Goal: Task Accomplishment & Management: Use online tool/utility

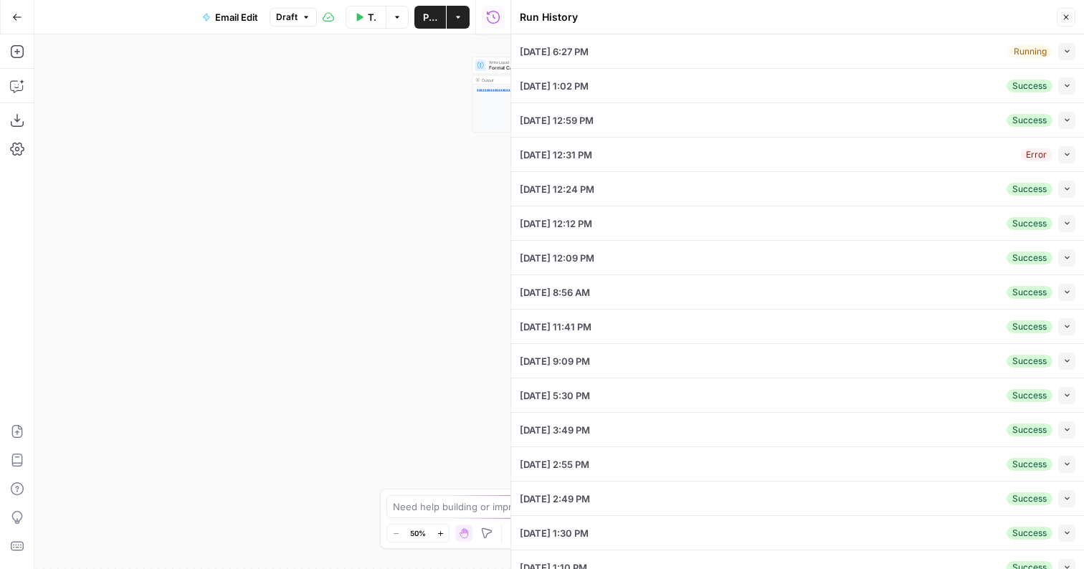
click at [1061, 148] on button "Collapse" at bounding box center [1066, 154] width 17 height 17
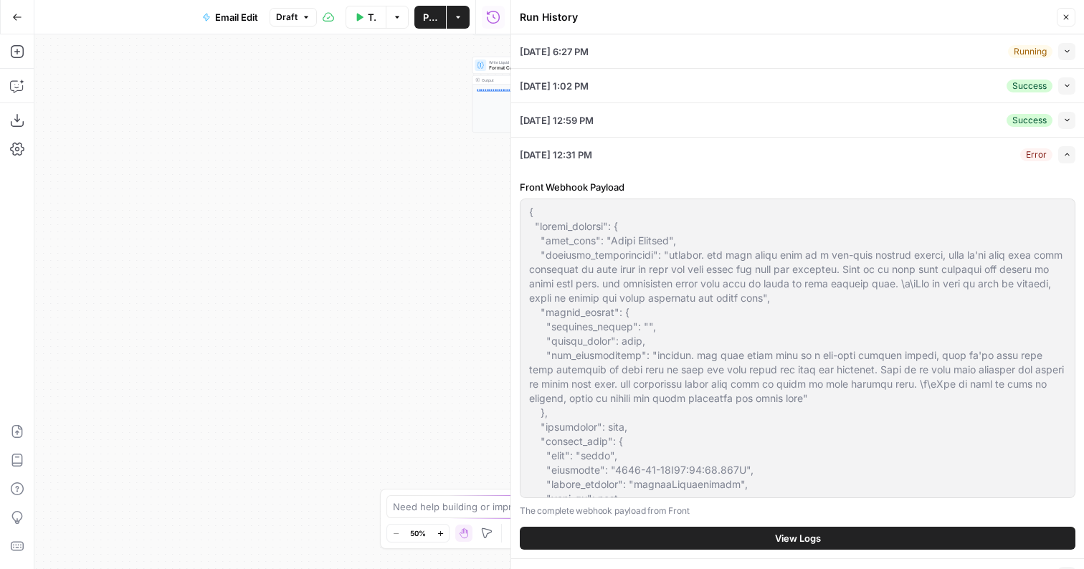
click at [1068, 80] on button "Collapse" at bounding box center [1066, 85] width 17 height 17
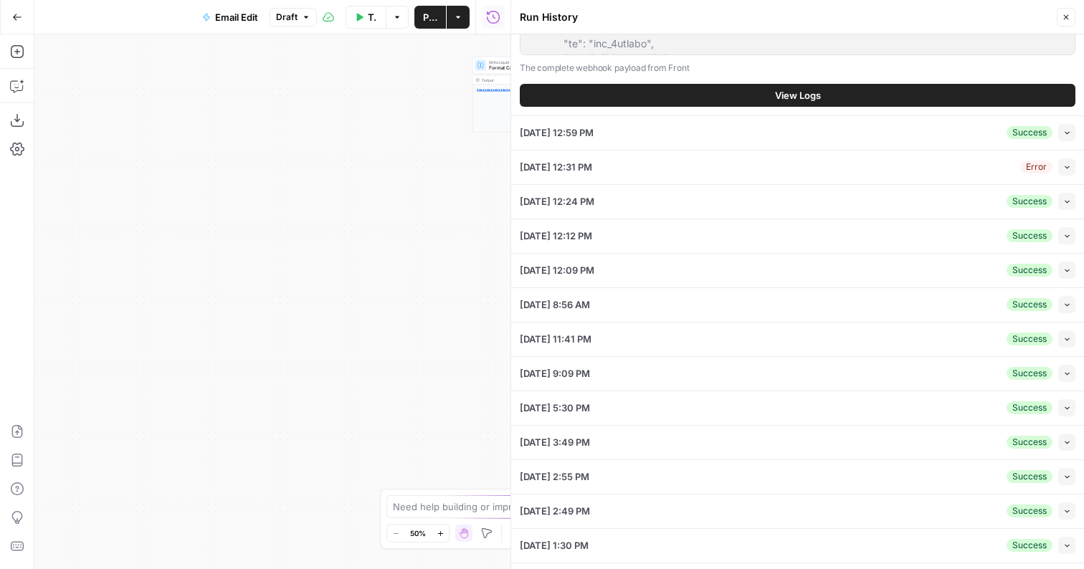
scroll to position [540, 0]
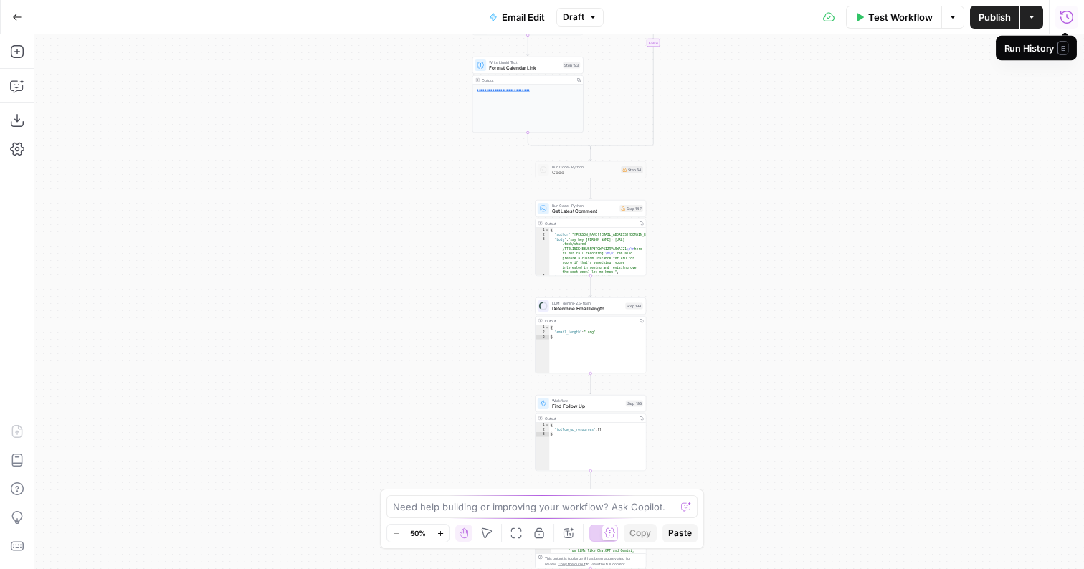
click at [1062, 19] on icon "button" at bounding box center [1066, 17] width 14 height 14
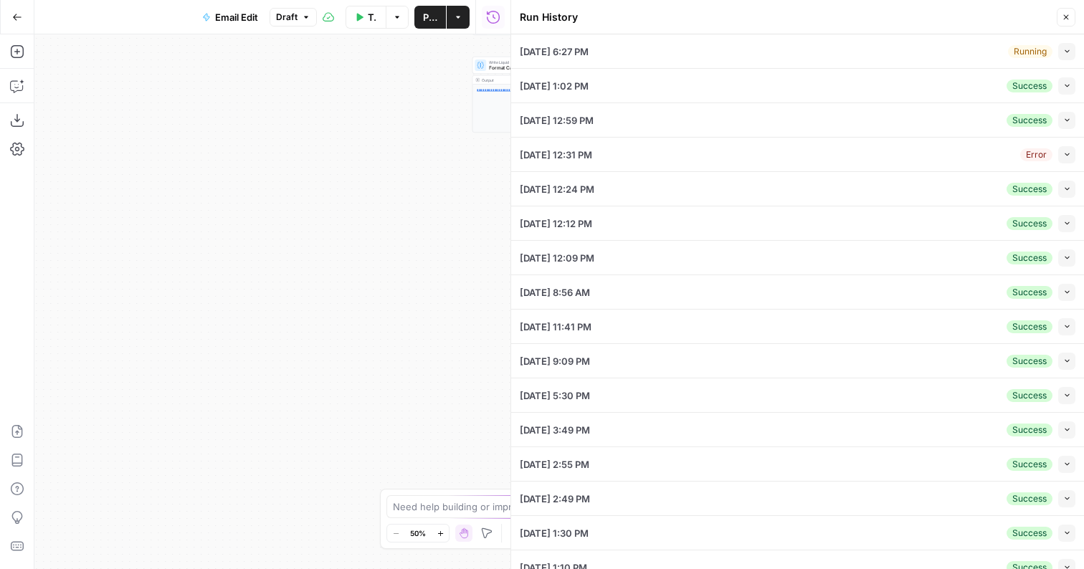
click at [1059, 57] on button "Collapse" at bounding box center [1066, 51] width 17 height 17
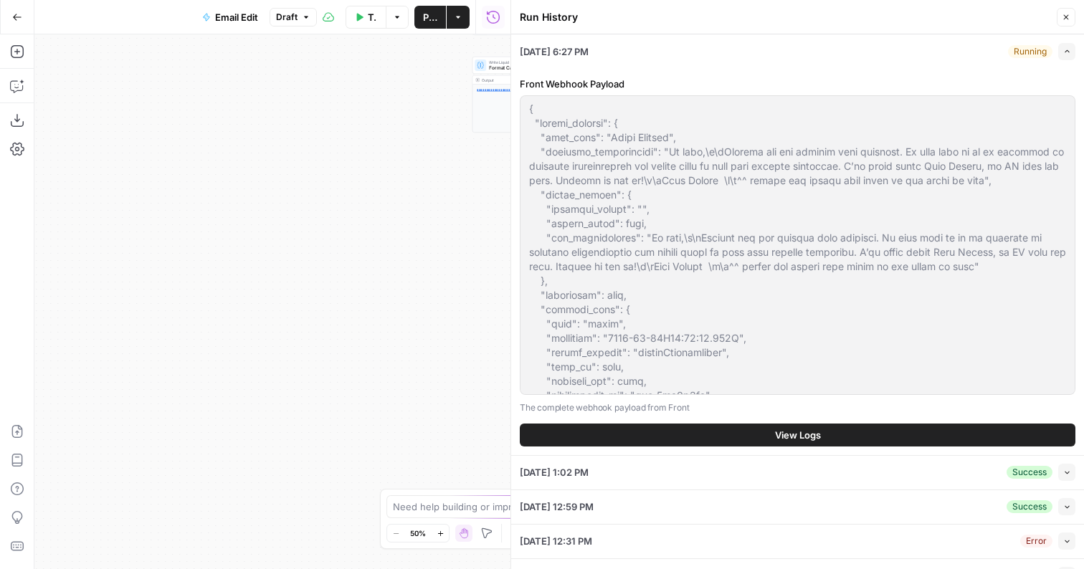
click at [797, 425] on button "View Logs" at bounding box center [797, 435] width 555 height 23
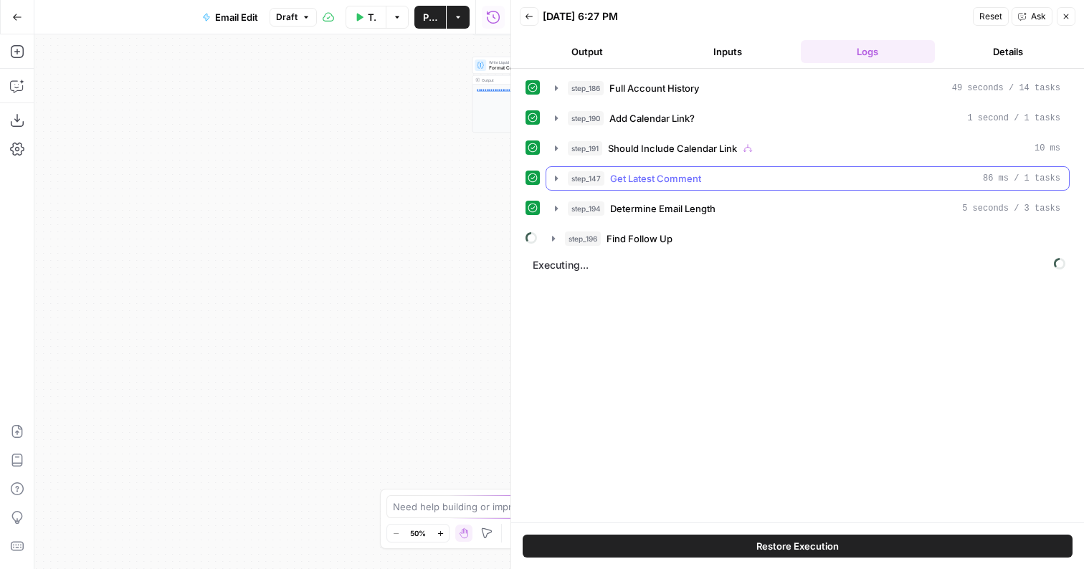
click at [707, 183] on div "step_147 Get Latest Comment 86 ms / 1 tasks" at bounding box center [814, 178] width 492 height 14
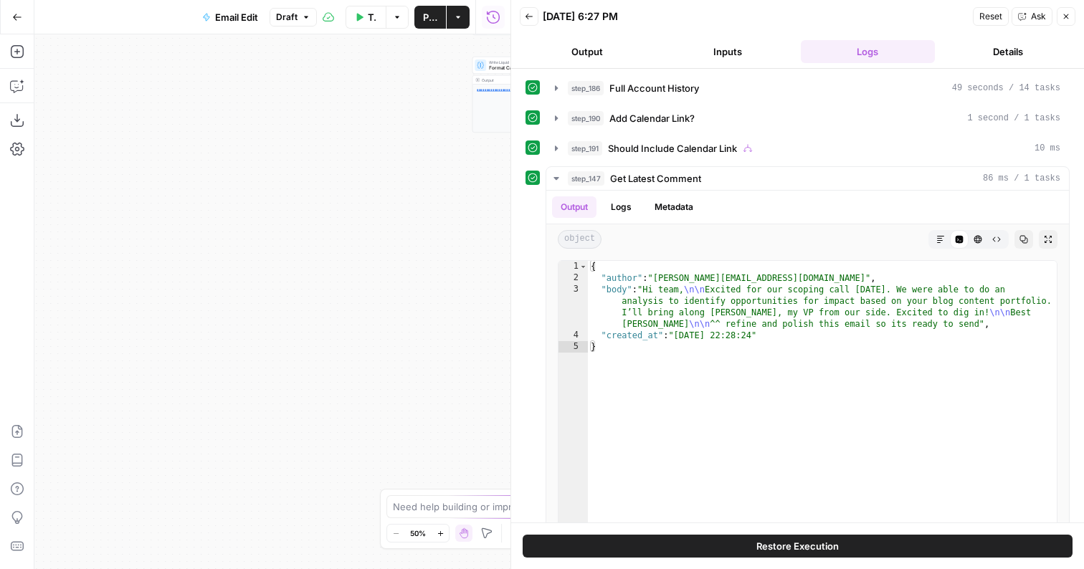
click at [706, 130] on div "step_186 Full Account History 49 seconds / 14 tasks step_190 Add Calendar Link?…" at bounding box center [797, 343] width 544 height 534
click at [705, 125] on div "step_190 Add Calendar Link? 1 second / 1 tasks" at bounding box center [814, 118] width 492 height 14
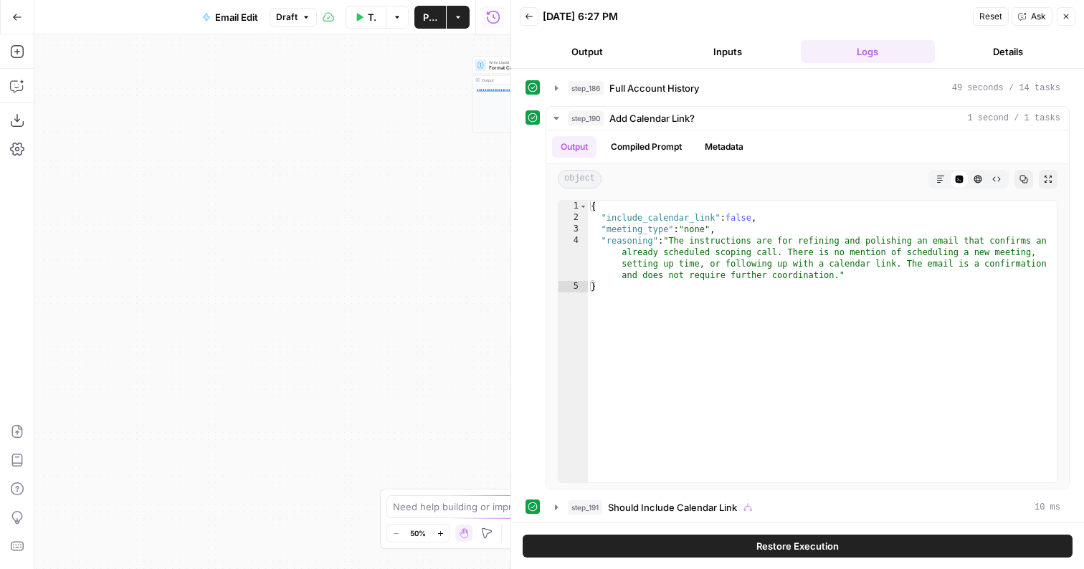
click at [699, 102] on div "step_186 Full Account History 49 seconds / 14 tasks step_190 Add Calendar Link?…" at bounding box center [797, 522] width 544 height 893
click at [697, 85] on span "Full Account History" at bounding box center [654, 88] width 90 height 14
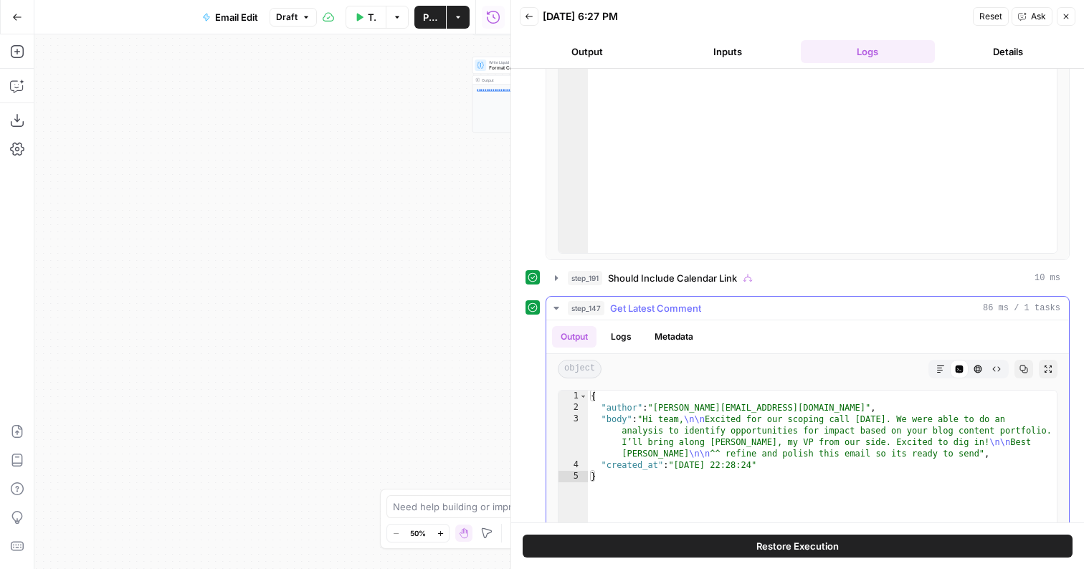
scroll to position [1326, 0]
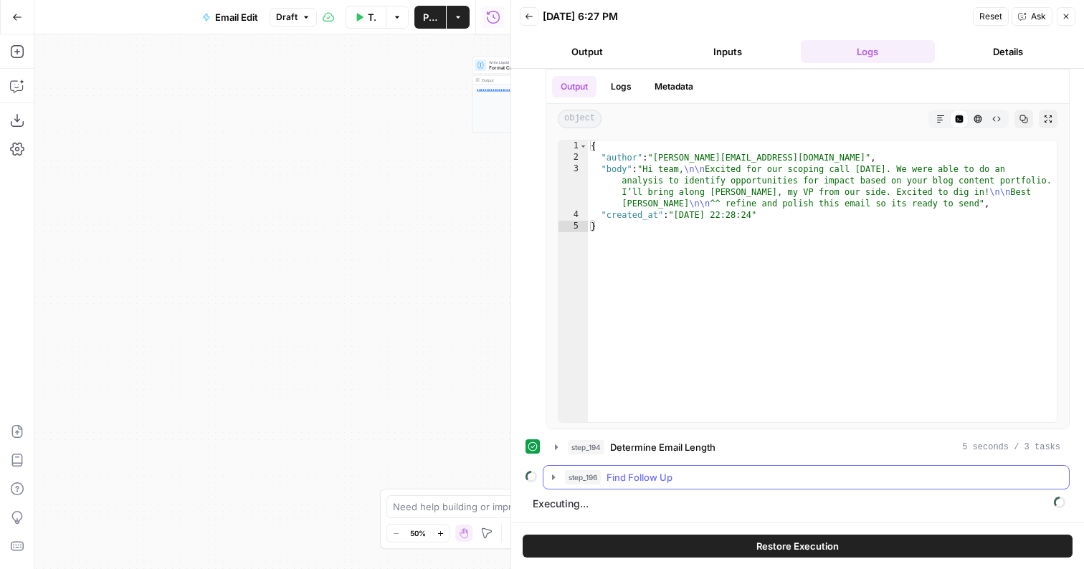
click at [626, 483] on span "Find Follow Up" at bounding box center [639, 477] width 66 height 14
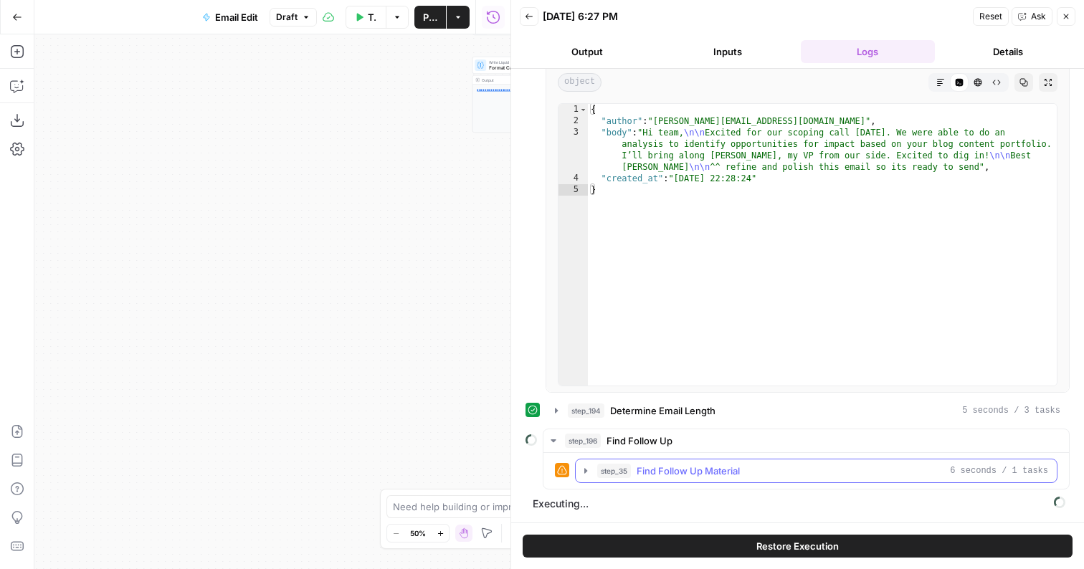
click at [635, 470] on div "step_35 Find Follow Up Material 6 seconds / 1 tasks" at bounding box center [822, 471] width 451 height 14
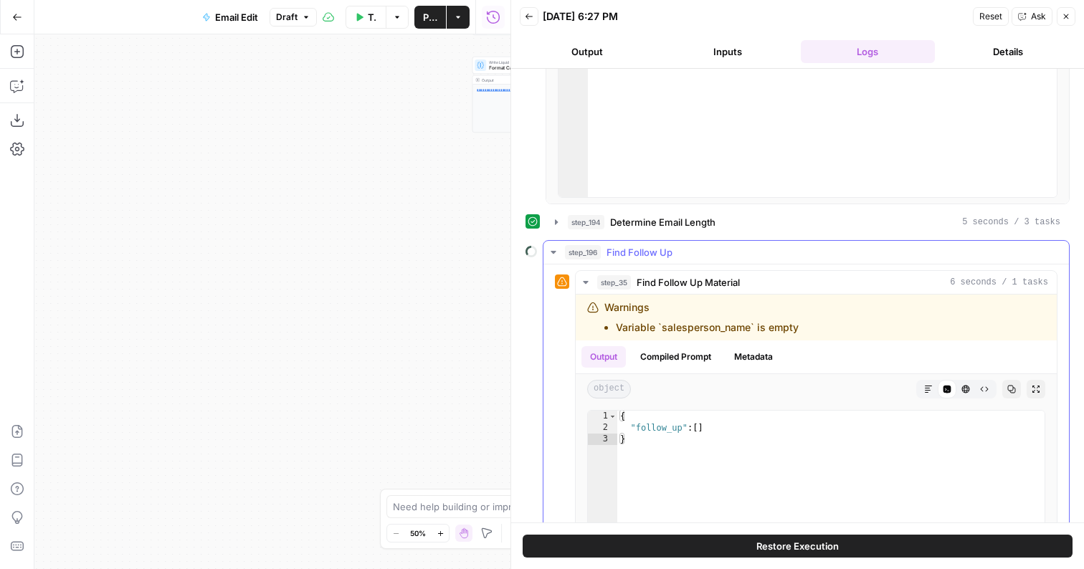
click at [618, 254] on span "Find Follow Up" at bounding box center [639, 252] width 66 height 14
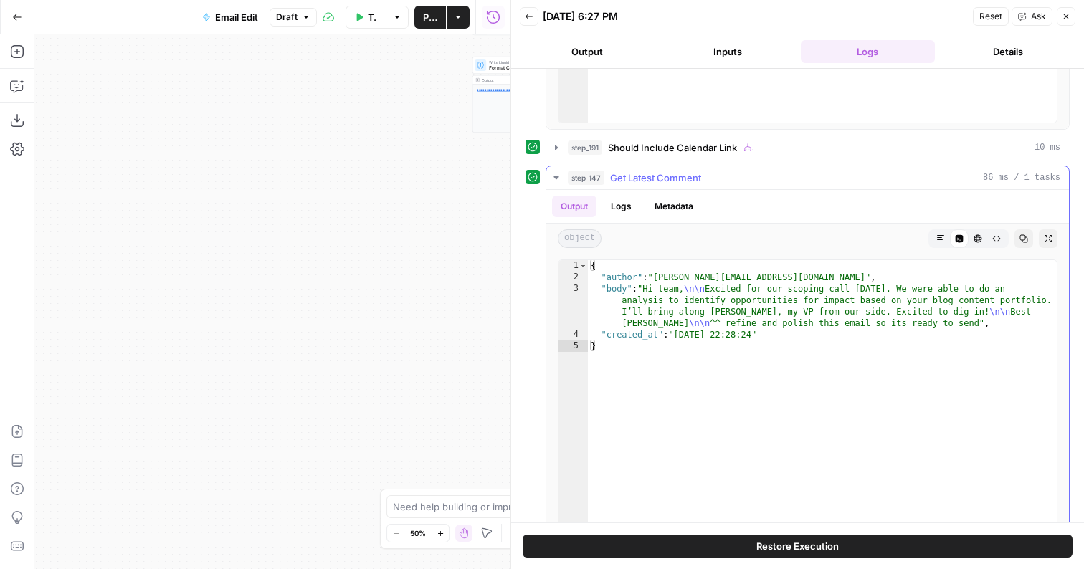
scroll to position [1160, 0]
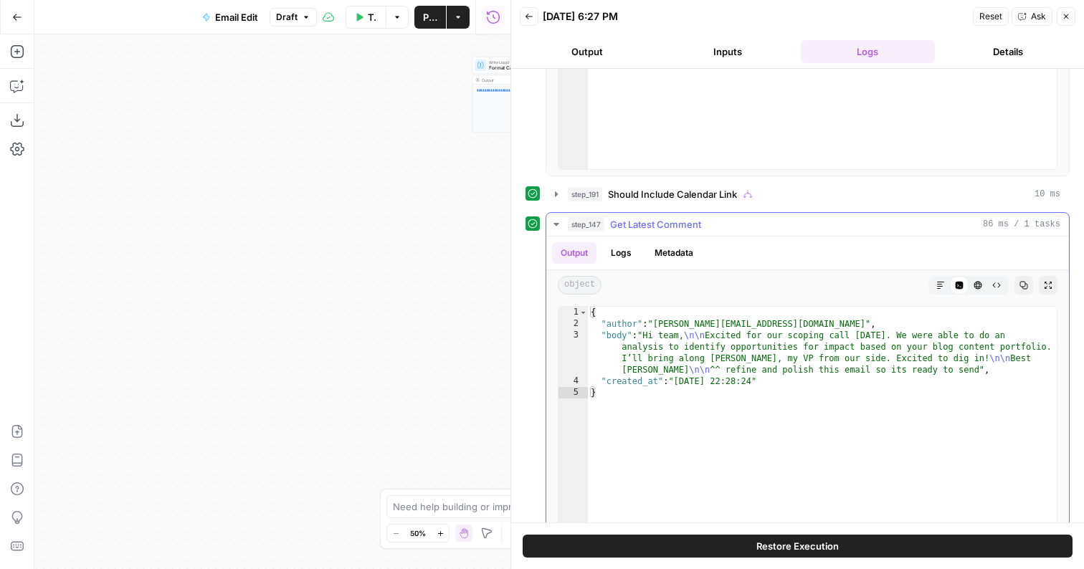
click at [631, 239] on div "Output Logs Metadata" at bounding box center [807, 252] width 522 height 33
click at [631, 229] on span "Get Latest Comment" at bounding box center [655, 224] width 91 height 14
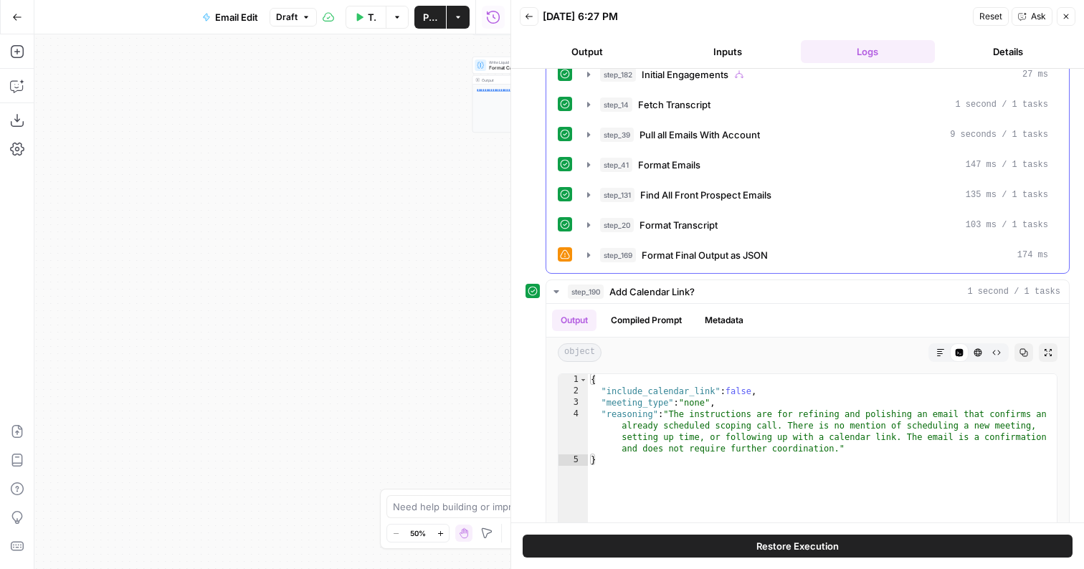
scroll to position [626, 0]
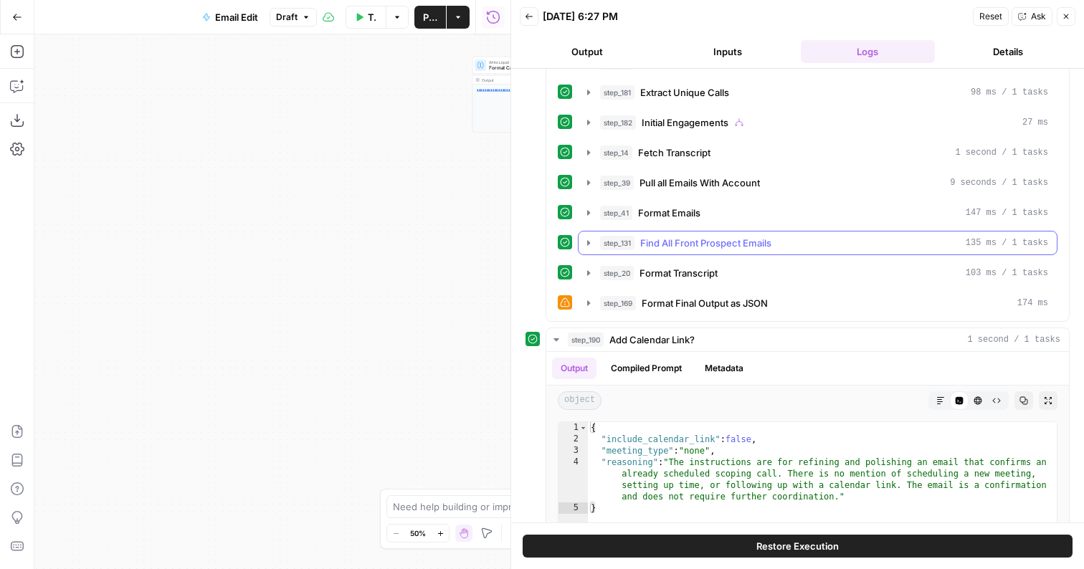
click at [628, 282] on button "step_20 Format Transcript 103 ms / 1 tasks" at bounding box center [817, 273] width 478 height 23
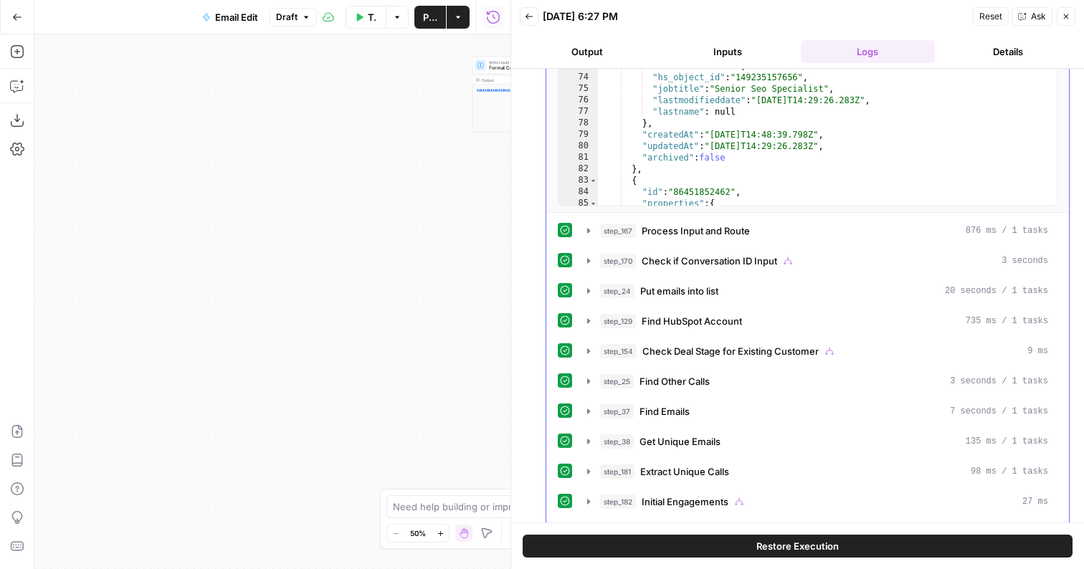
scroll to position [277, 0]
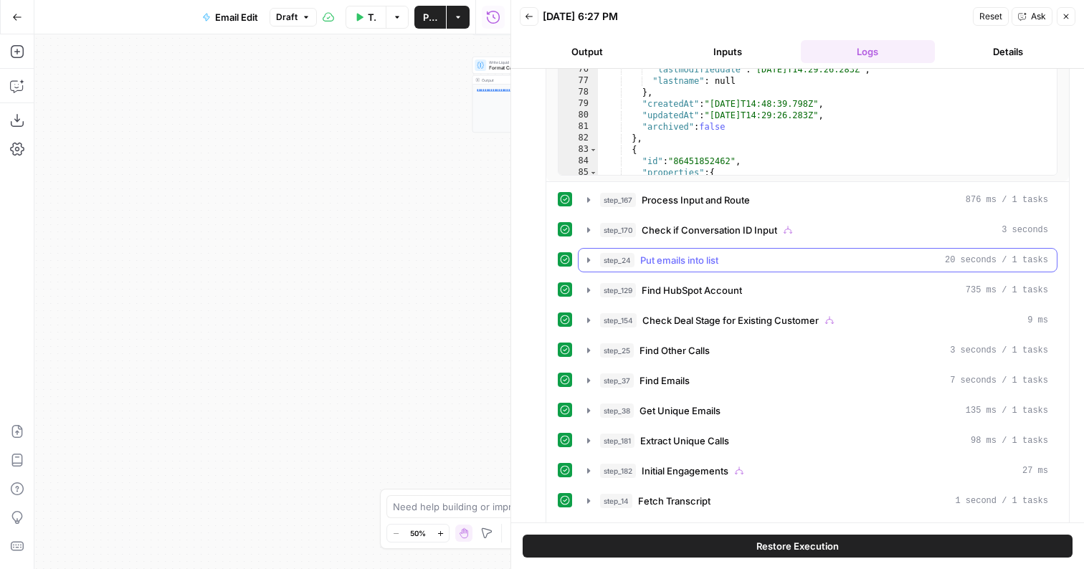
click at [649, 254] on span "Put emails into list" at bounding box center [679, 260] width 78 height 14
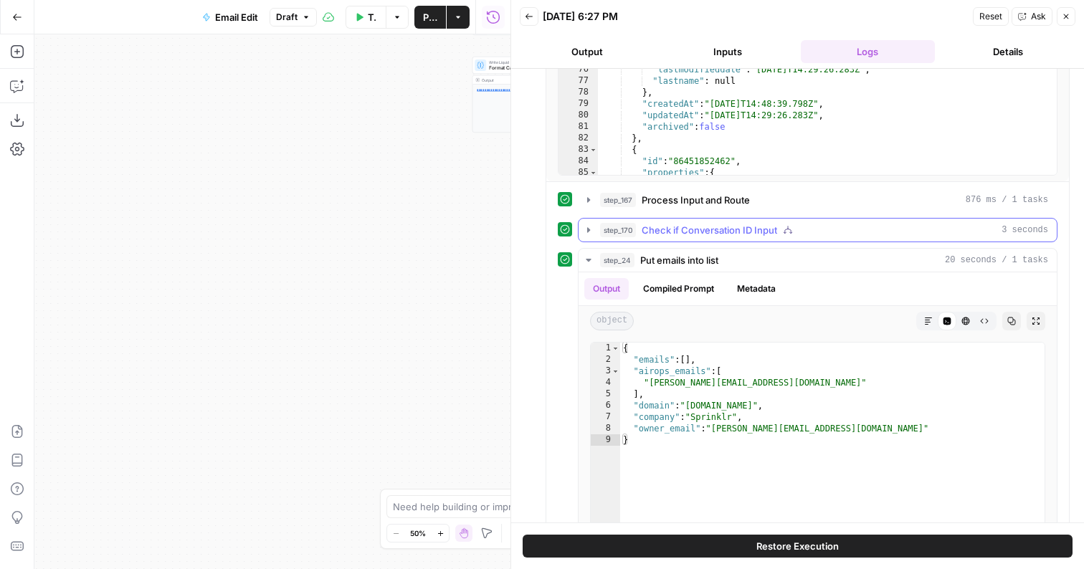
click at [650, 231] on span "Check if Conversation ID Input" at bounding box center [708, 230] width 135 height 14
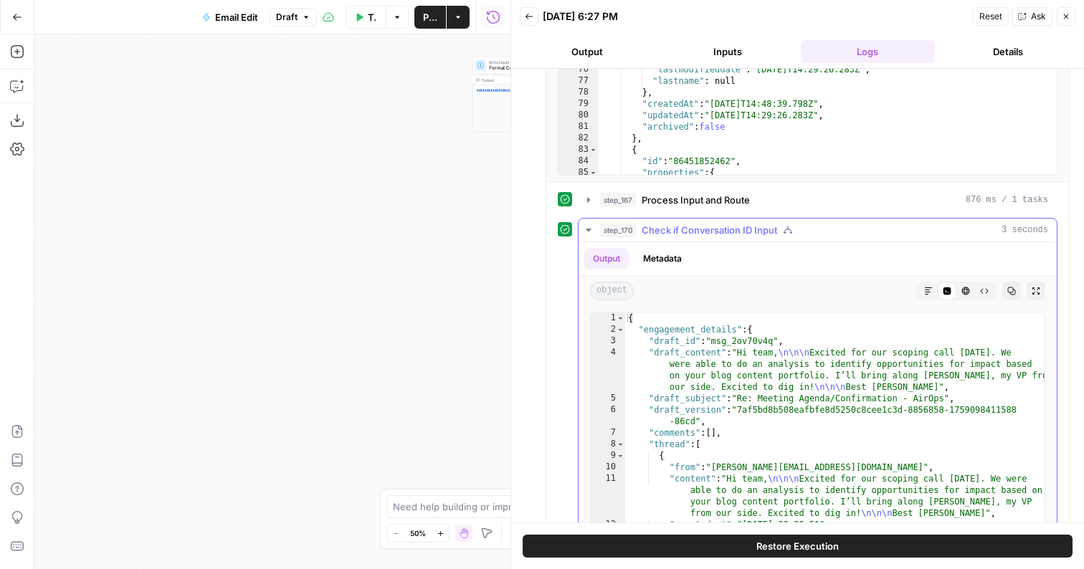
click at [654, 236] on span "Check if Conversation ID Input" at bounding box center [708, 230] width 135 height 14
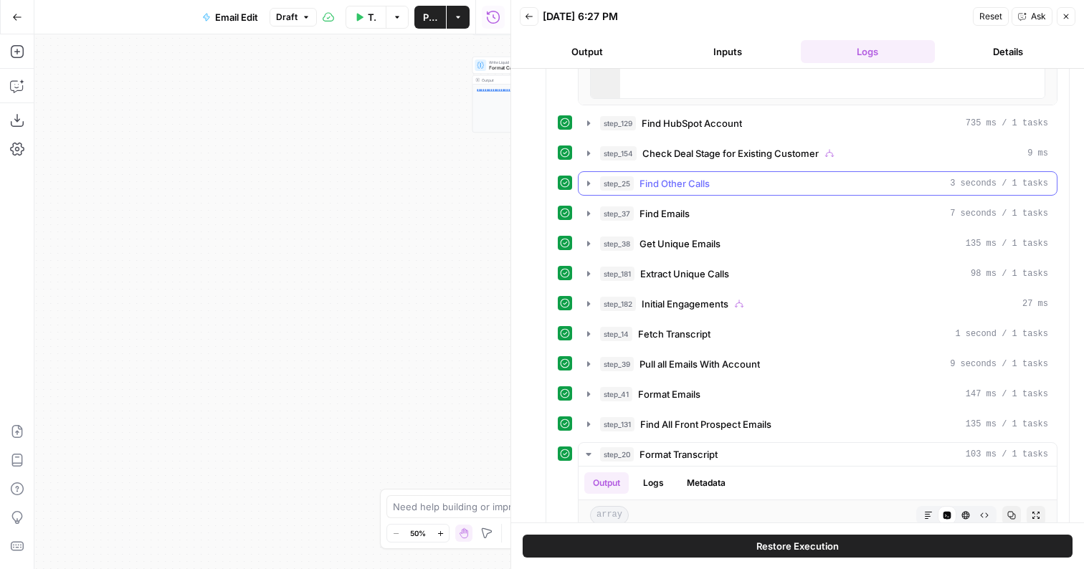
scroll to position [823, 0]
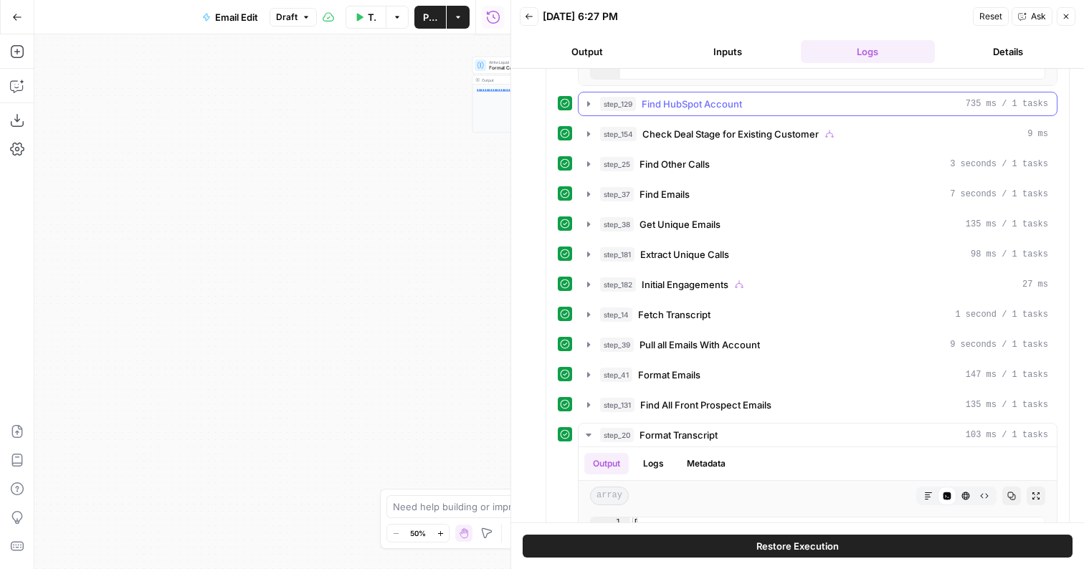
click at [678, 109] on span "Find HubSpot Account" at bounding box center [691, 104] width 100 height 14
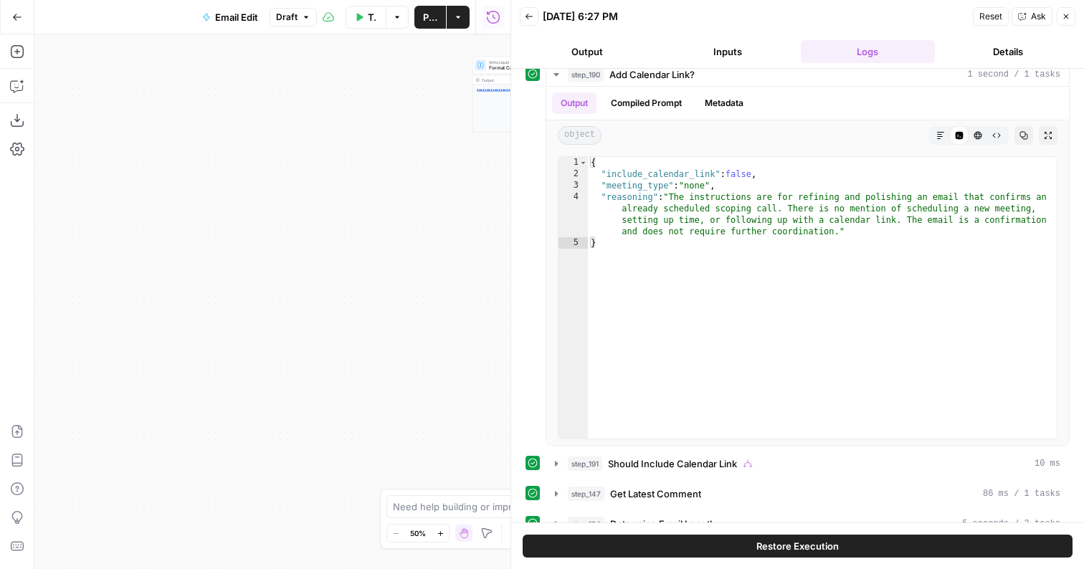
scroll to position [2044, 0]
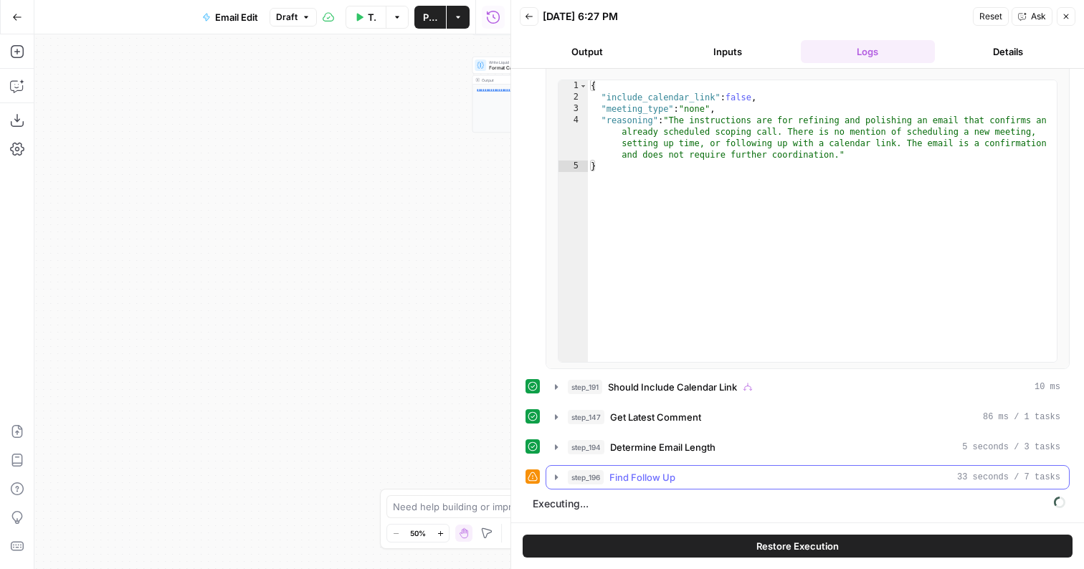
click at [644, 477] on span "Find Follow Up" at bounding box center [642, 477] width 66 height 14
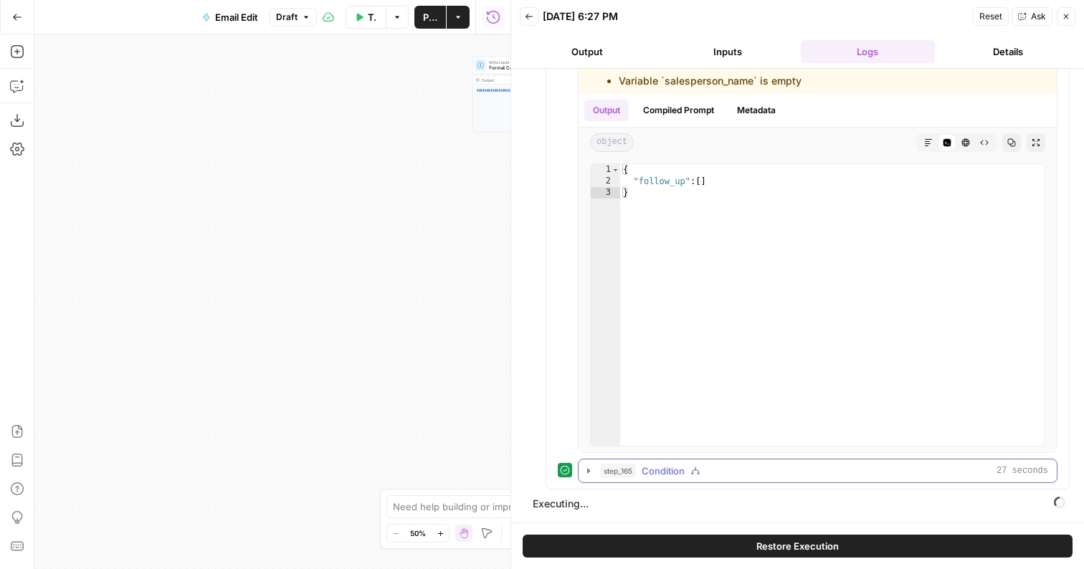
click at [593, 464] on button "step_165 Condition 27 seconds" at bounding box center [817, 470] width 478 height 23
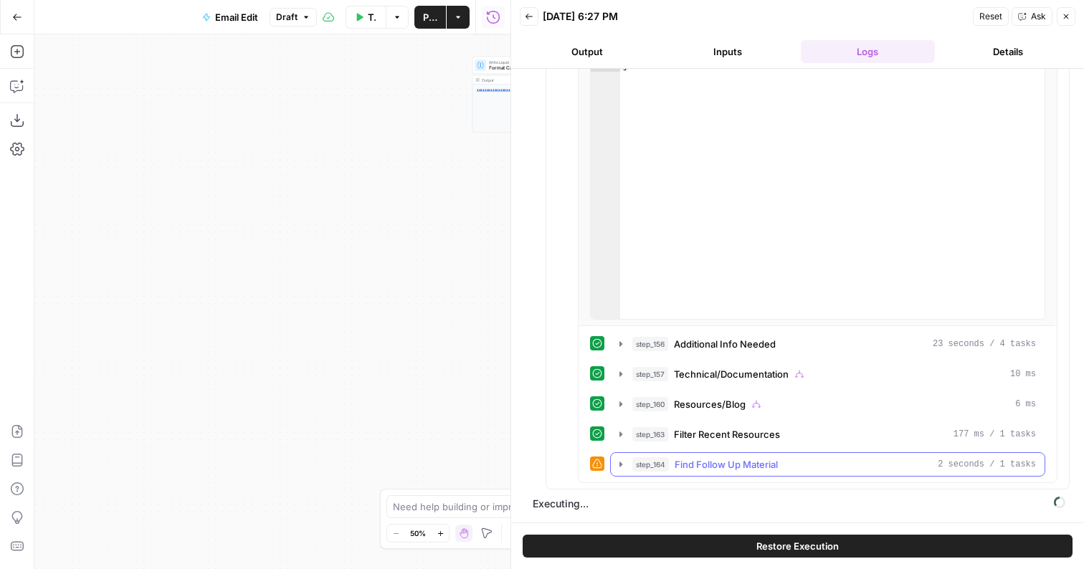
click at [621, 462] on icon "button" at bounding box center [620, 464] width 11 height 11
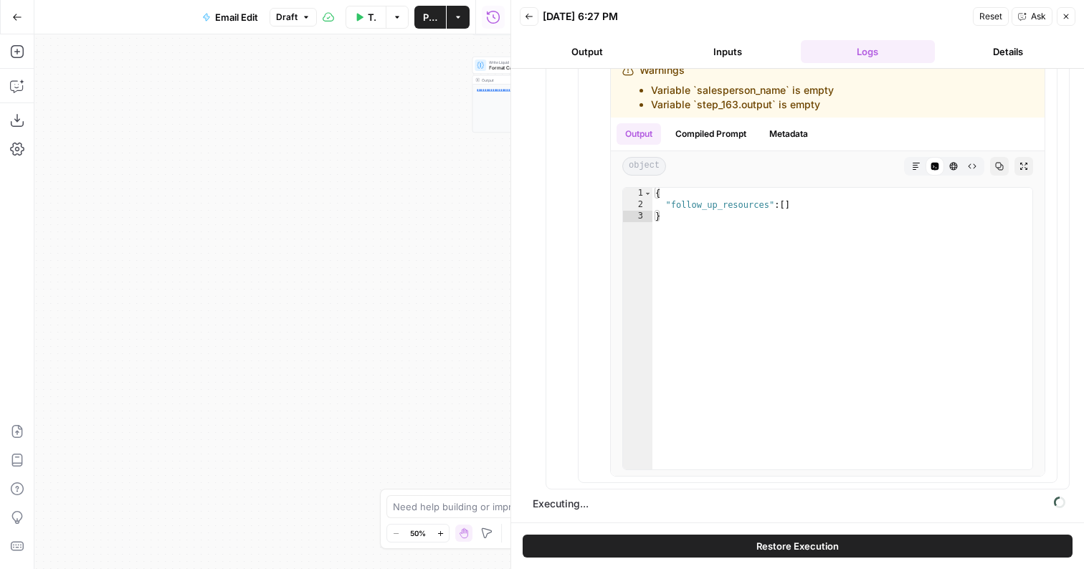
click at [601, 47] on button "Output" at bounding box center [587, 51] width 135 height 23
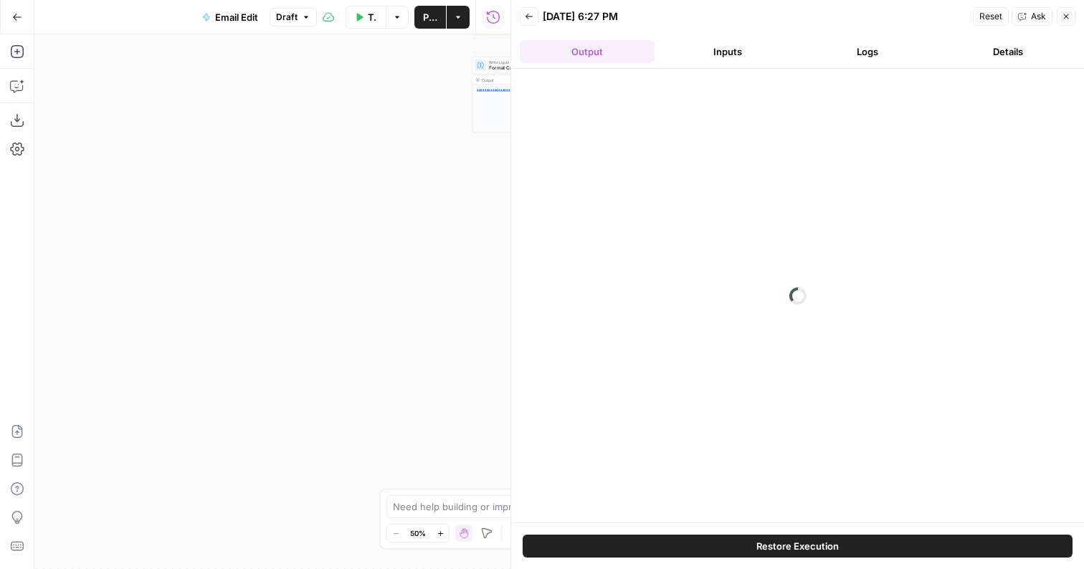
click at [757, 67] on header "Back [DATE] 6:27 PM Reset Ask Close Output Inputs Logs Details" at bounding box center [797, 34] width 573 height 69
click at [750, 49] on button "Inputs" at bounding box center [727, 51] width 135 height 23
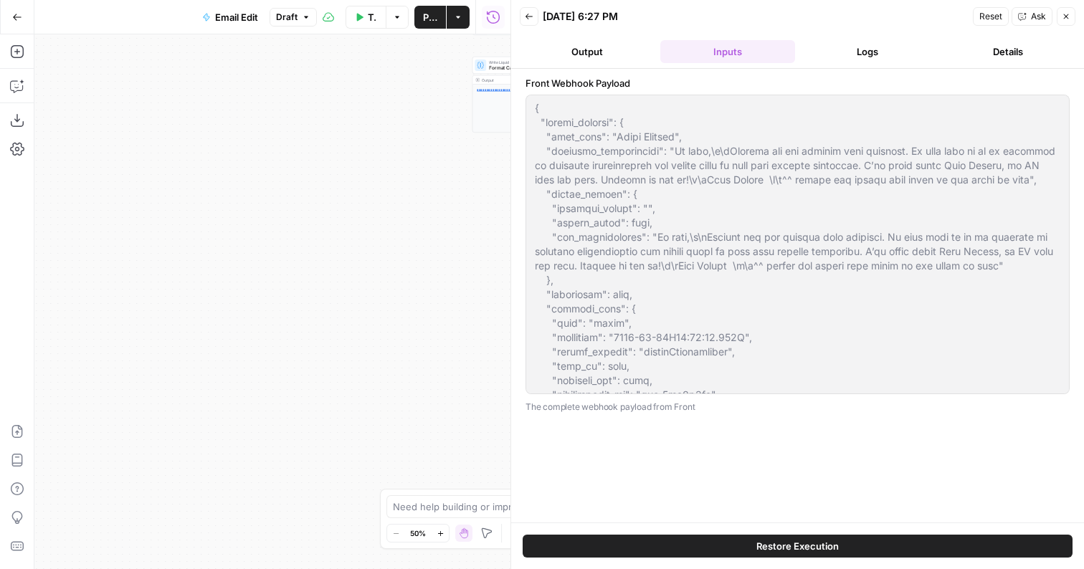
click at [884, 56] on button "Logs" at bounding box center [867, 51] width 135 height 23
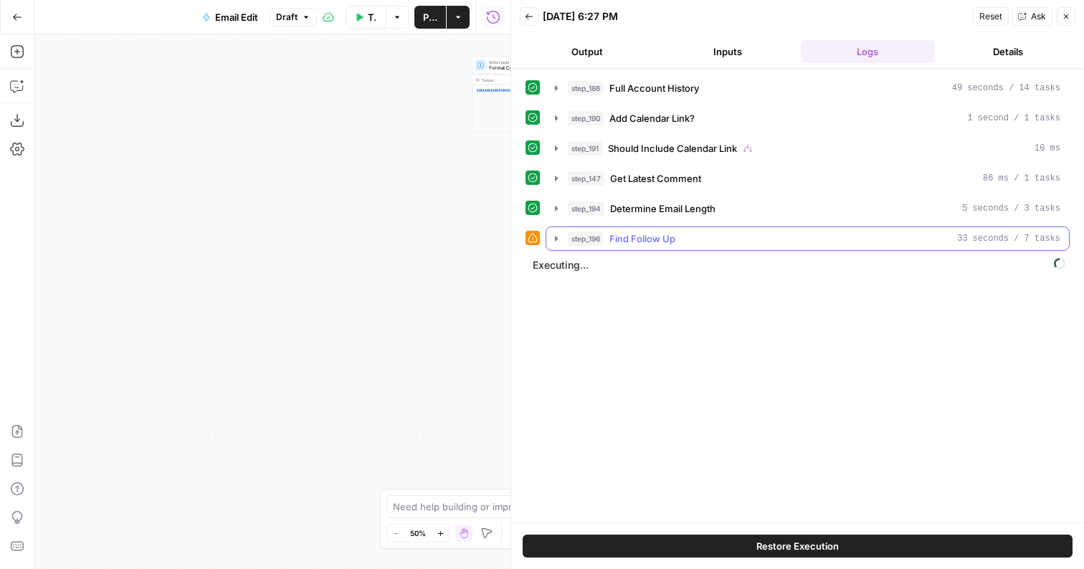
click at [656, 237] on span "Find Follow Up" at bounding box center [642, 238] width 66 height 14
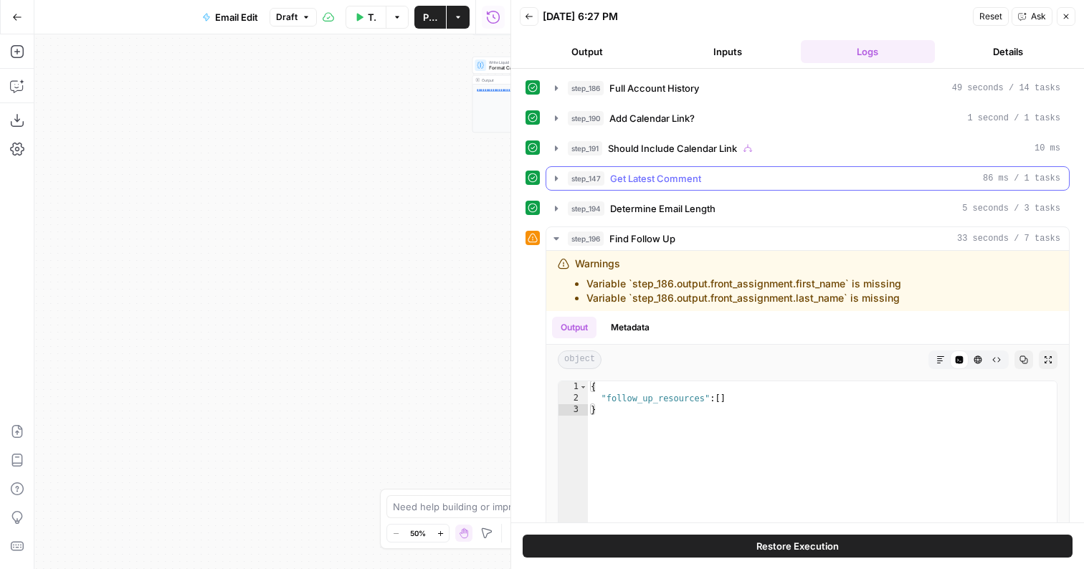
click at [656, 186] on button "step_147 Get Latest Comment 86 ms / 1 tasks" at bounding box center [807, 178] width 522 height 23
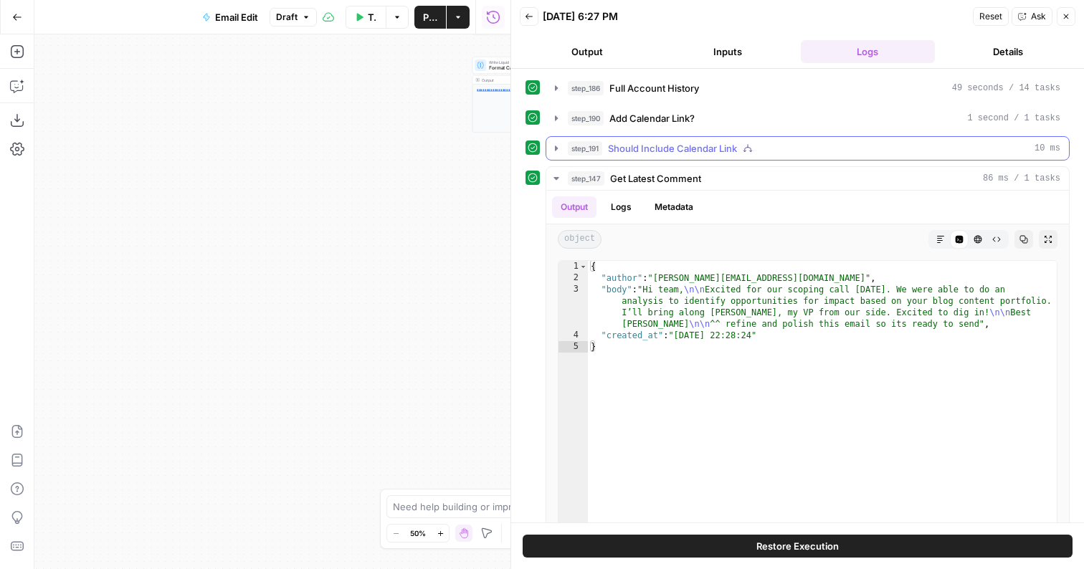
click at [650, 150] on span "Should Include Calendar Link" at bounding box center [672, 148] width 129 height 14
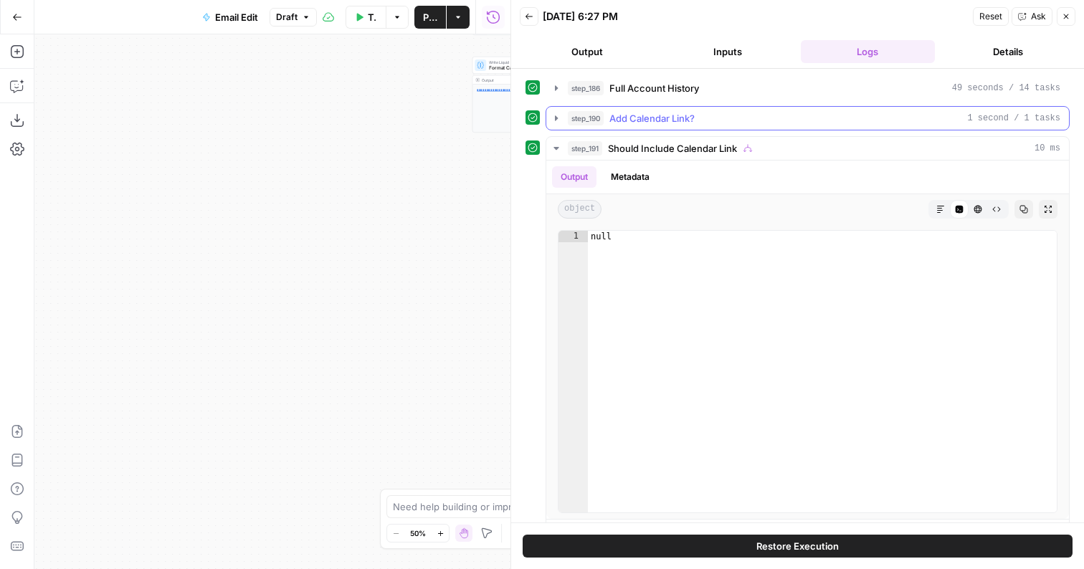
click at [648, 123] on span "Add Calendar Link?" at bounding box center [651, 118] width 85 height 14
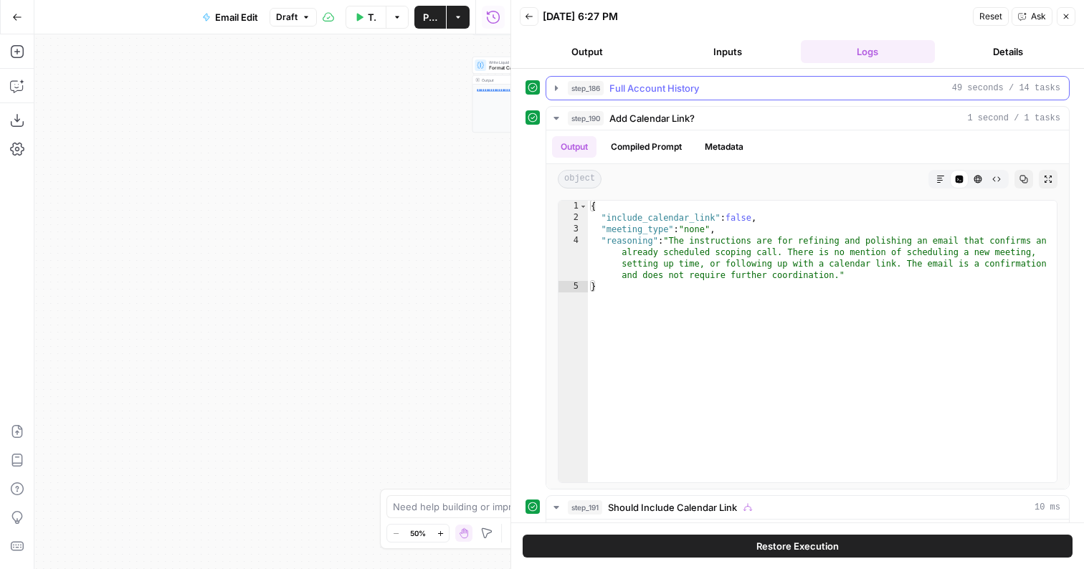
click at [646, 93] on span "Full Account History" at bounding box center [654, 88] width 90 height 14
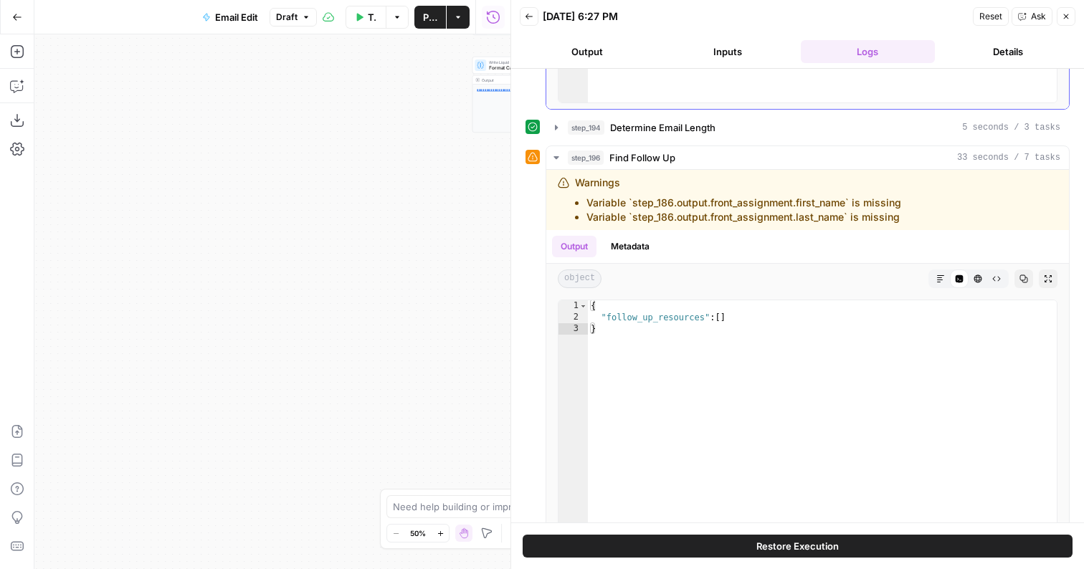
scroll to position [2184, 0]
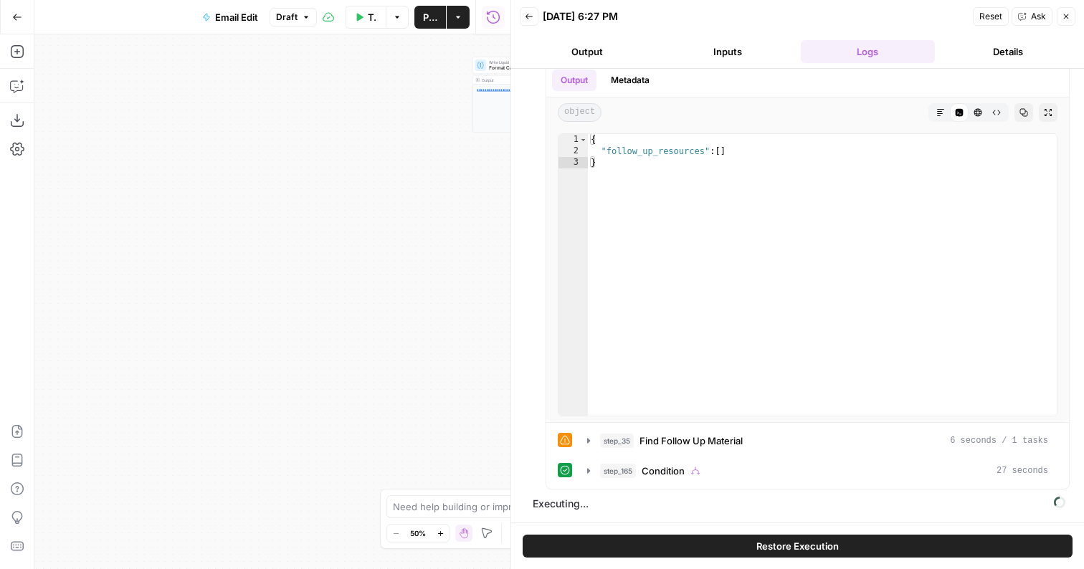
click at [599, 46] on button "Output" at bounding box center [587, 51] width 135 height 23
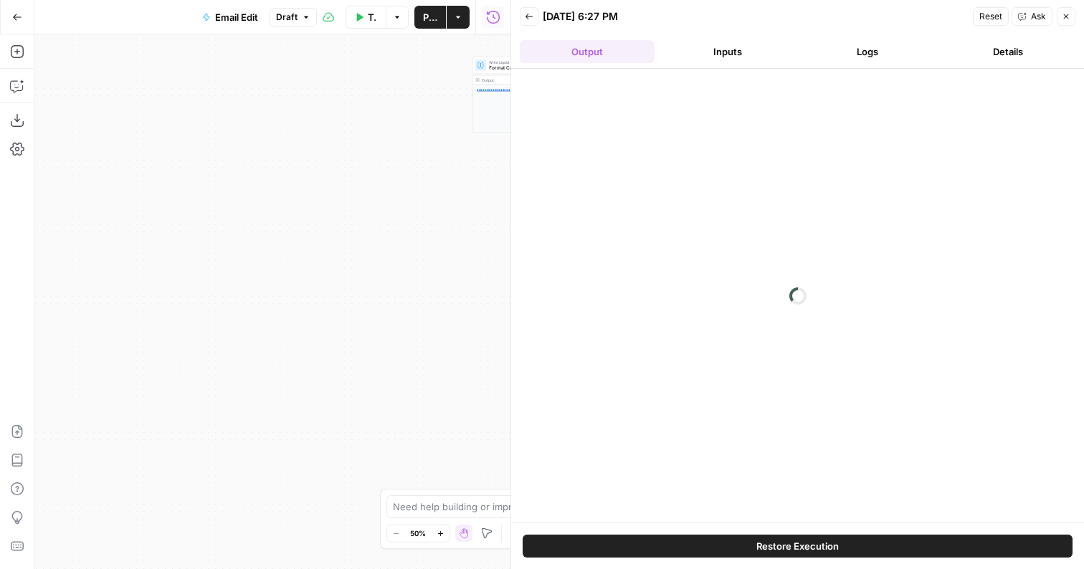
scroll to position [0, 0]
click at [527, 10] on button "Back" at bounding box center [529, 16] width 19 height 19
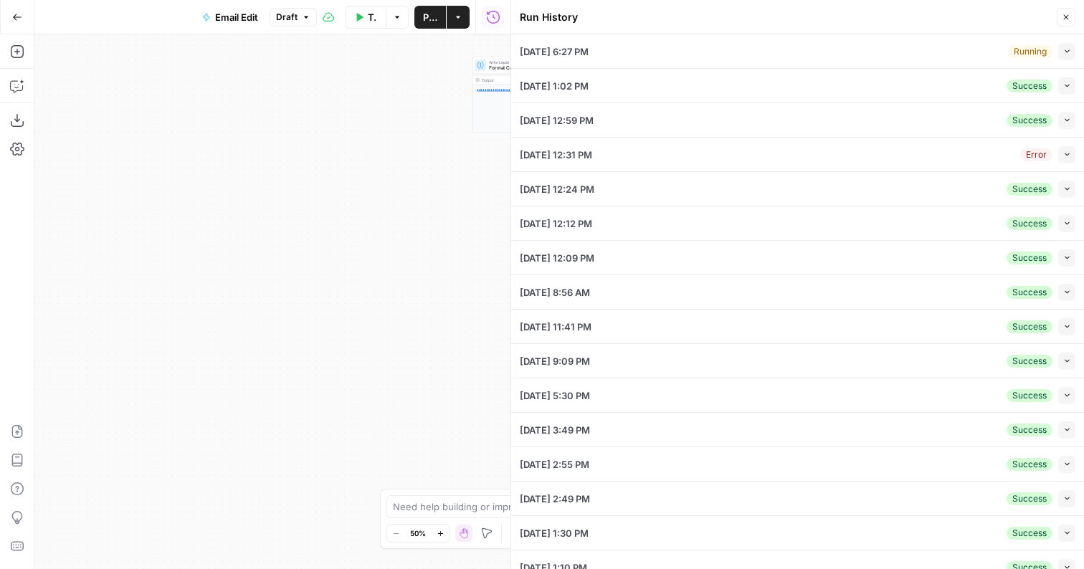
click at [1069, 52] on icon "button" at bounding box center [1067, 51] width 8 height 8
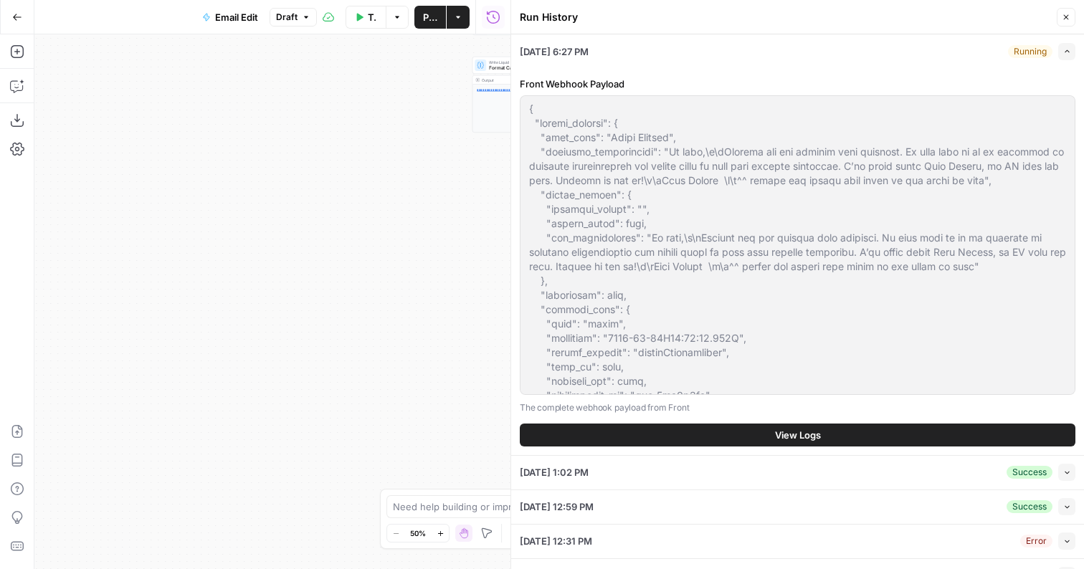
click at [653, 444] on button "View Logs" at bounding box center [797, 435] width 555 height 23
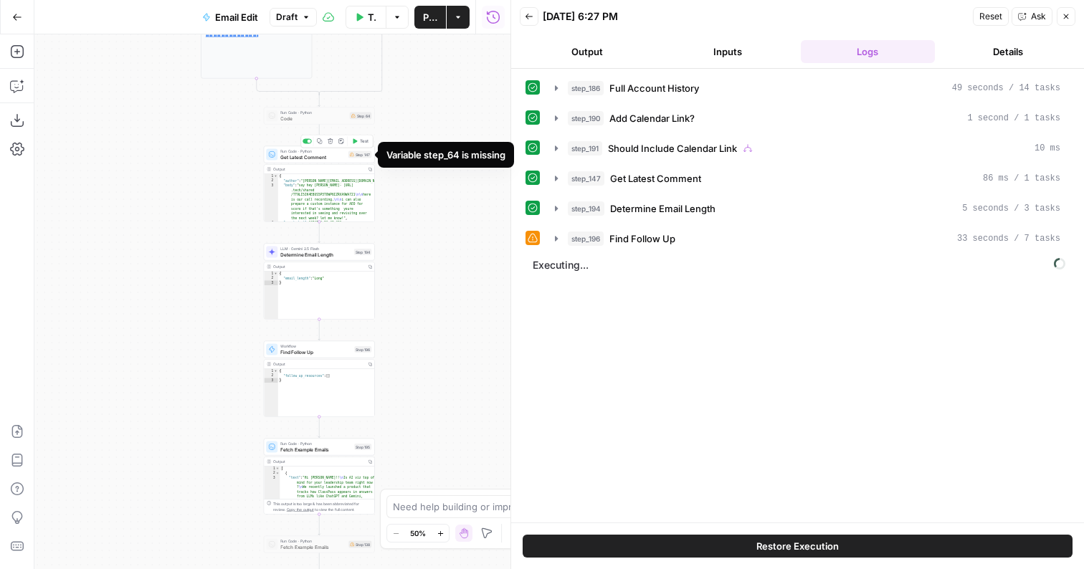
click at [342, 156] on span "Get Latest Comment" at bounding box center [312, 156] width 65 height 7
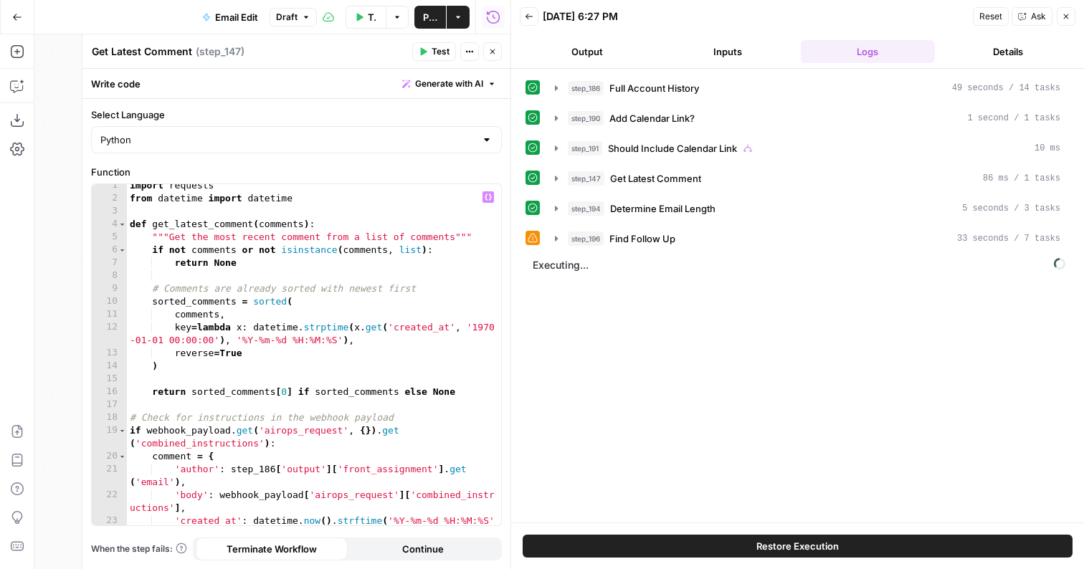
scroll to position [4, 0]
type textarea "*********"
click at [334, 310] on div "import requests from datetime import datetime def get_latest_comment ( comments…" at bounding box center [314, 369] width 374 height 380
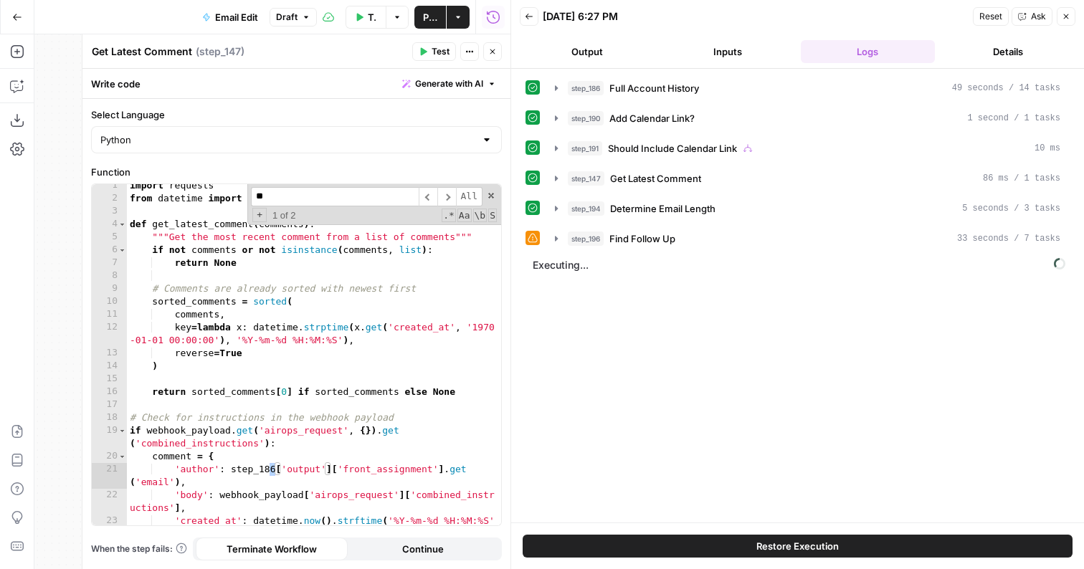
scroll to position [239, 0]
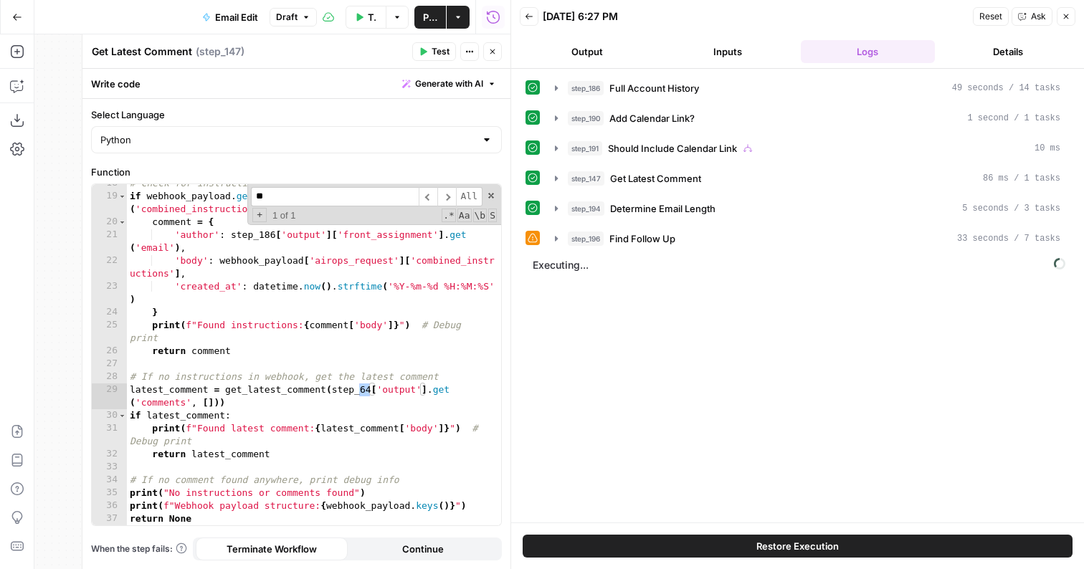
type input "**"
click at [333, 387] on div "# Check for instructions in the webhook payload if webhook_payload . get ( 'air…" at bounding box center [314, 360] width 374 height 367
click at [372, 387] on div "# Check for instructions in the webhook payload if webhook_payload . get ( 'air…" at bounding box center [314, 360] width 374 height 367
click at [722, 165] on div "step_186 Full Account History 49 seconds / 14 tasks step_190 Add Calendar Link?…" at bounding box center [797, 163] width 544 height 175
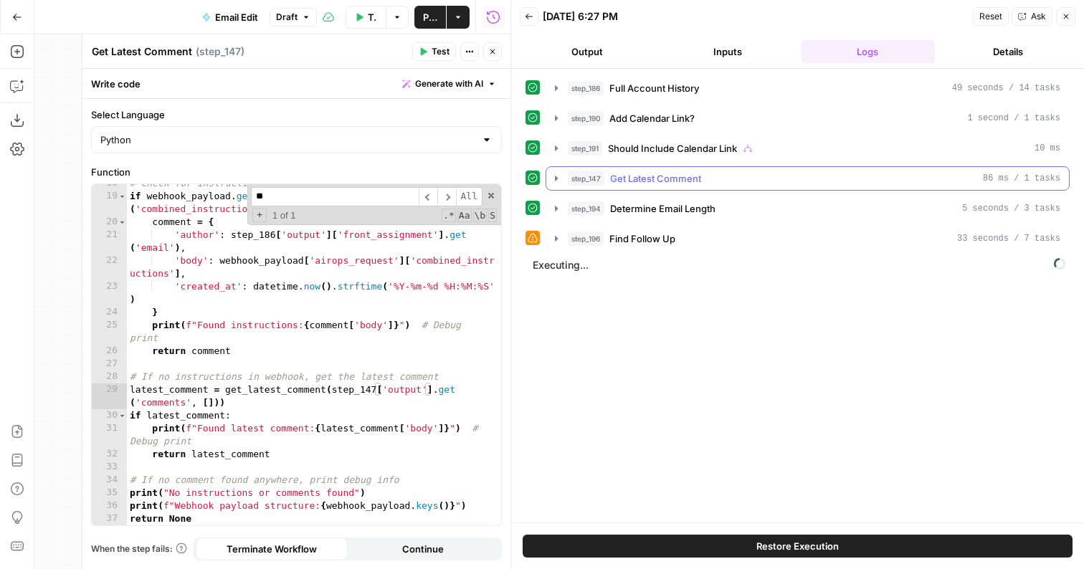
click at [720, 173] on div "step_147 Get Latest Comment 86 ms / 1 tasks" at bounding box center [814, 178] width 492 height 14
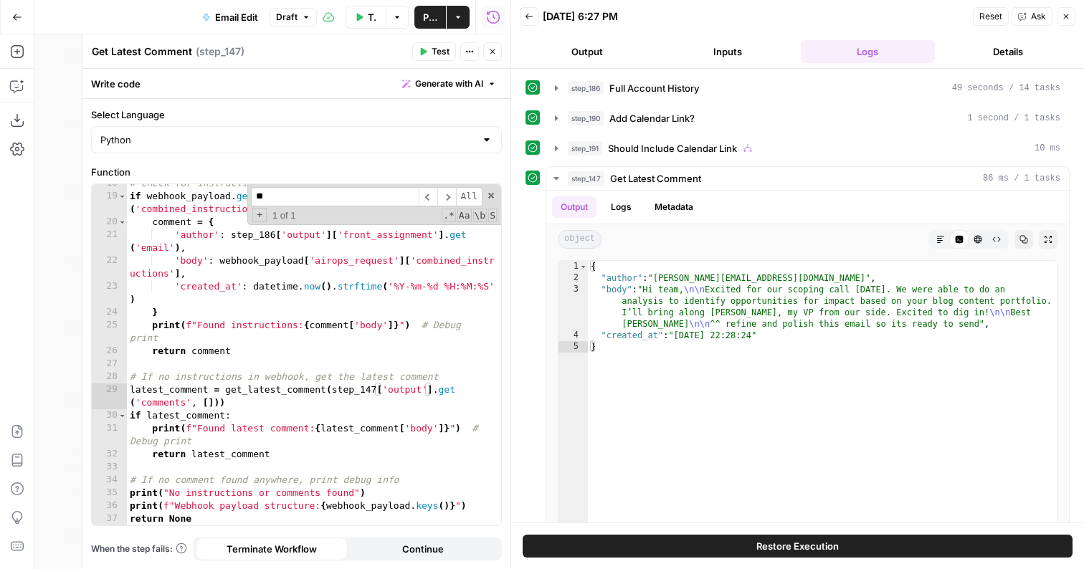
scroll to position [0, 7]
click at [311, 348] on div "# Check for instructions in the webhook payload if webhook_payload . get ( 'air…" at bounding box center [314, 360] width 374 height 367
type textarea "**********"
click at [617, 76] on div "step_186 Full Account History 49 seconds / 14 tasks" at bounding box center [807, 88] width 524 height 24
click at [617, 92] on span "Full Account History" at bounding box center [654, 88] width 90 height 14
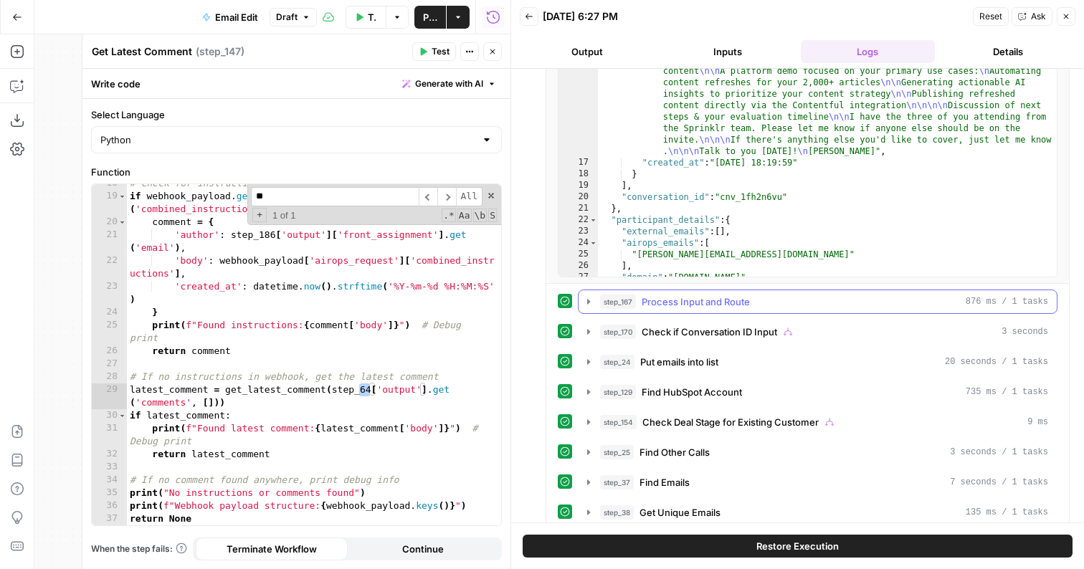
scroll to position [226, 0]
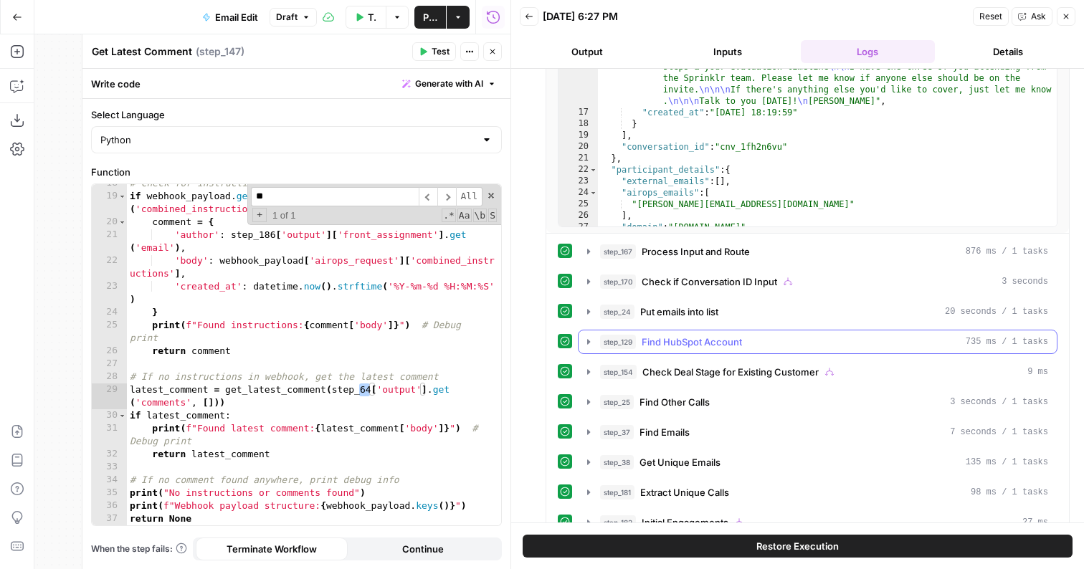
type textarea "**********"
click at [702, 141] on div "} , { "from" : "[PERSON_NAME][EMAIL_ADDRESS][DOMAIN_NAME]" , "content" : "Hi [P…" at bounding box center [827, 87] width 459 height 305
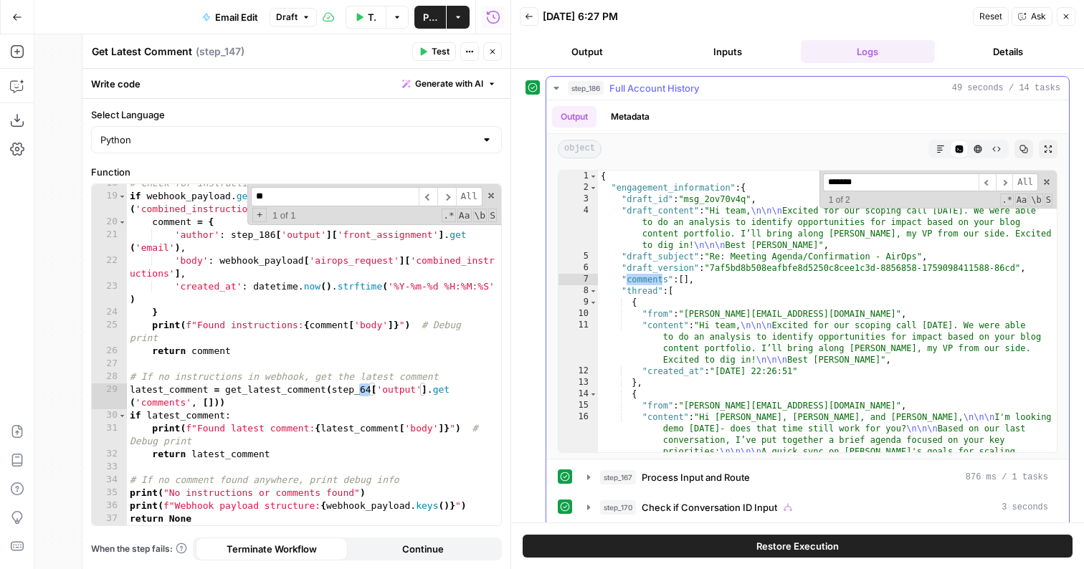
scroll to position [0, 0]
type input "*******"
click at [367, 385] on div "# Check for instructions in the webhook payload if webhook_payload . get ( 'air…" at bounding box center [314, 360] width 374 height 367
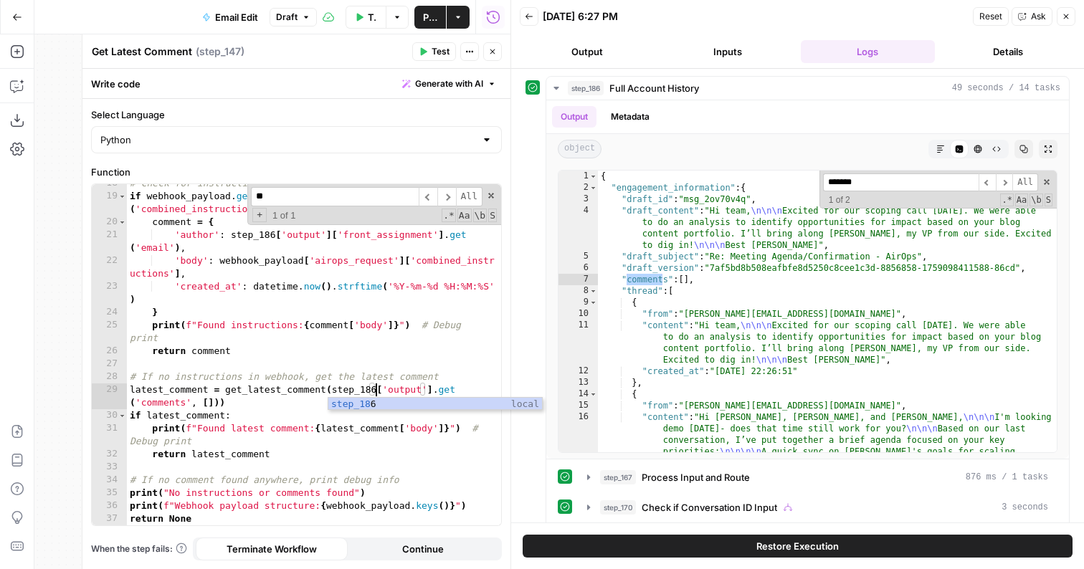
scroll to position [0, 19]
drag, startPoint x: 431, startPoint y: 391, endPoint x: 442, endPoint y: 386, distance: 12.2
click at [431, 391] on div "# Check for instructions in the webhook payload if webhook_payload . get ( 'air…" at bounding box center [314, 360] width 374 height 367
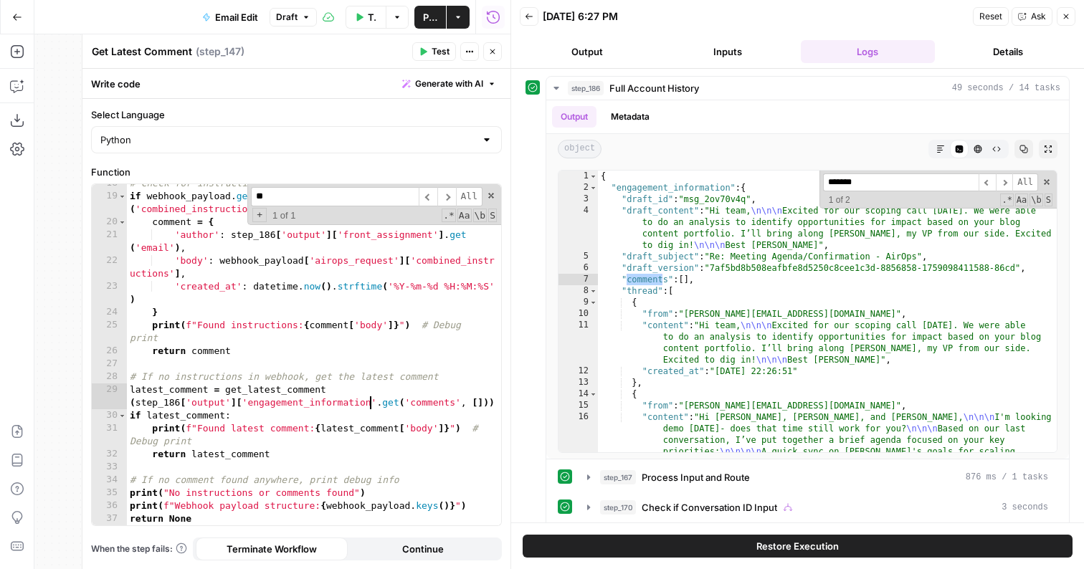
click at [411, 429] on div "# Check for instructions in the webhook payload if webhook_payload . get ( 'air…" at bounding box center [314, 360] width 374 height 367
type textarea "**********"
click at [494, 59] on button "Close" at bounding box center [492, 51] width 19 height 19
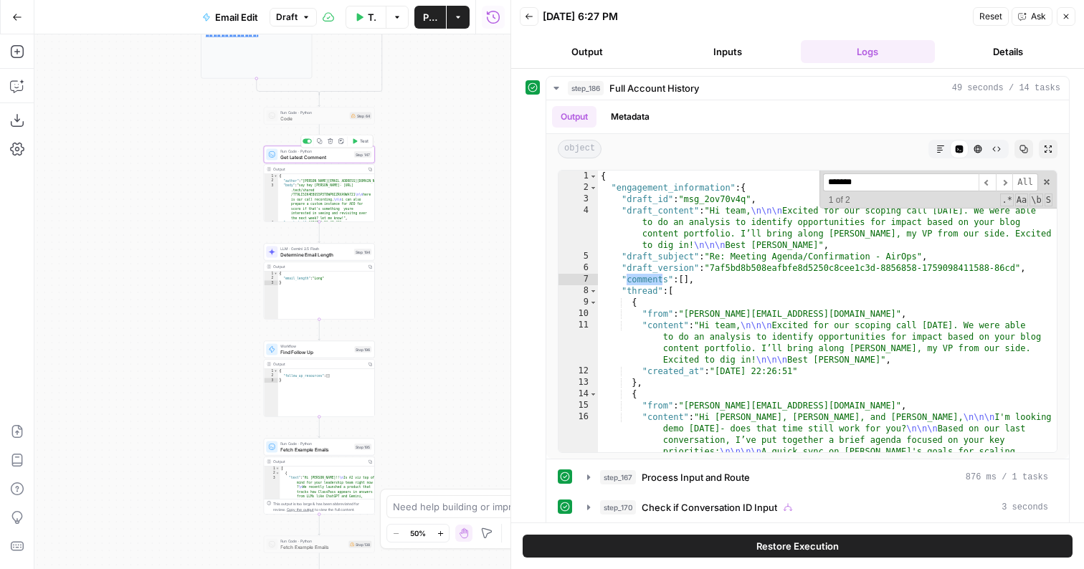
click at [363, 143] on span "Test" at bounding box center [364, 141] width 9 height 6
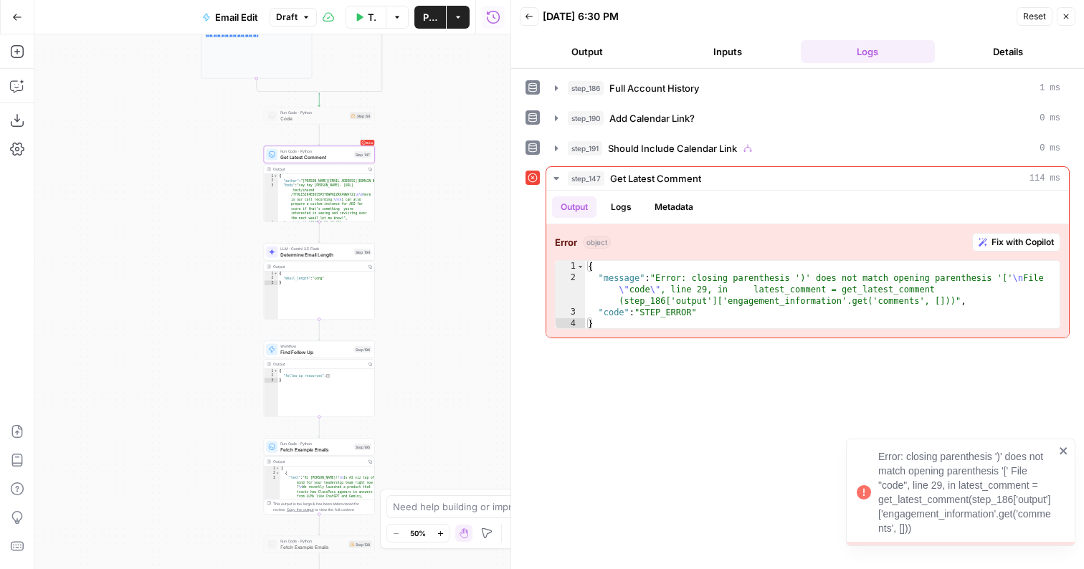
click at [331, 160] on div "Error Run Code · Python Get Latest Comment Step 147 Copy step Delete step Add N…" at bounding box center [319, 154] width 111 height 17
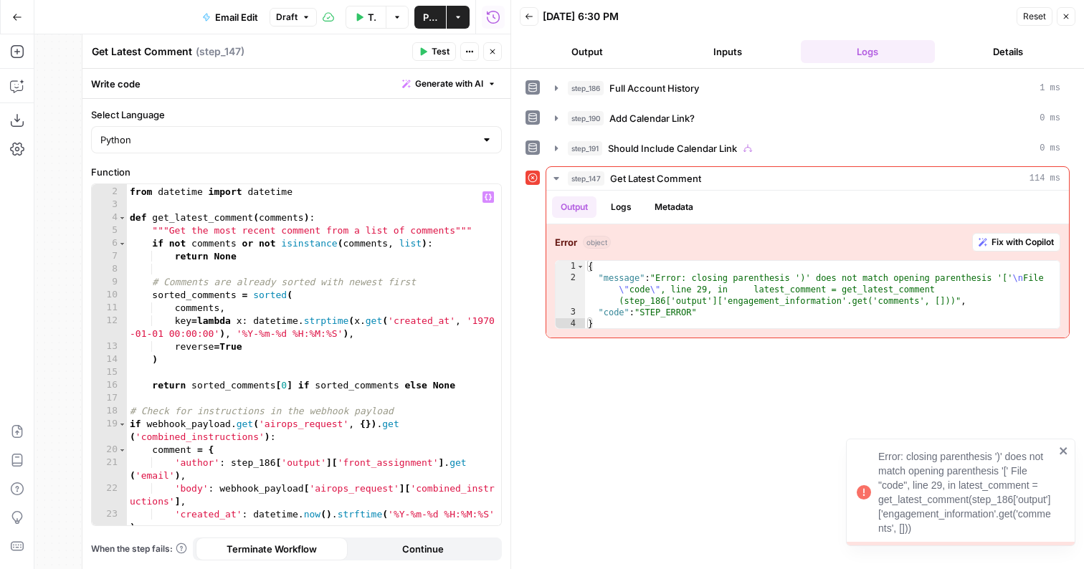
scroll to position [57, 0]
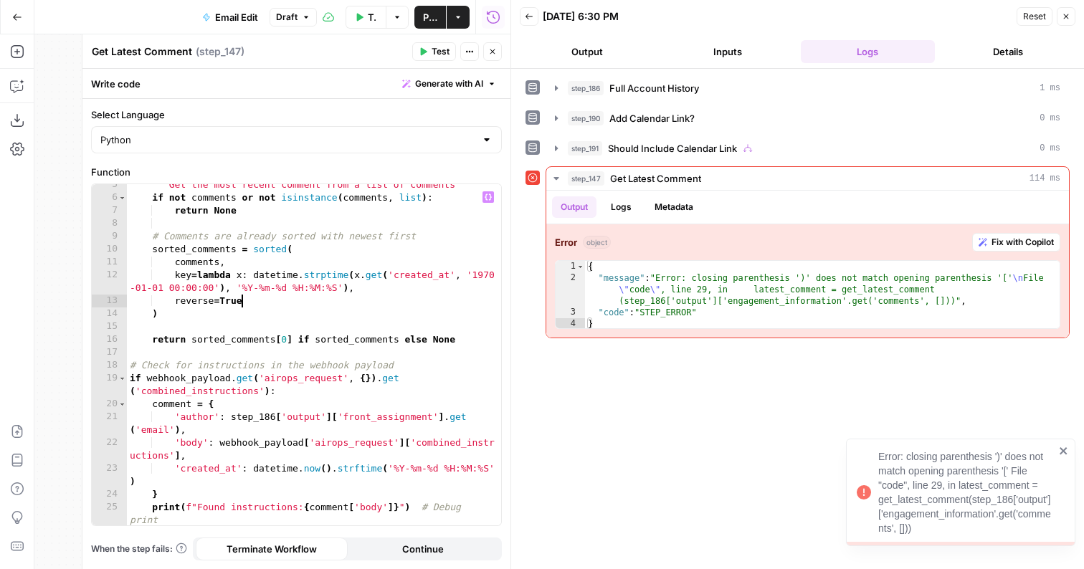
click at [376, 307] on div """"Get the most recent comment from a list of comments""" if not comments or no…" at bounding box center [314, 361] width 374 height 367
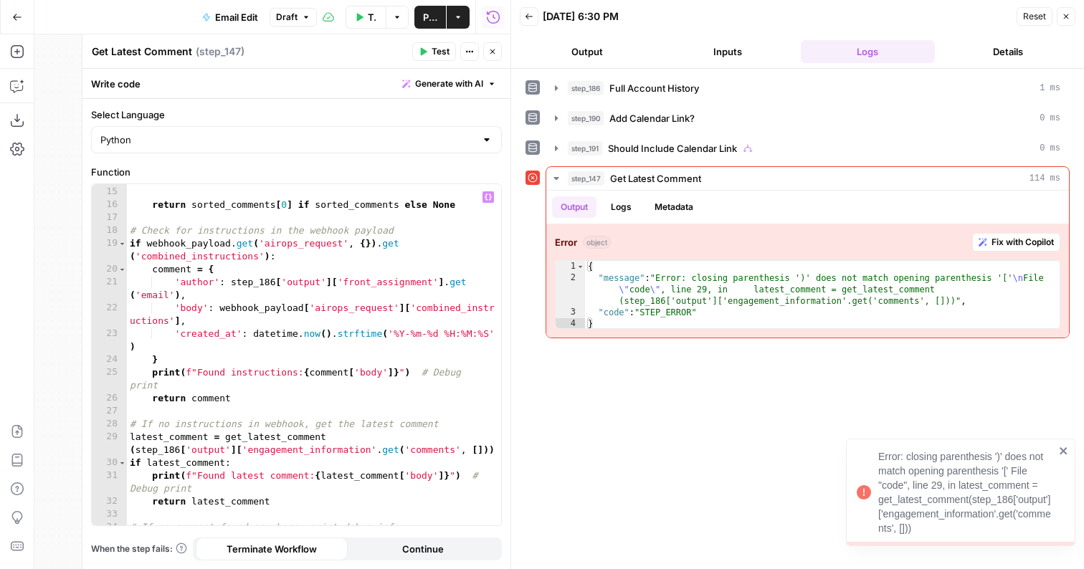
scroll to position [239, 0]
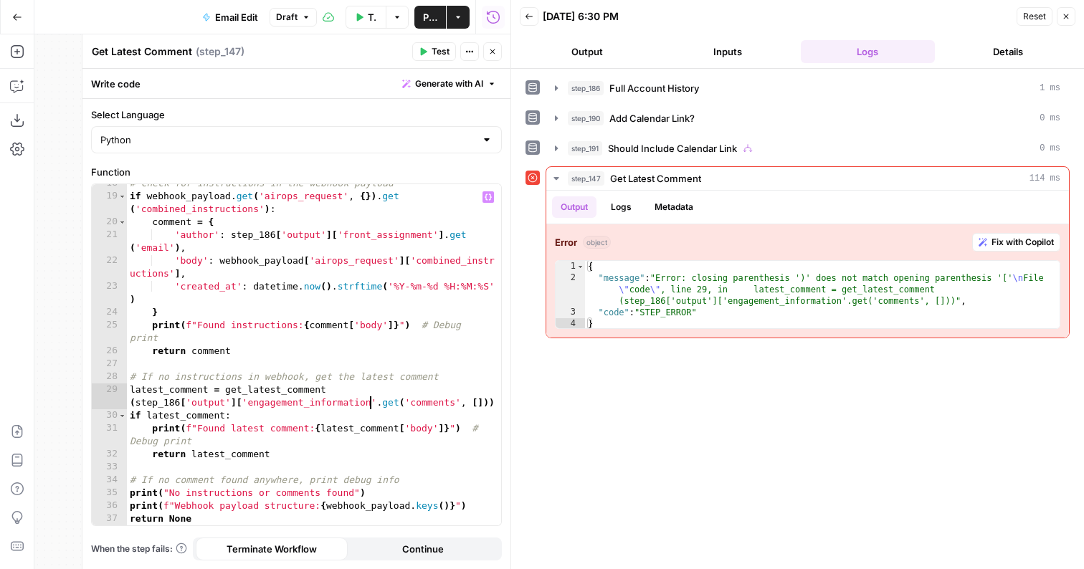
click at [373, 402] on div "# Check for instructions in the webhook payload if webhook_payload . get ( 'air…" at bounding box center [314, 360] width 374 height 367
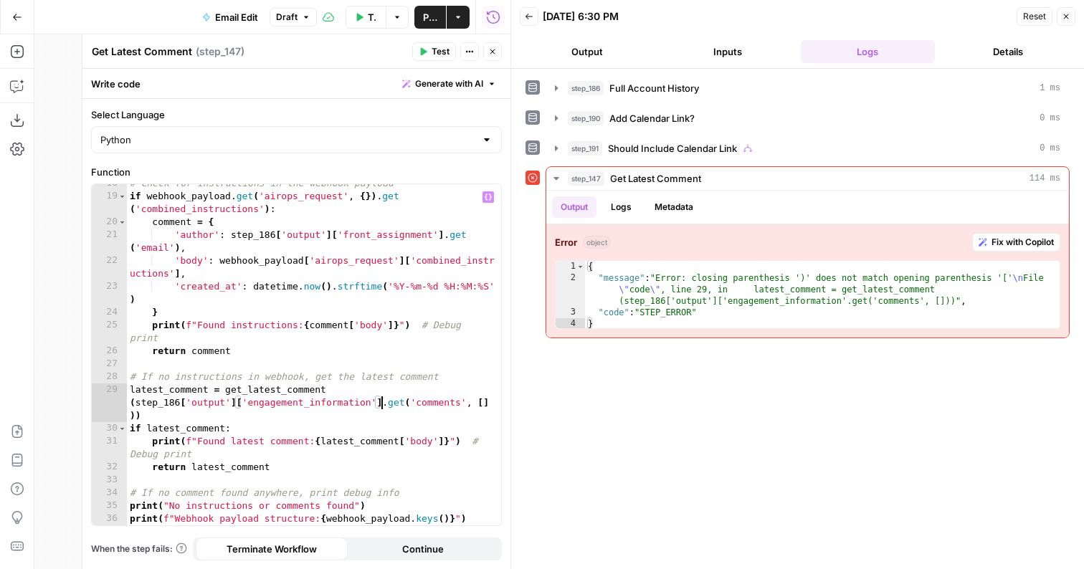
type textarea "**********"
click at [426, 45] on button "Test" at bounding box center [434, 51] width 44 height 19
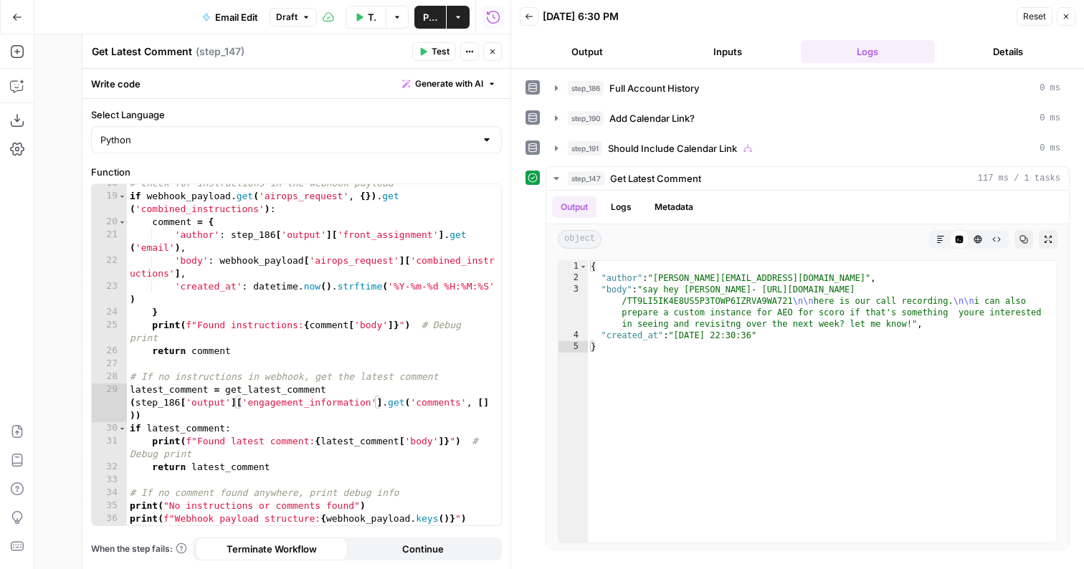
click at [521, 15] on button "Back" at bounding box center [529, 16] width 19 height 19
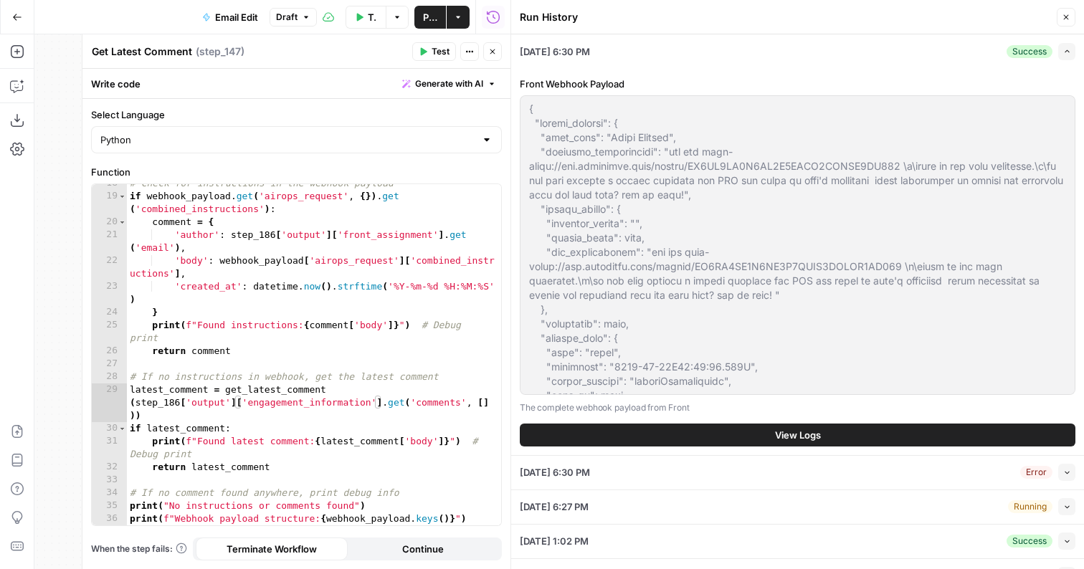
click at [1071, 471] on button "Collapse" at bounding box center [1066, 472] width 17 height 17
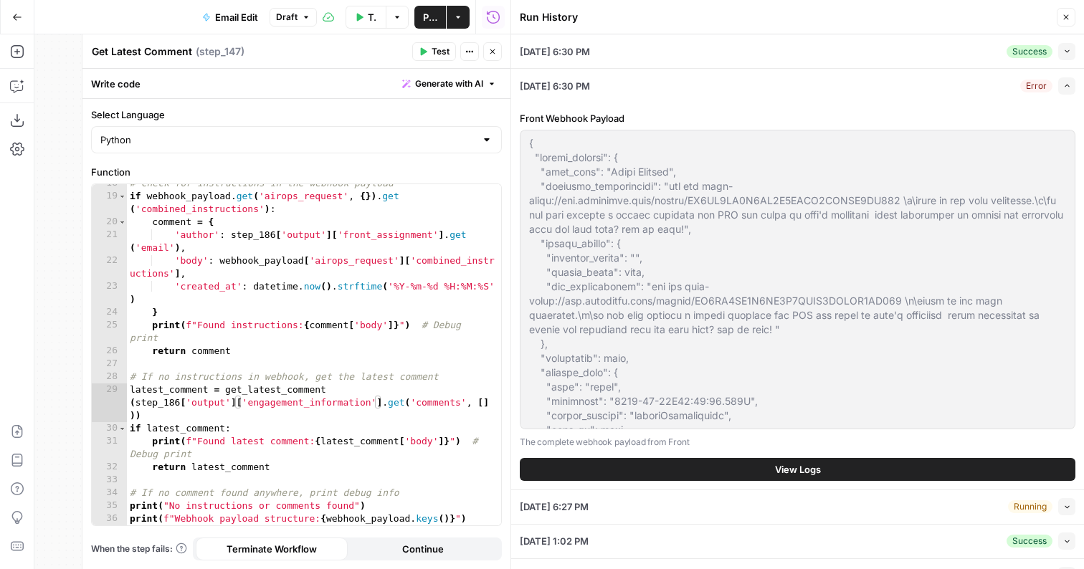
click at [909, 460] on button "View Logs" at bounding box center [797, 469] width 555 height 23
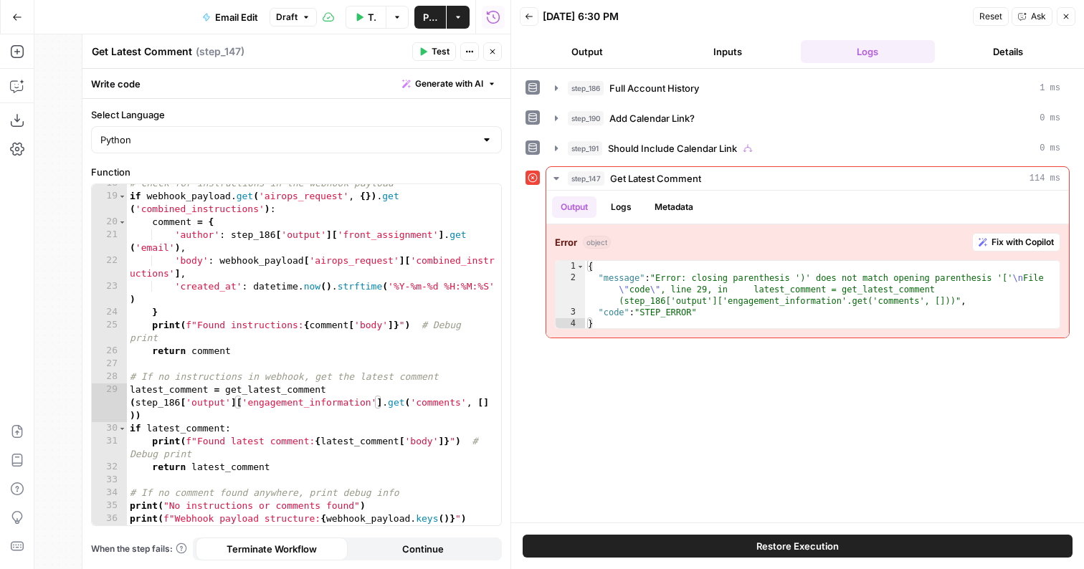
click at [527, 4] on header "Back [DATE] 6:30 PM Reset Ask Close Output Inputs Logs Details" at bounding box center [797, 34] width 573 height 69
click at [527, 14] on icon "button" at bounding box center [529, 16] width 9 height 9
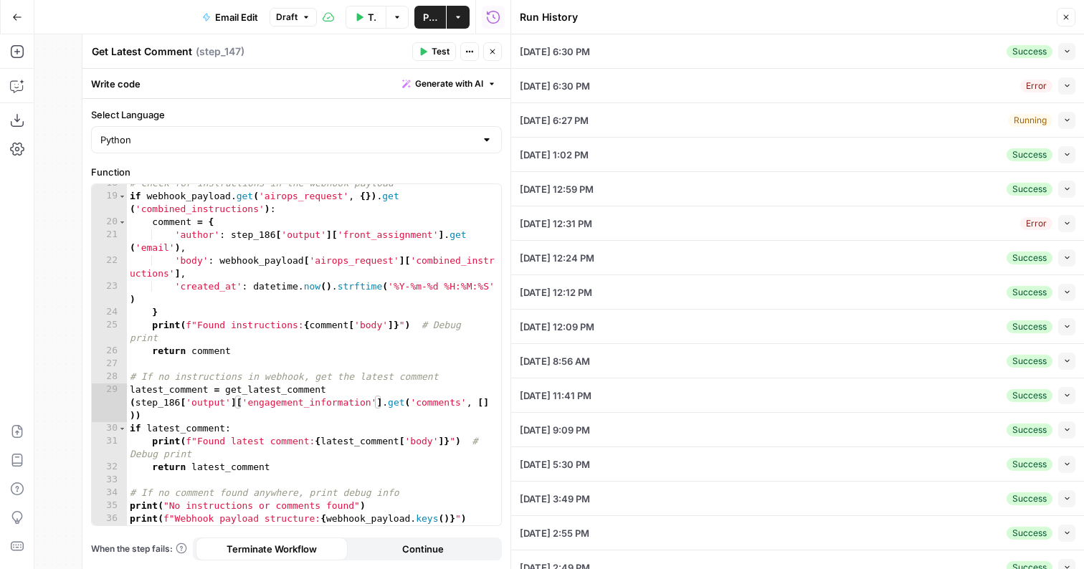
click at [1066, 123] on icon "button" at bounding box center [1067, 120] width 8 height 8
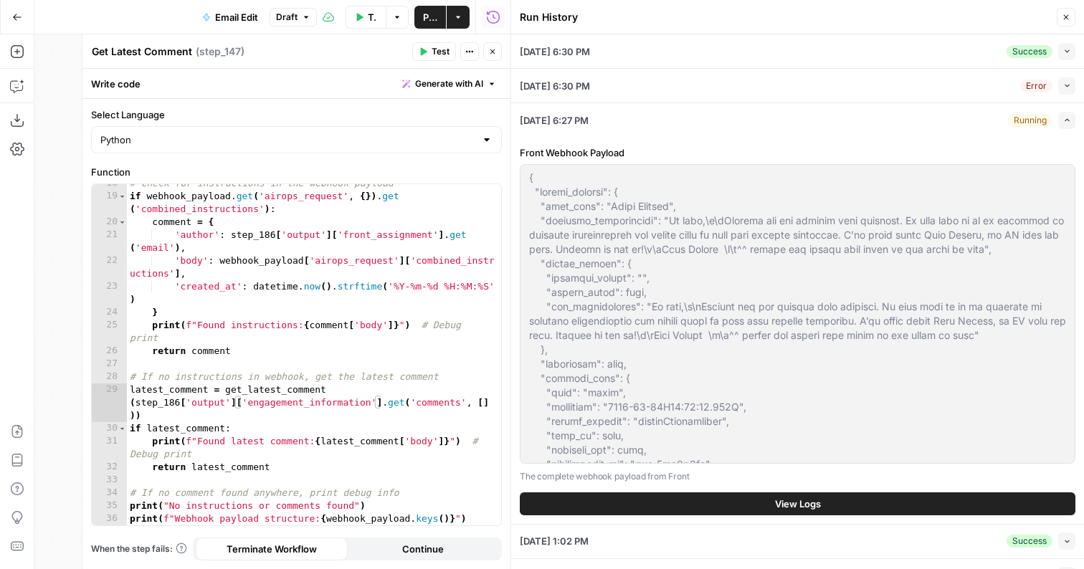
click at [725, 501] on button "View Logs" at bounding box center [797, 503] width 555 height 23
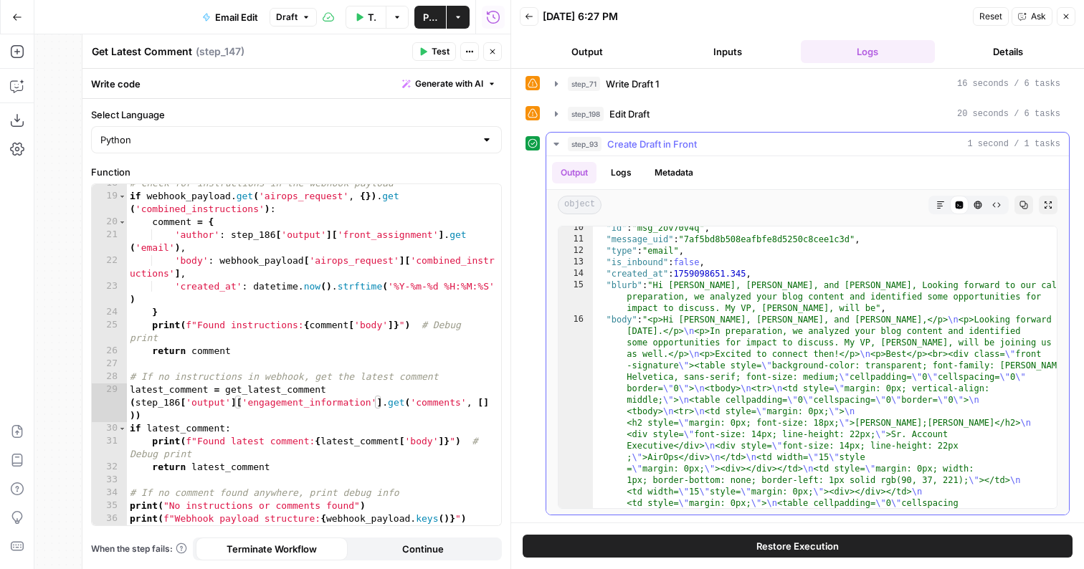
scroll to position [133, 0]
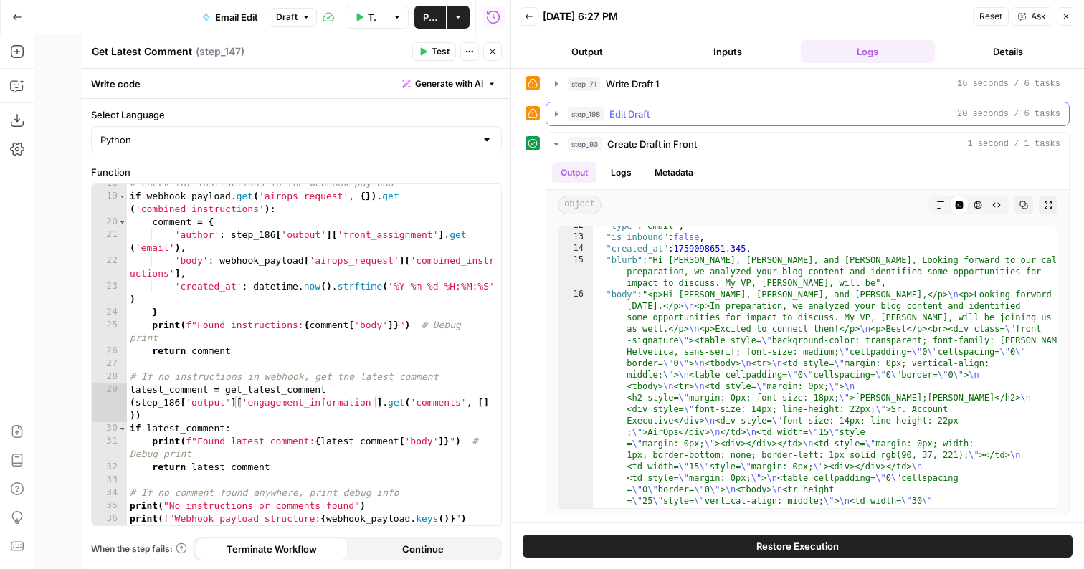
click at [676, 118] on div "step_198 Edit Draft 20 seconds / 6 tasks" at bounding box center [814, 114] width 492 height 14
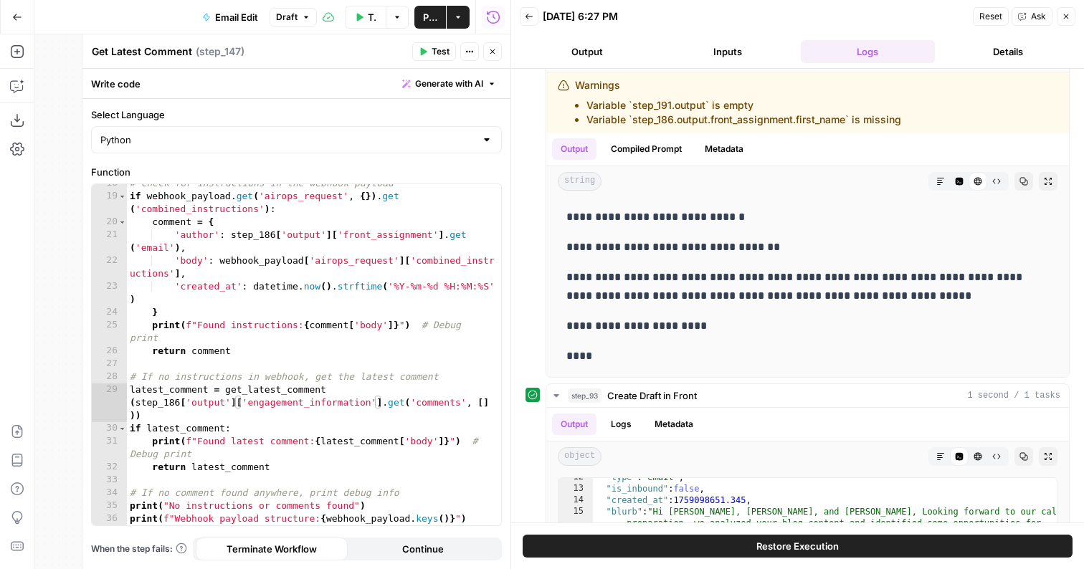
scroll to position [200, 0]
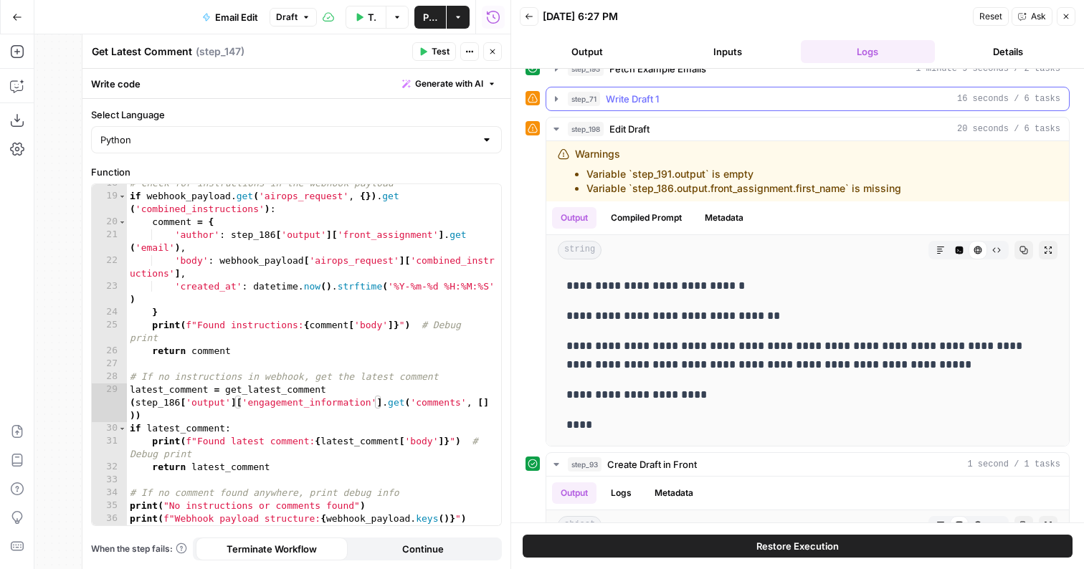
click at [682, 90] on button "step_71 Write Draft 1 16 seconds / 6 tasks" at bounding box center [807, 98] width 522 height 23
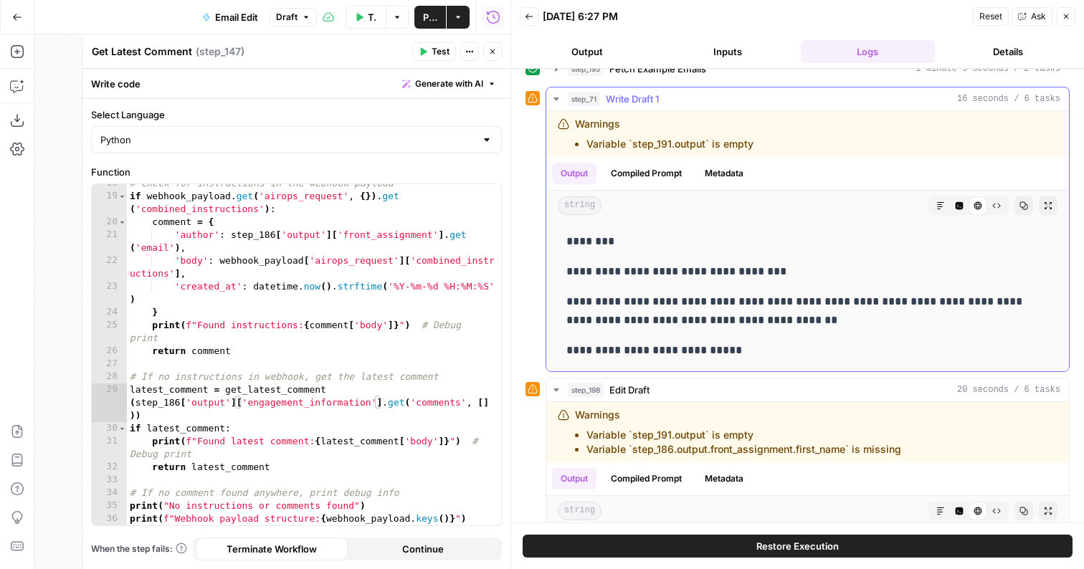
drag, startPoint x: 732, startPoint y: 359, endPoint x: 560, endPoint y: 199, distance: 235.3
click at [560, 199] on div "**********" at bounding box center [807, 264] width 522 height 214
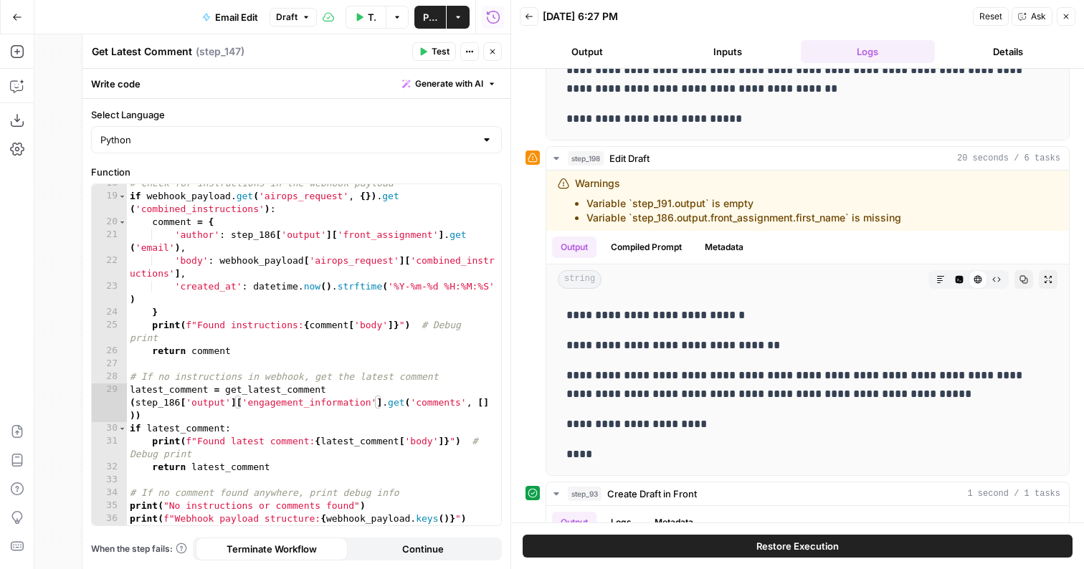
scroll to position [252, 0]
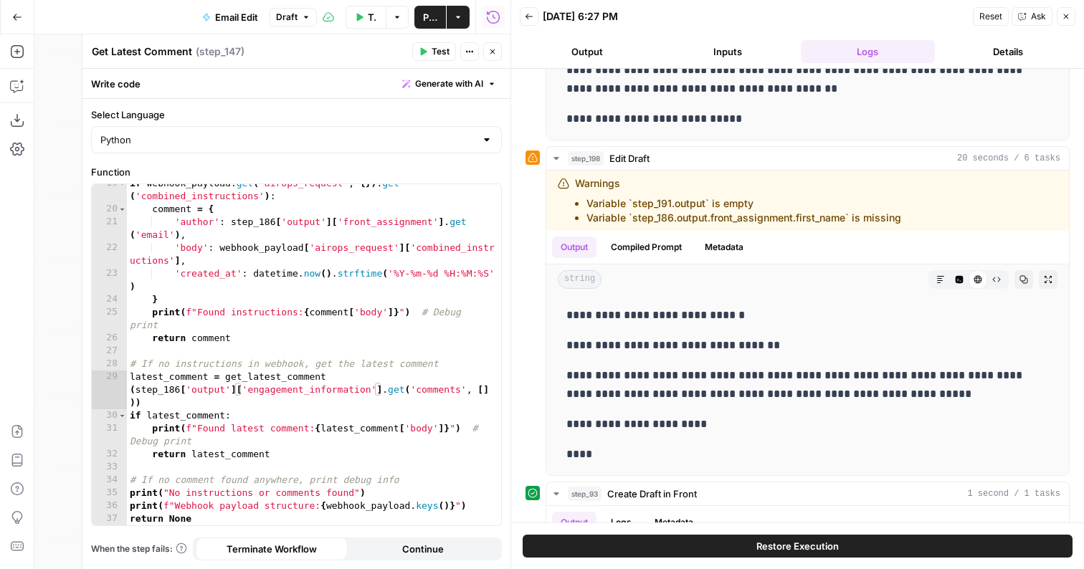
click at [487, 52] on button "Close" at bounding box center [492, 51] width 19 height 19
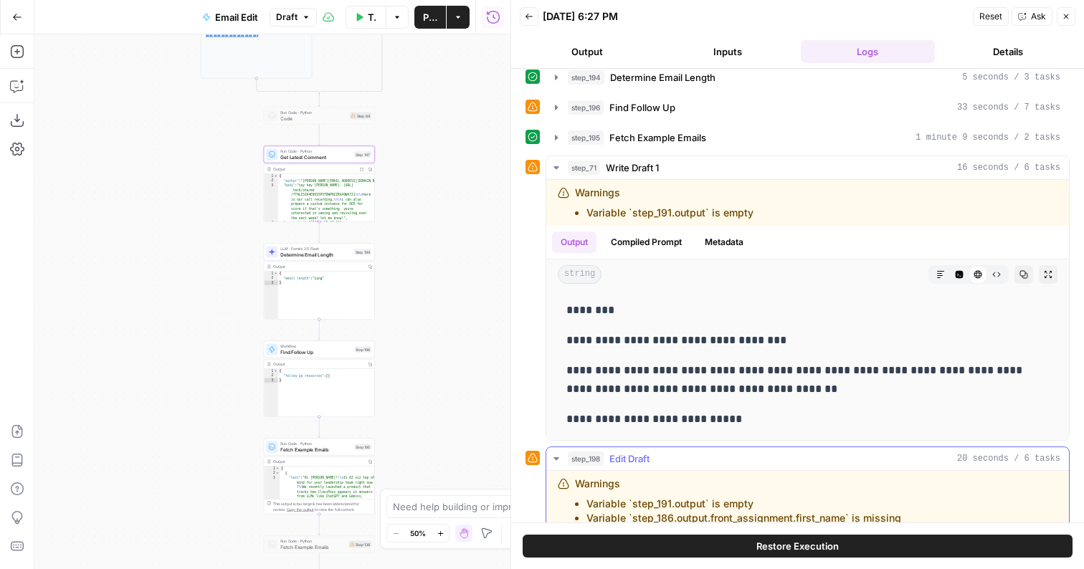
scroll to position [55, 0]
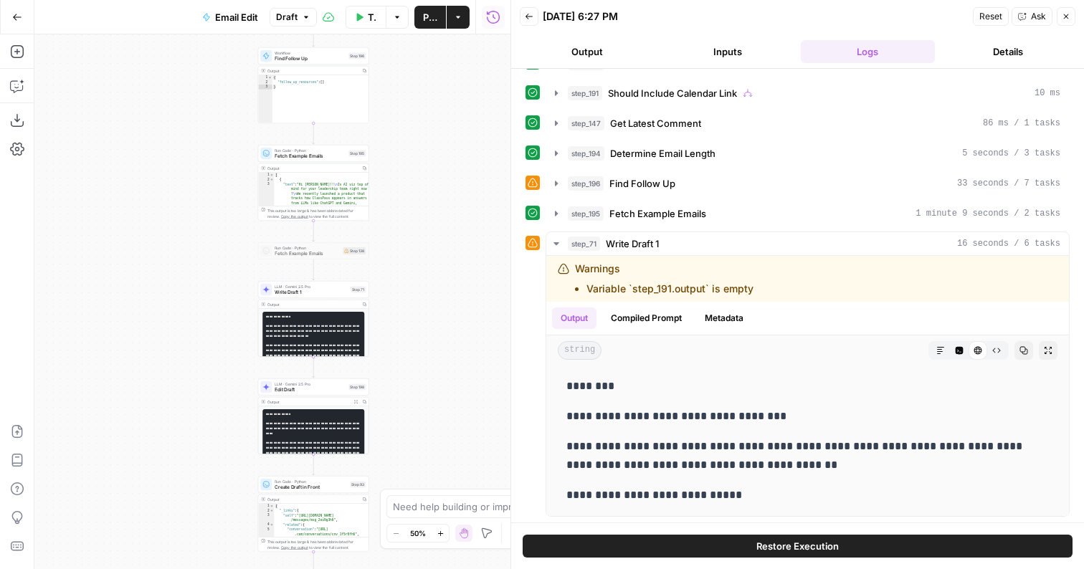
click at [339, 297] on div "LLM · Gemini 2.5 Pro Write Draft 1 Step 71 Copy step Delete step Add Note Test" at bounding box center [313, 289] width 111 height 17
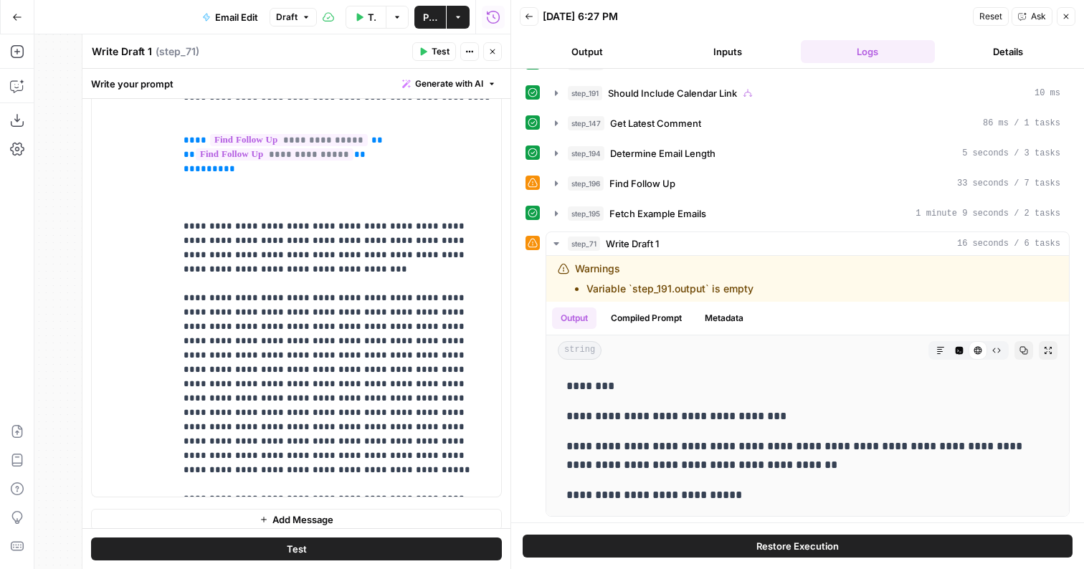
scroll to position [879, 0]
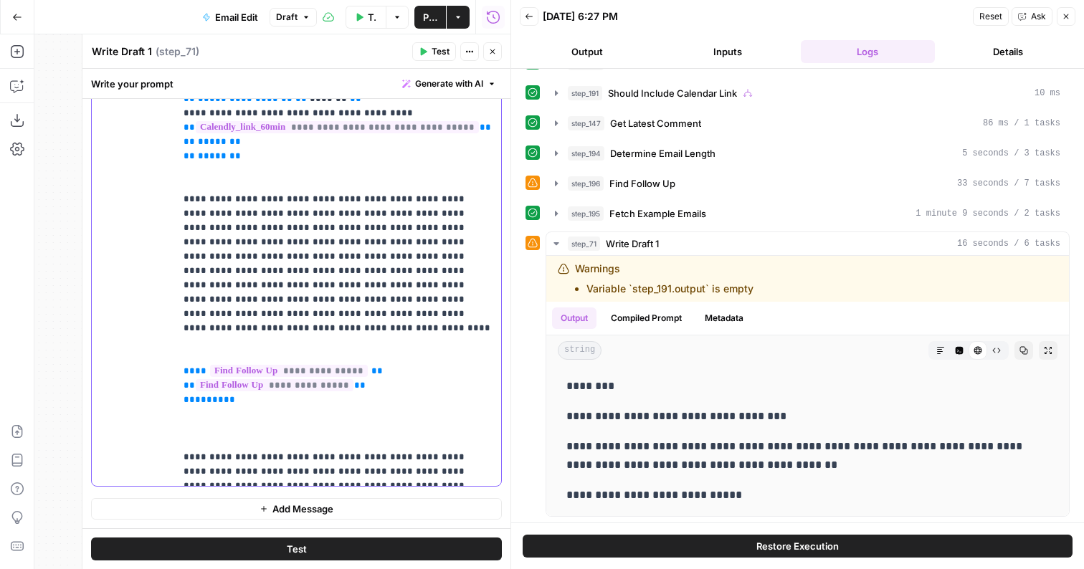
scroll to position [1148, 0]
drag, startPoint x: 221, startPoint y: 349, endPoint x: 458, endPoint y: 374, distance: 238.5
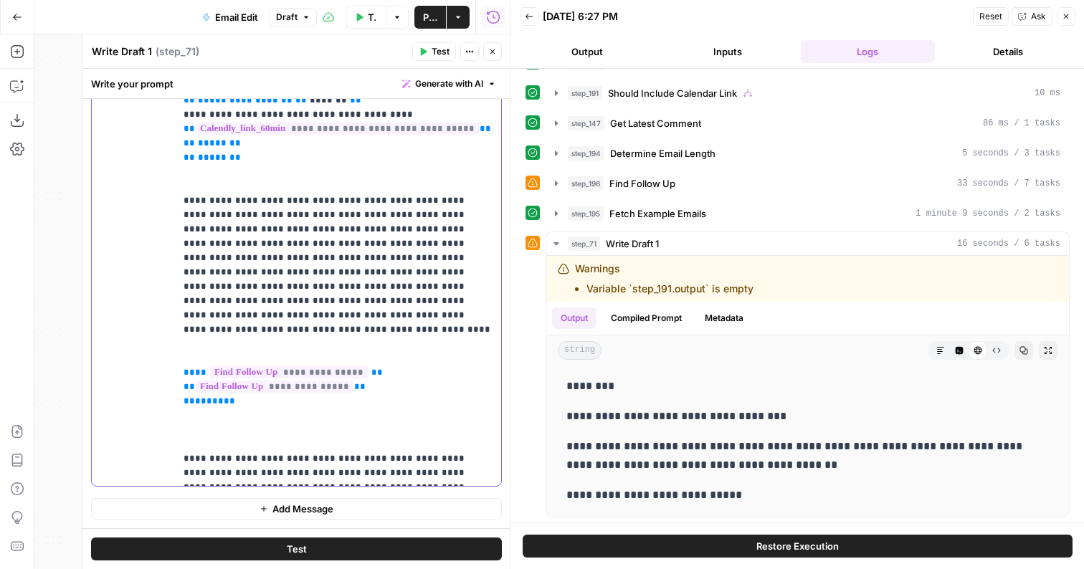
drag, startPoint x: 436, startPoint y: 363, endPoint x: 241, endPoint y: 361, distance: 194.9
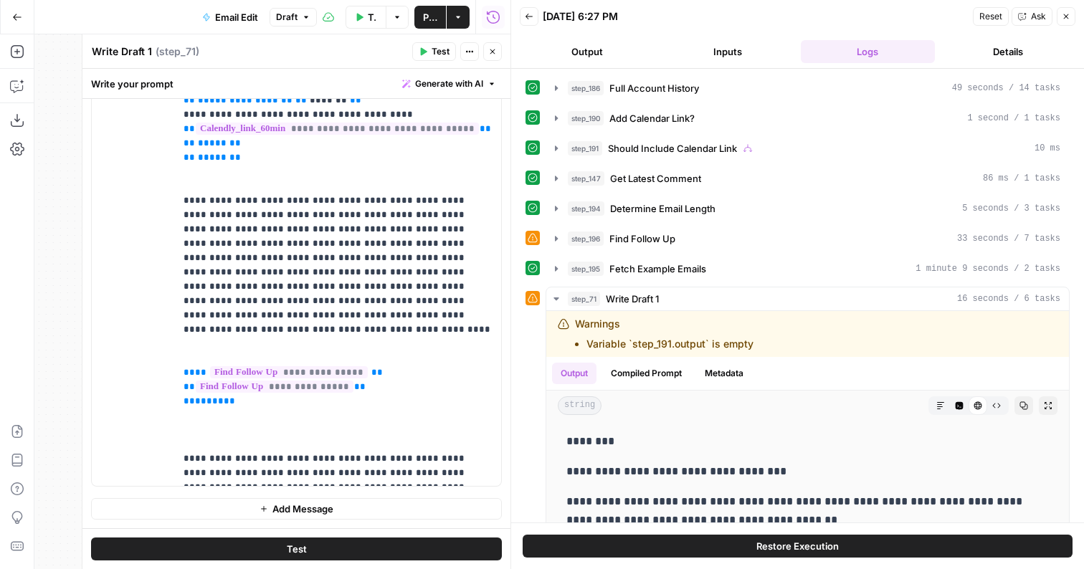
click at [492, 52] on icon "button" at bounding box center [492, 51] width 9 height 9
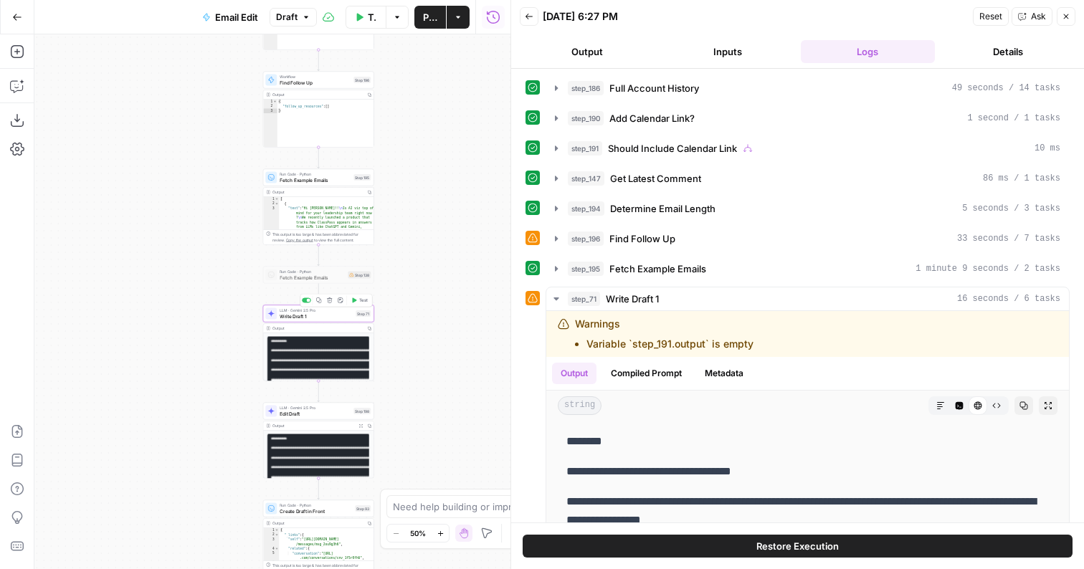
click at [361, 304] on button "Test" at bounding box center [359, 300] width 22 height 9
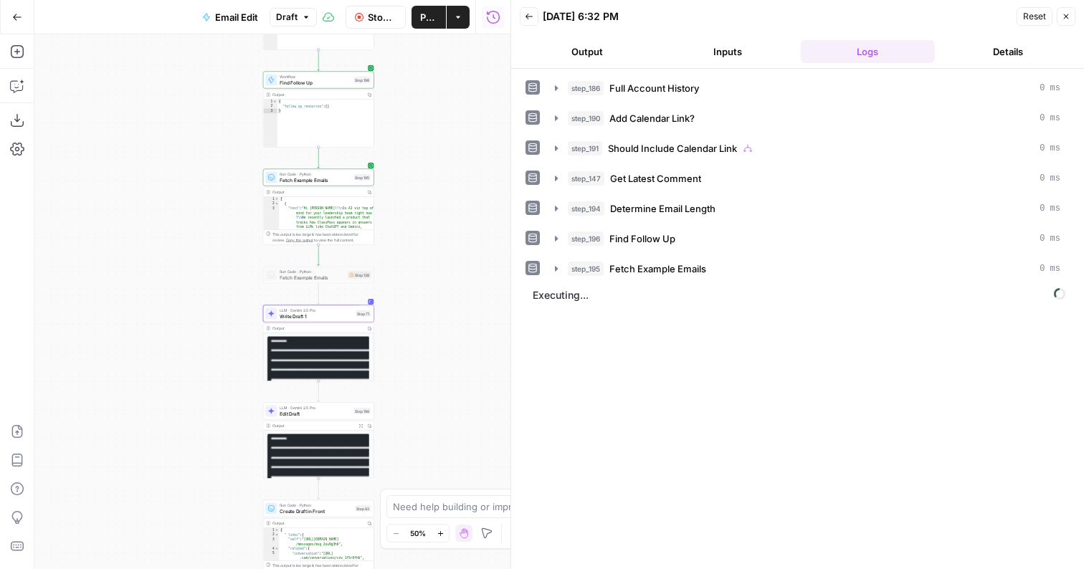
click at [573, 59] on button "Output" at bounding box center [587, 51] width 135 height 23
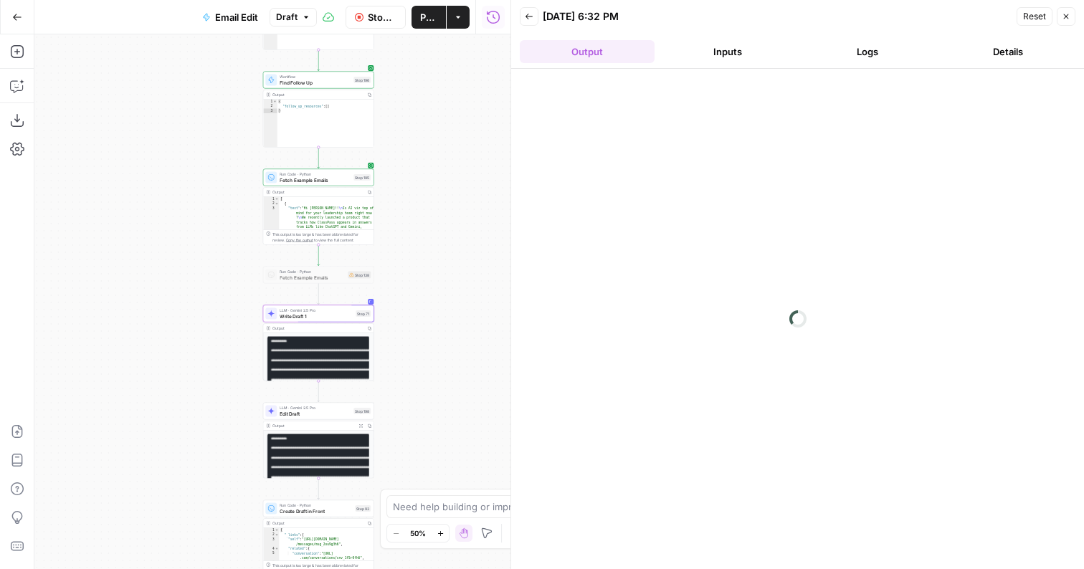
click at [758, 54] on button "Inputs" at bounding box center [727, 51] width 135 height 23
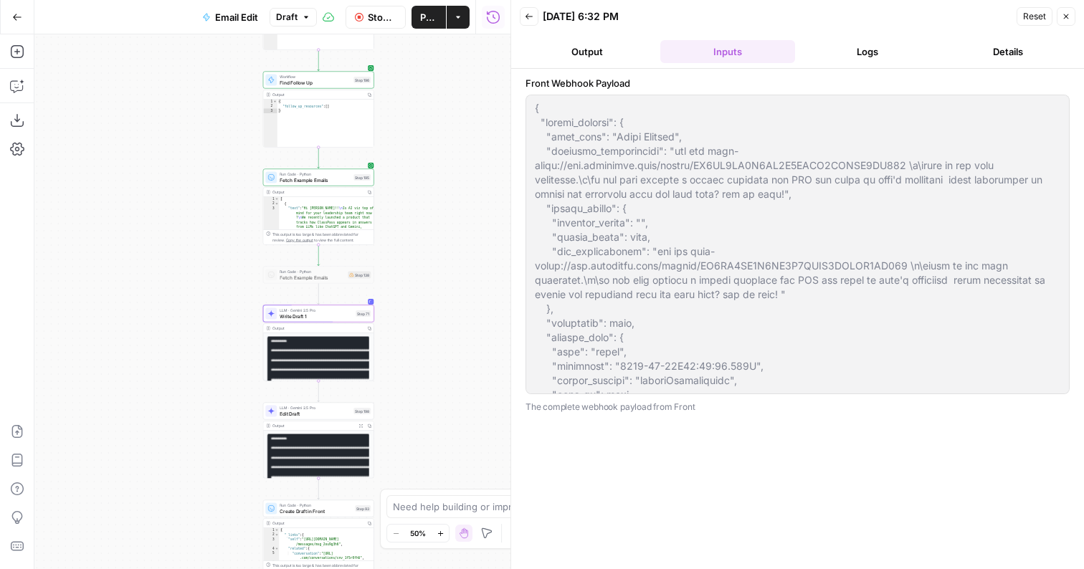
click at [849, 44] on button "Logs" at bounding box center [867, 51] width 135 height 23
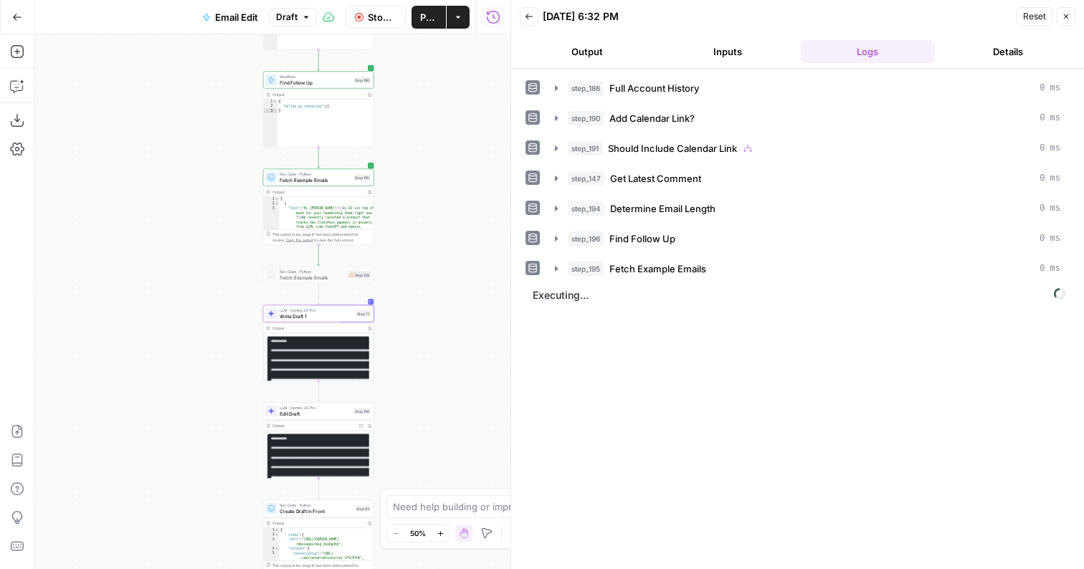
click at [567, 57] on button "Output" at bounding box center [587, 51] width 135 height 23
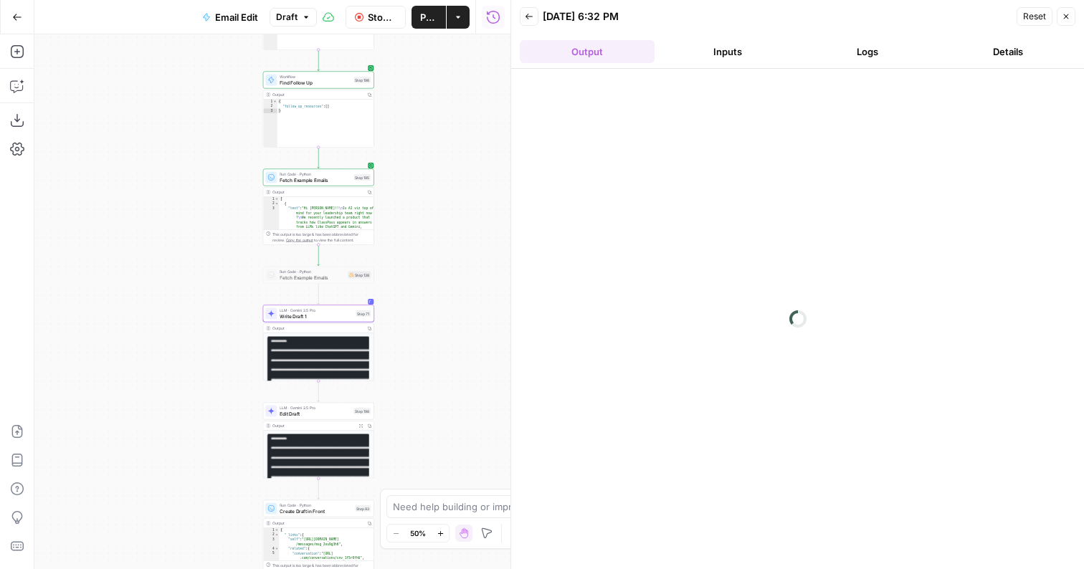
click at [670, 58] on button "Inputs" at bounding box center [727, 51] width 135 height 23
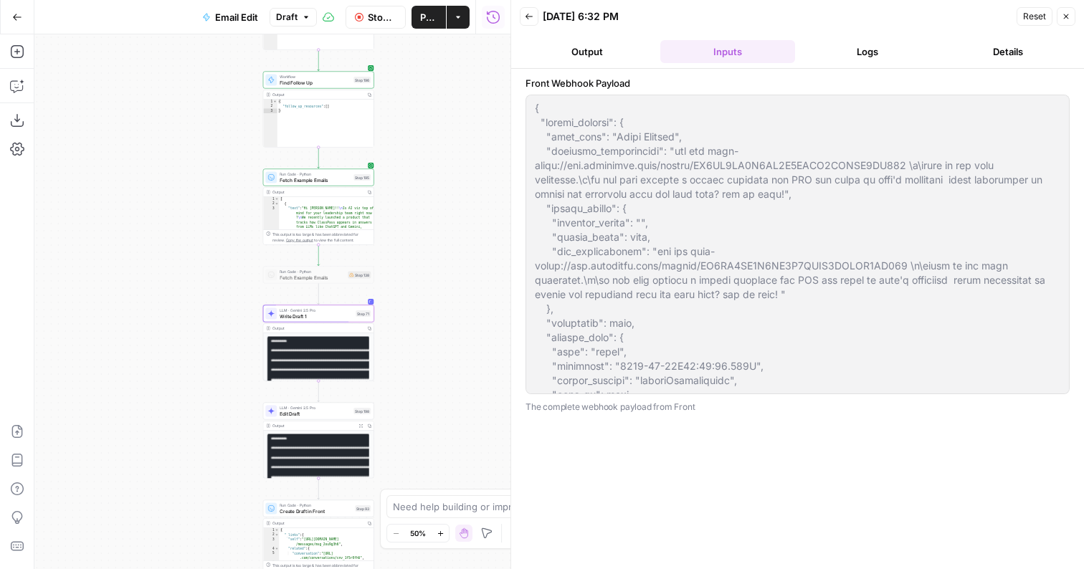
click at [841, 57] on button "Logs" at bounding box center [867, 51] width 135 height 23
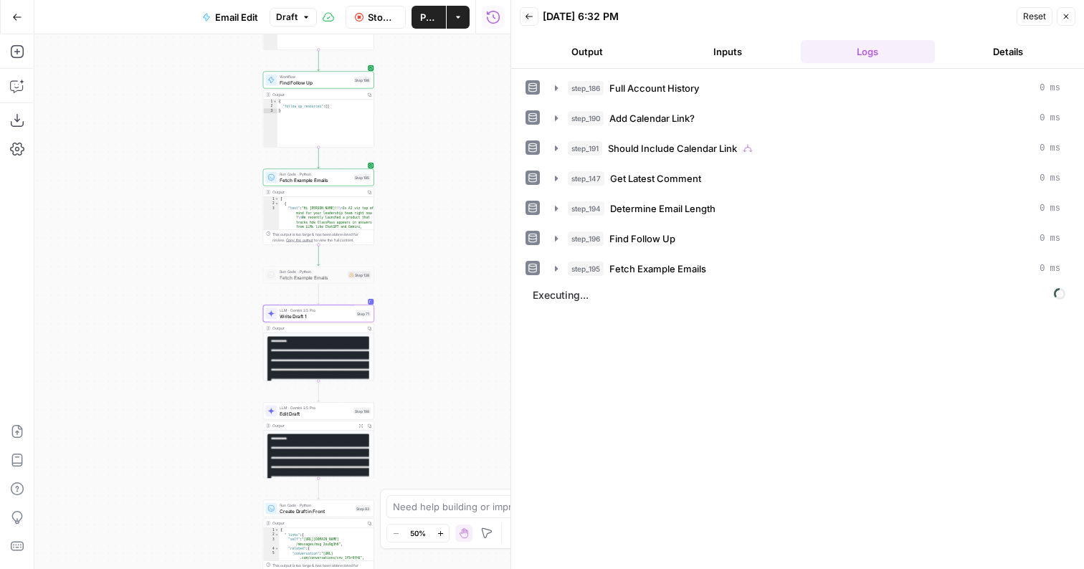
click at [714, 55] on button "Inputs" at bounding box center [727, 51] width 135 height 23
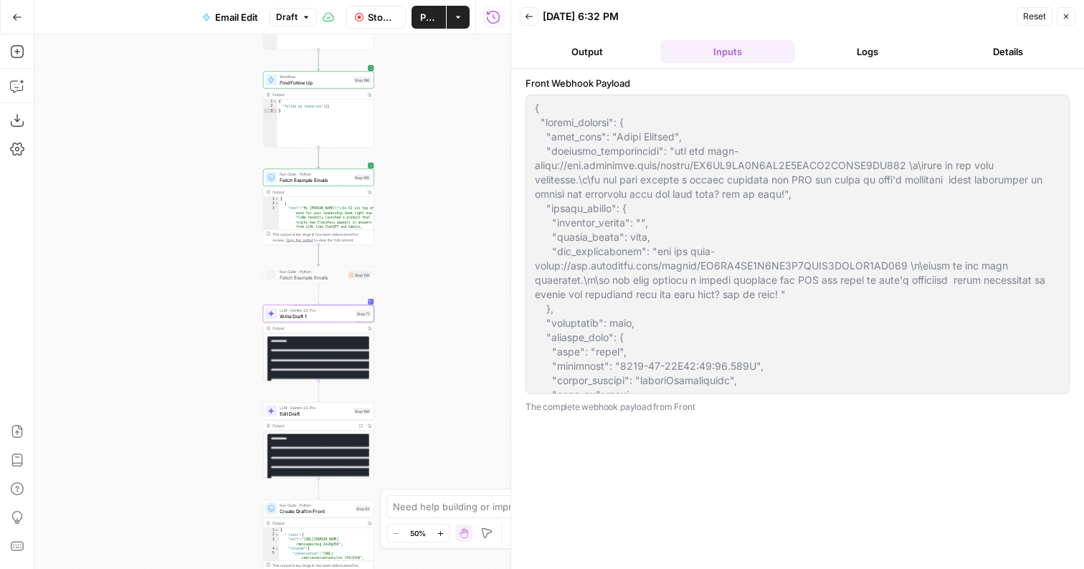
click at [583, 55] on button "Output" at bounding box center [587, 51] width 135 height 23
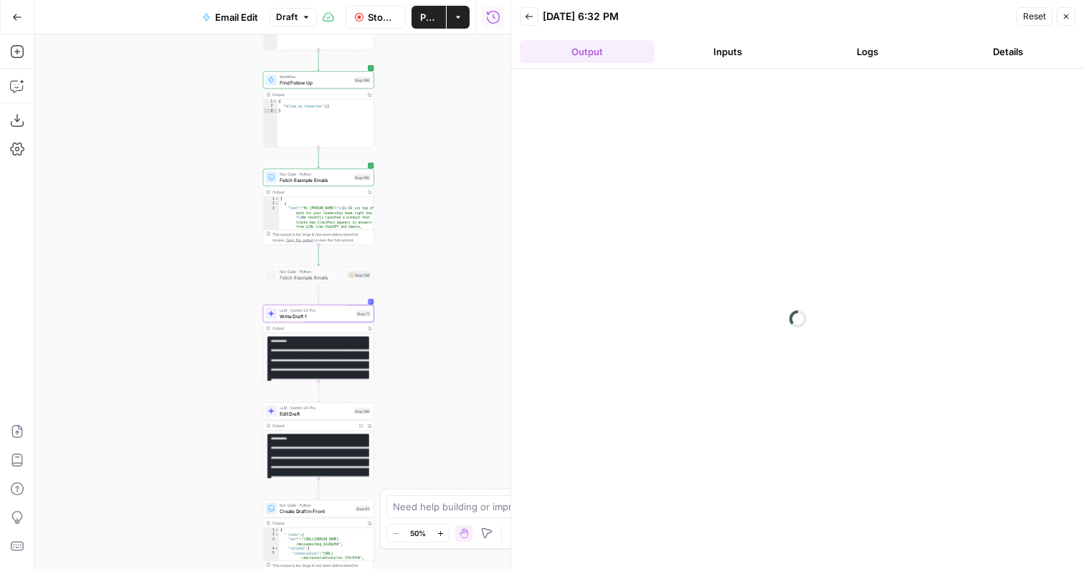
drag, startPoint x: 758, startPoint y: 65, endPoint x: 755, endPoint y: 58, distance: 7.7
click at [757, 65] on header "Back [DATE] 6:32 PM Reset Close Output Inputs Logs Details" at bounding box center [797, 34] width 573 height 69
click at [755, 58] on button "Inputs" at bounding box center [727, 51] width 135 height 23
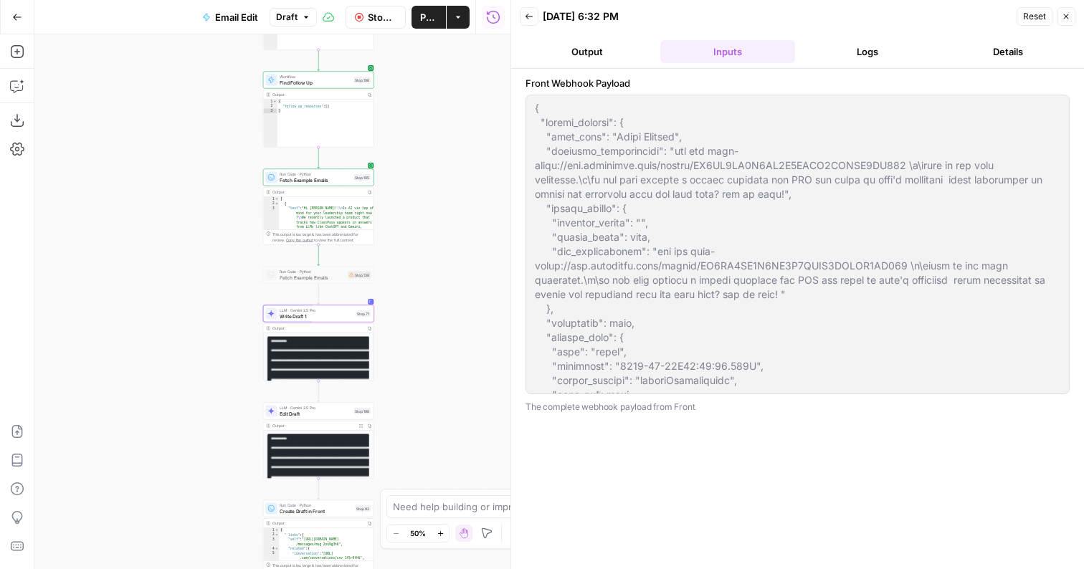
click at [836, 57] on button "Logs" at bounding box center [867, 51] width 135 height 23
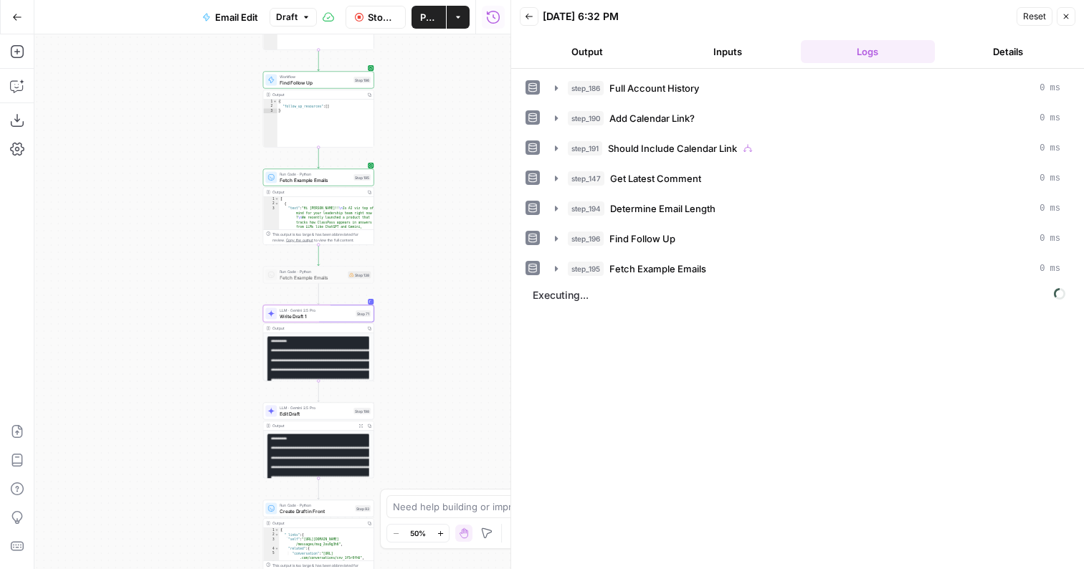
click at [597, 42] on button "Output" at bounding box center [587, 51] width 135 height 23
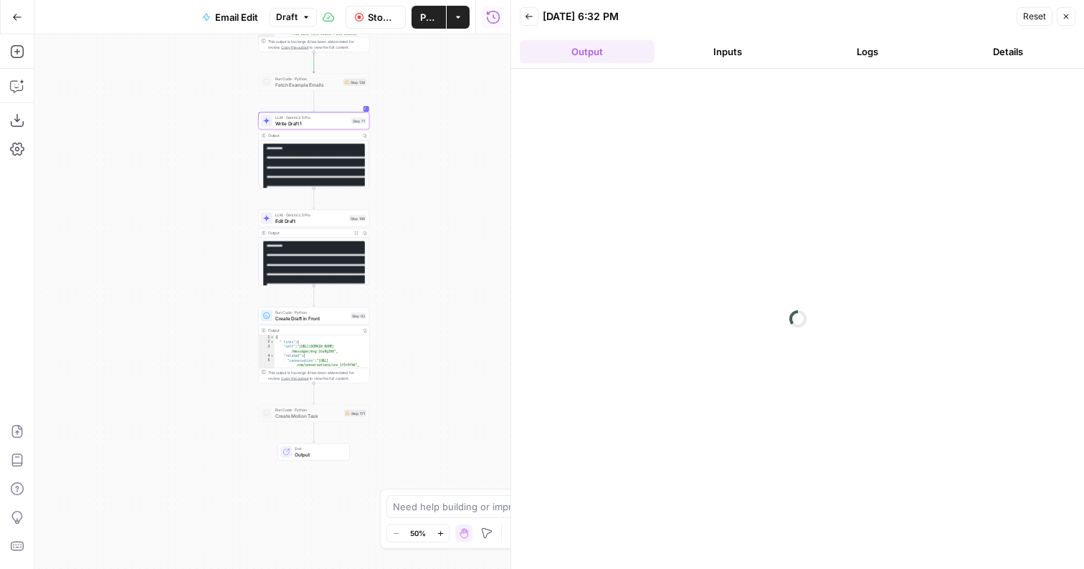
click at [532, 15] on icon "button" at bounding box center [529, 16] width 9 height 9
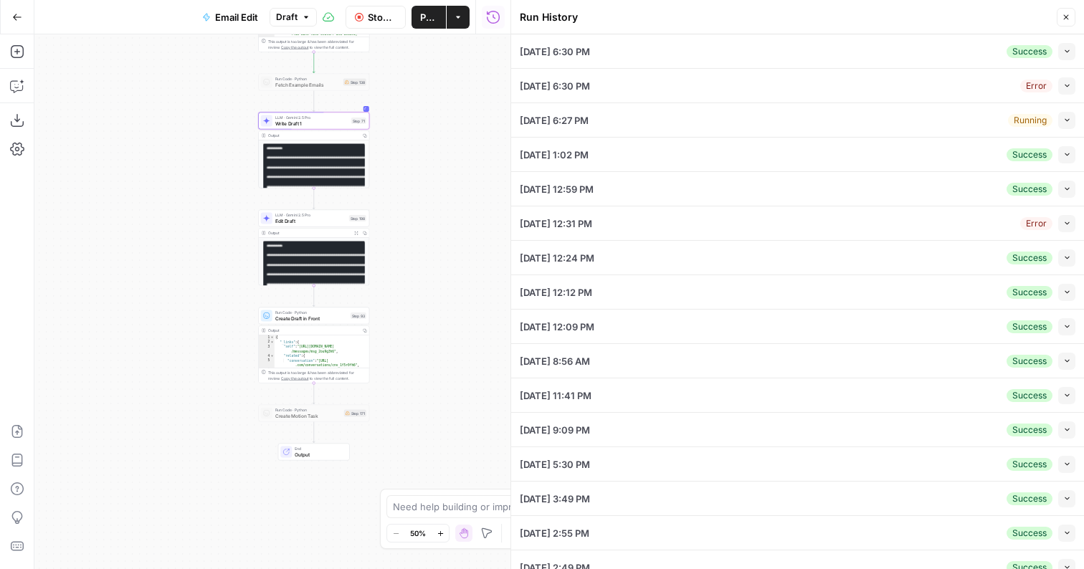
click at [1063, 122] on icon "button" at bounding box center [1067, 120] width 8 height 8
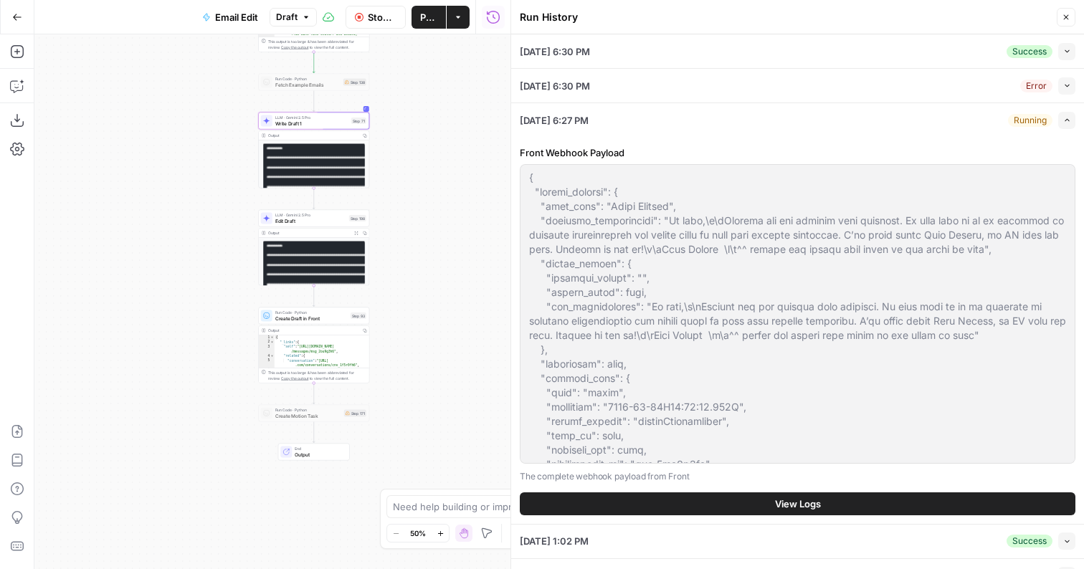
click at [756, 487] on div "Front Webhook Payload The complete webhook payload from Front View Logs" at bounding box center [797, 330] width 555 height 387
click at [756, 500] on button "View Logs" at bounding box center [797, 503] width 555 height 23
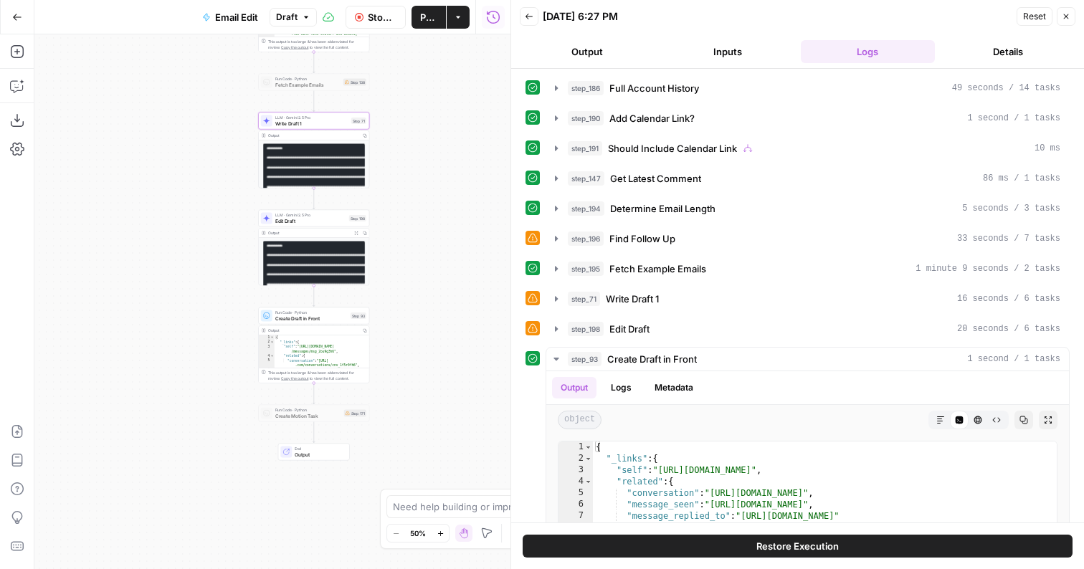
click at [697, 545] on button "Restore Execution" at bounding box center [797, 546] width 550 height 23
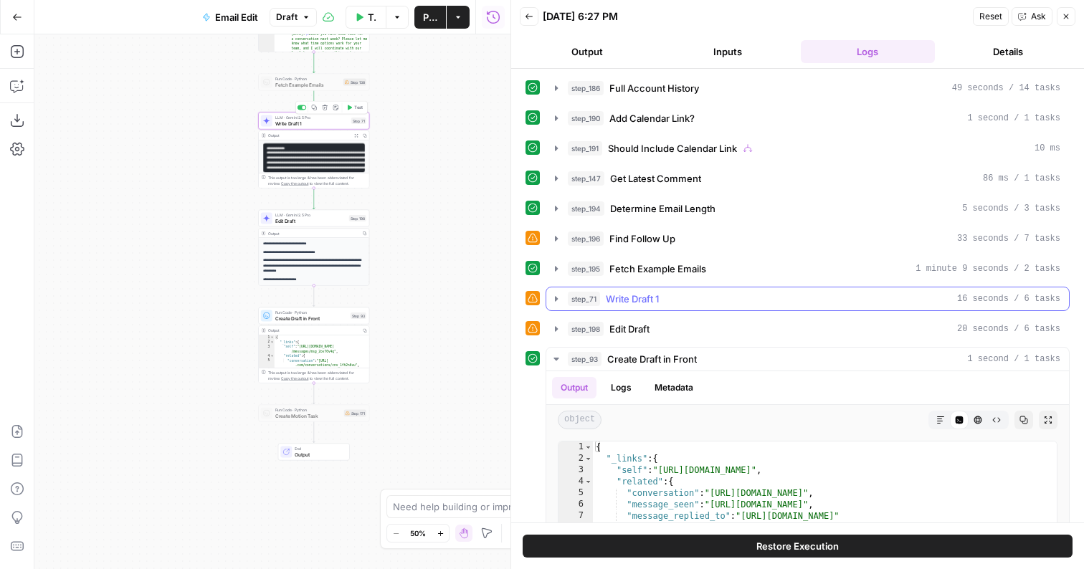
scroll to position [59, 0]
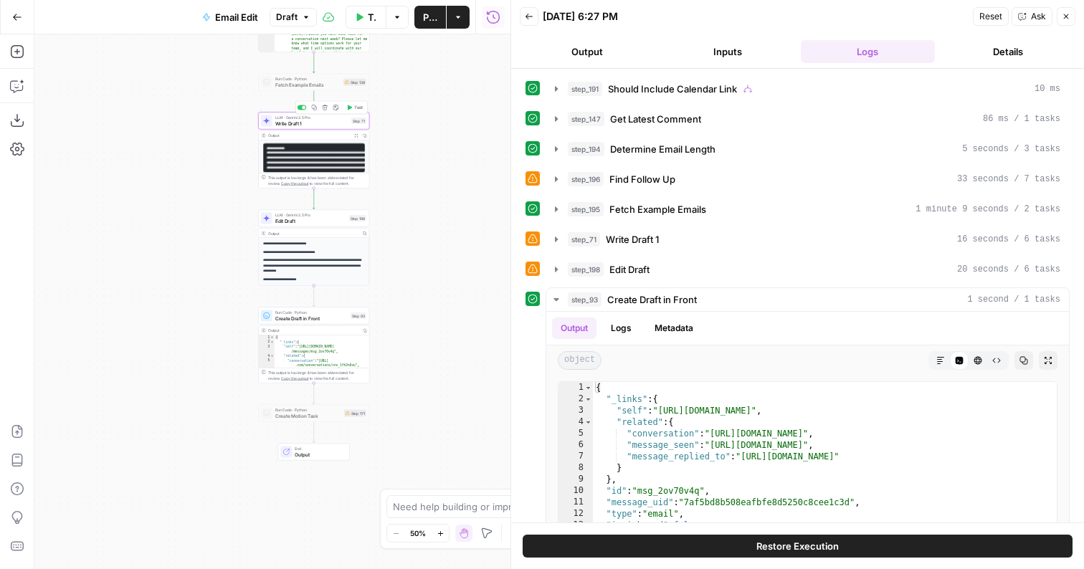
click at [317, 120] on span "Write Draft 1" at bounding box center [311, 123] width 73 height 7
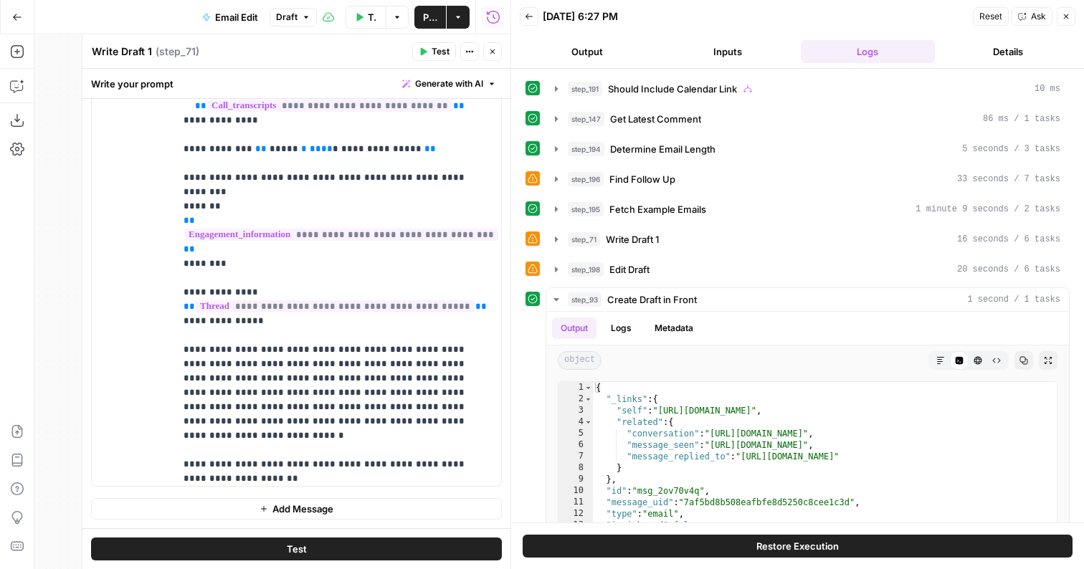
scroll to position [520, 0]
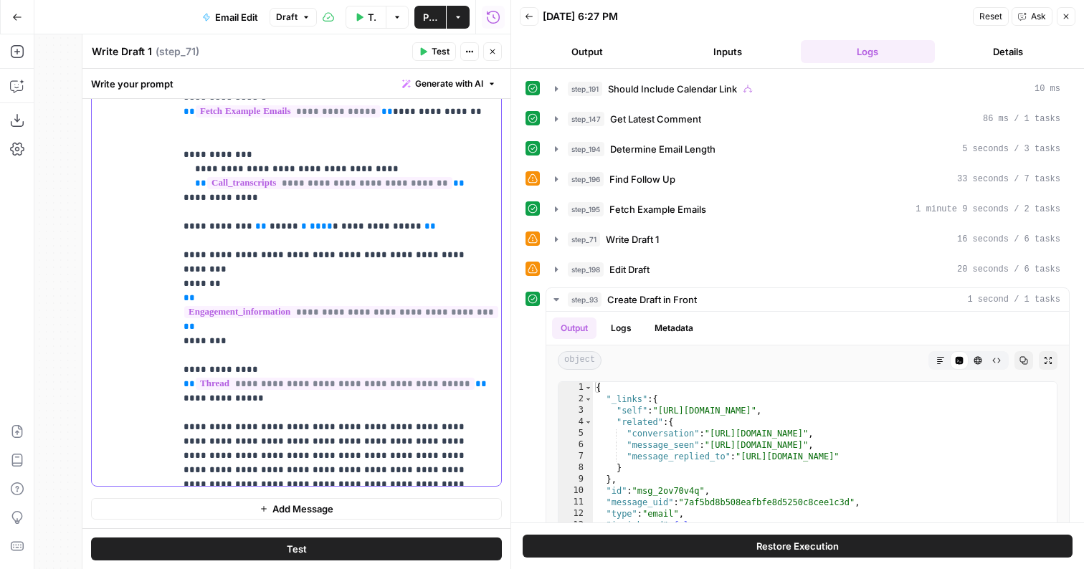
click at [274, 297] on p "**********" at bounding box center [337, 370] width 309 height 1964
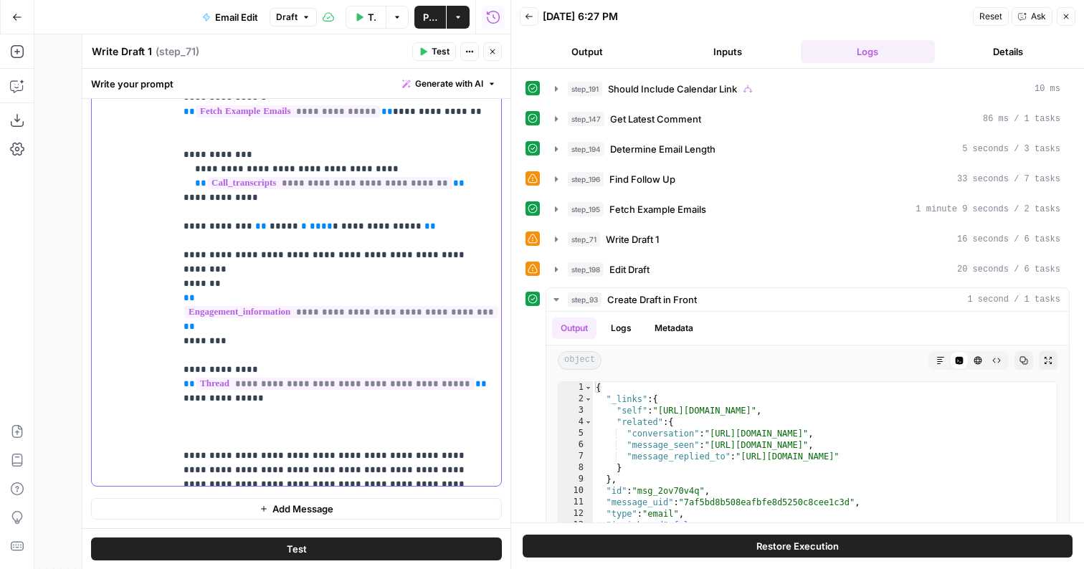
paste div
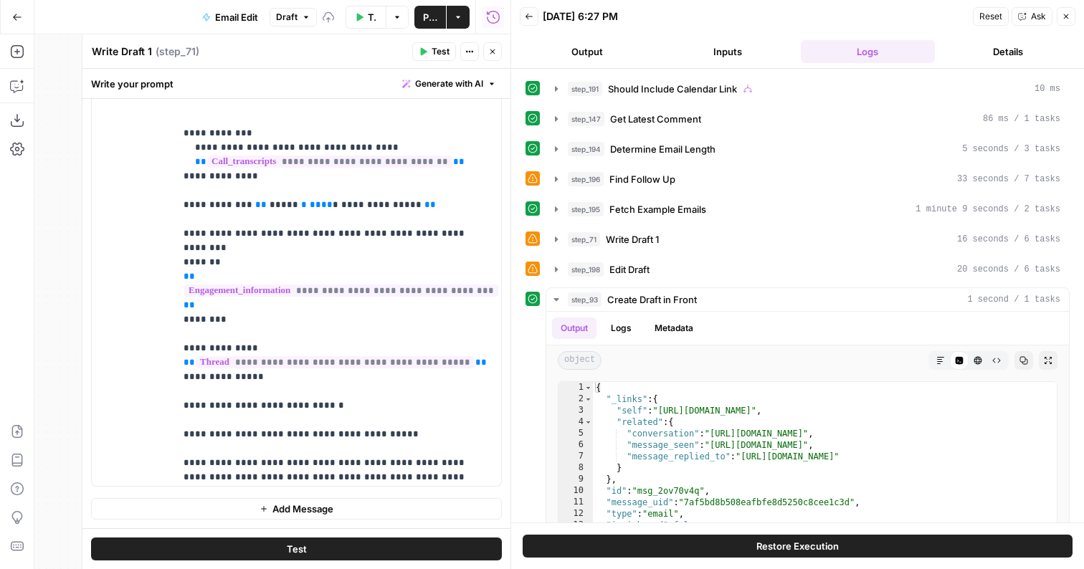
click at [428, 44] on button "Test" at bounding box center [434, 51] width 44 height 19
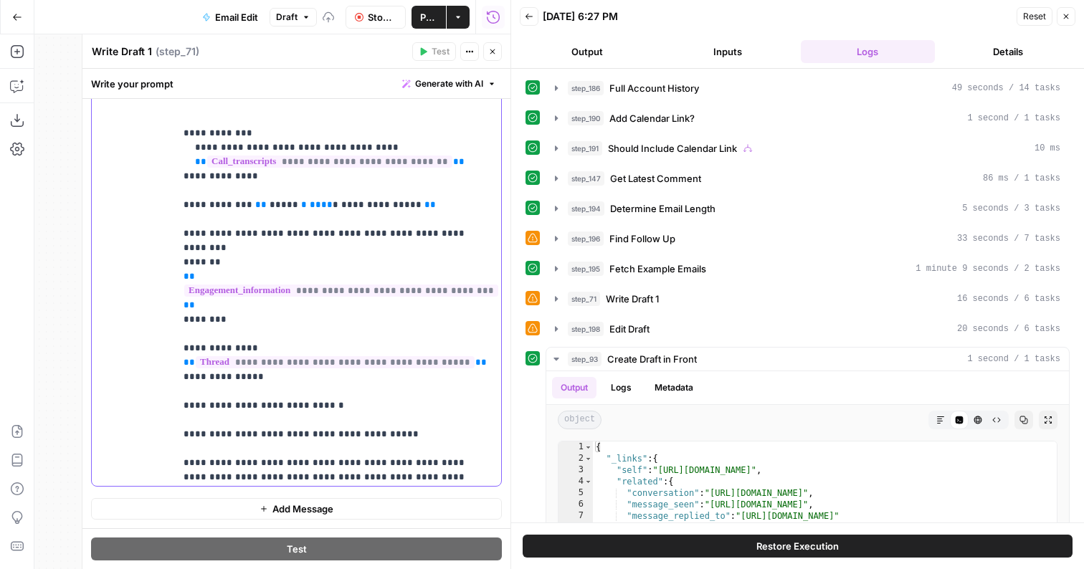
click at [276, 439] on p "**********" at bounding box center [337, 449] width 309 height 2164
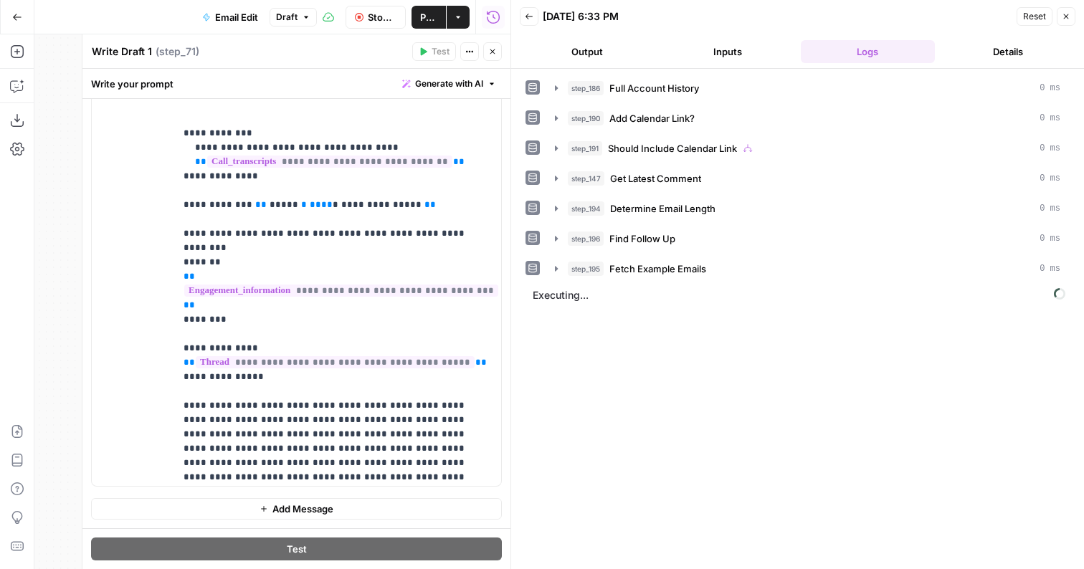
click at [563, 59] on button "Output" at bounding box center [587, 51] width 135 height 23
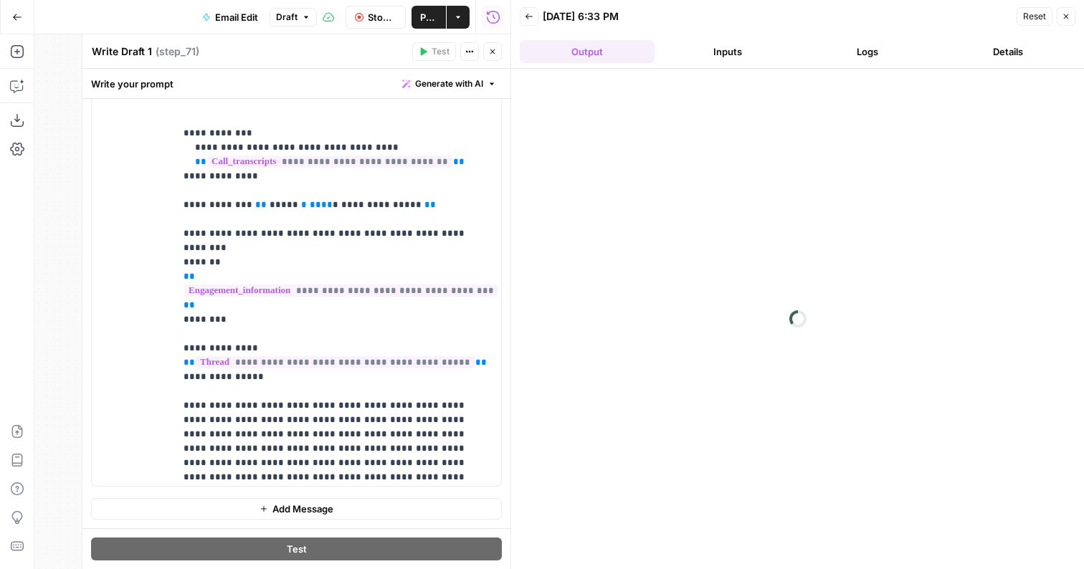
click at [493, 52] on icon "button" at bounding box center [492, 51] width 5 height 5
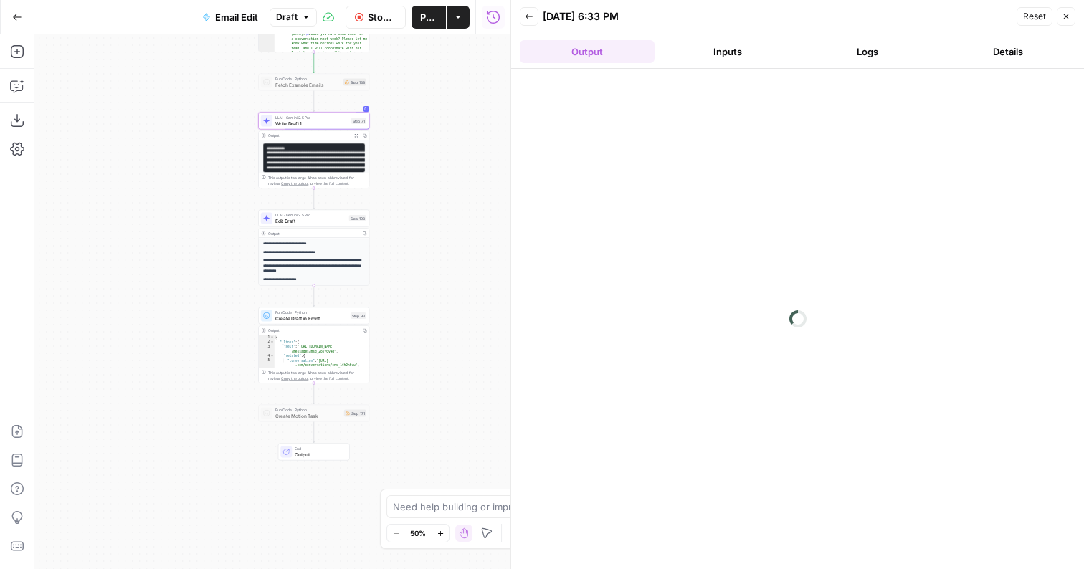
click at [746, 52] on button "Inputs" at bounding box center [727, 51] width 135 height 23
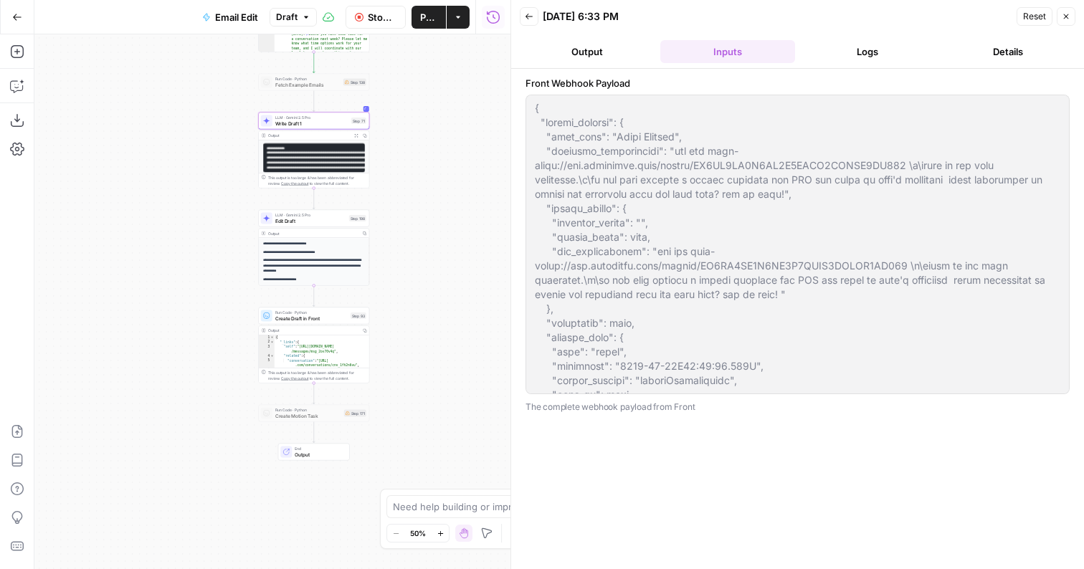
click at [851, 37] on header "Back [DATE] 6:33 PM Reset Close Output Inputs Logs Details" at bounding box center [797, 34] width 573 height 69
click at [817, 49] on button "Logs" at bounding box center [867, 51] width 135 height 23
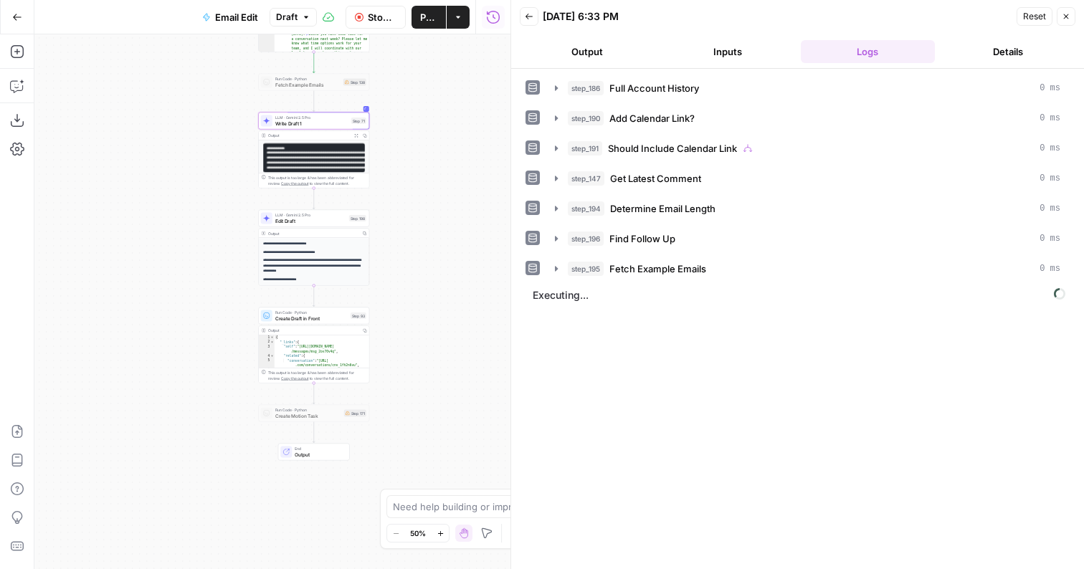
click at [563, 51] on button "Output" at bounding box center [587, 51] width 135 height 23
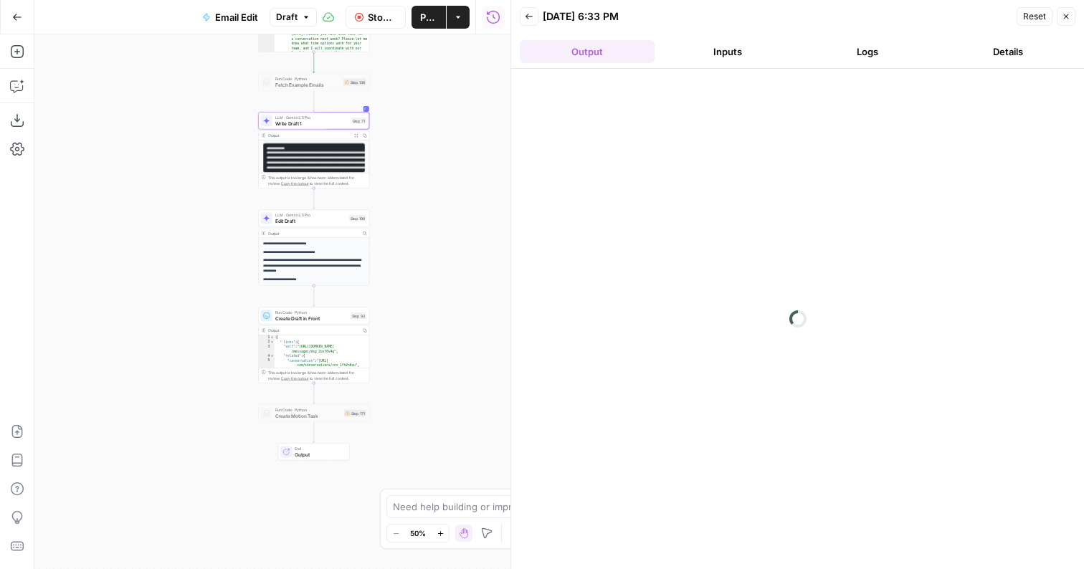
click at [688, 54] on button "Inputs" at bounding box center [727, 51] width 135 height 23
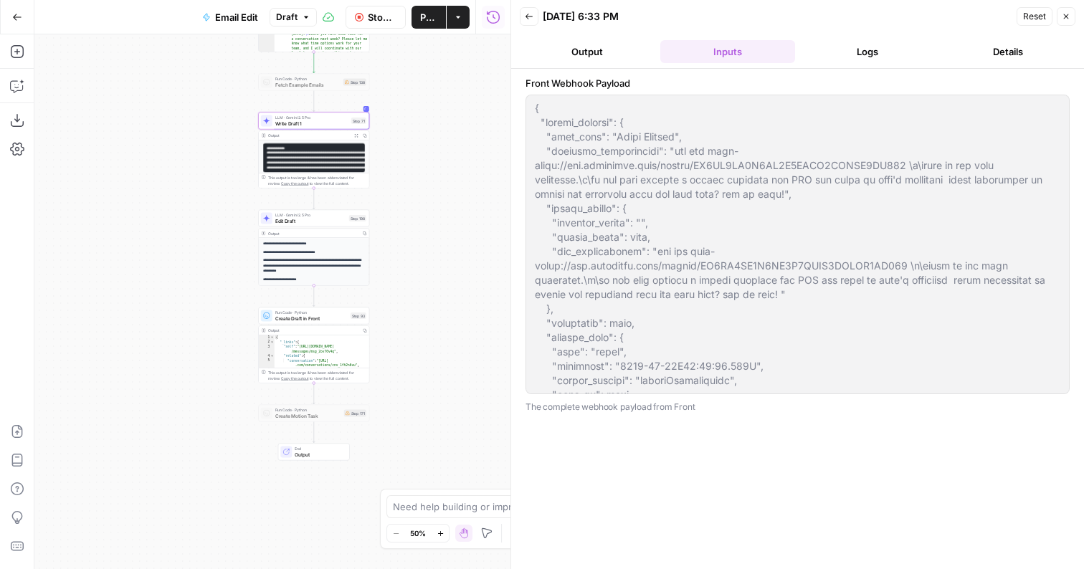
click at [839, 52] on button "Logs" at bounding box center [867, 51] width 135 height 23
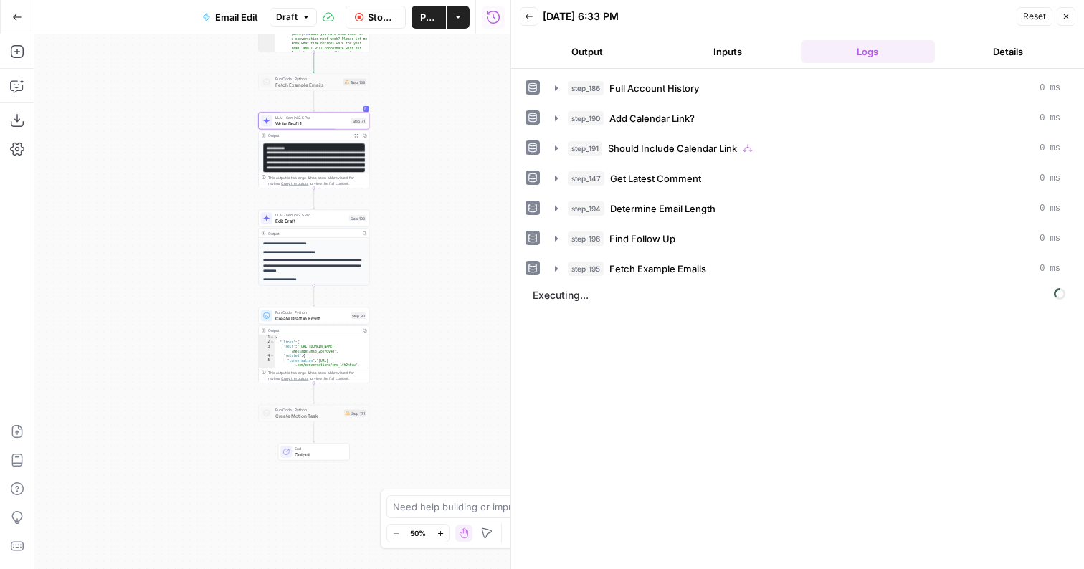
click at [575, 49] on button "Output" at bounding box center [587, 51] width 135 height 23
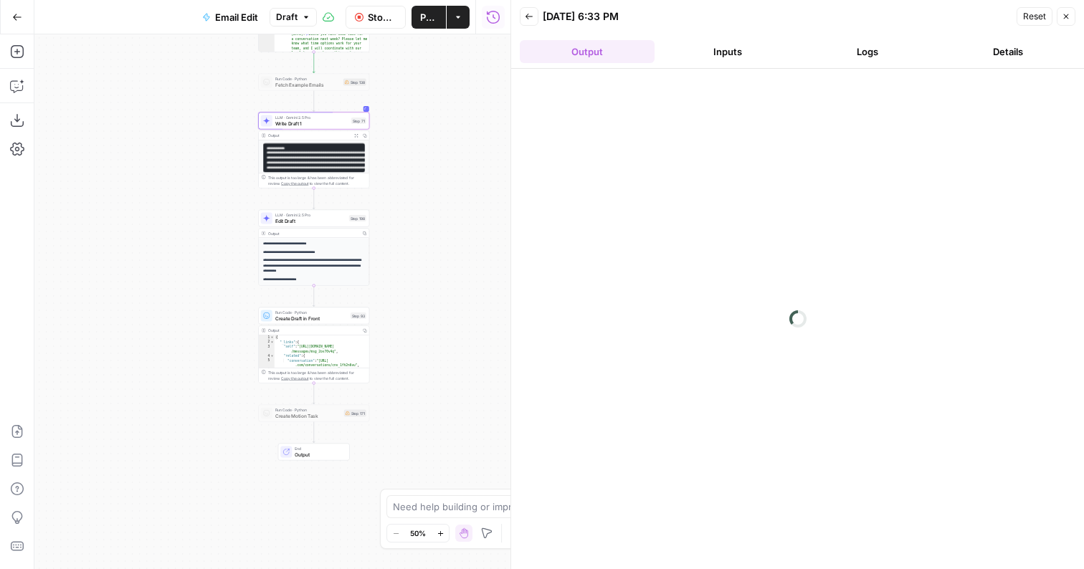
click at [711, 54] on button "Inputs" at bounding box center [727, 51] width 135 height 23
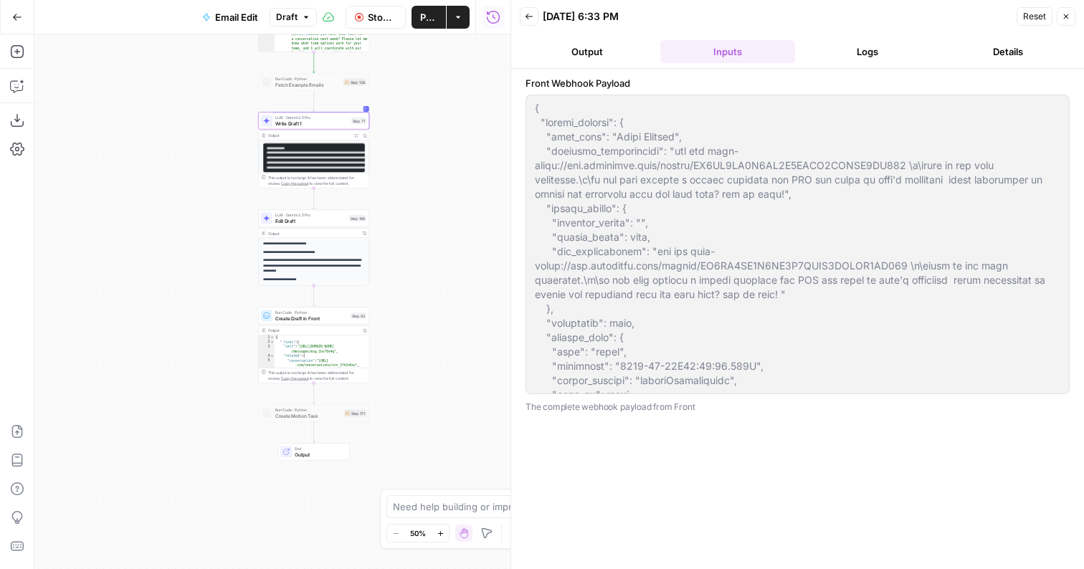
click at [895, 60] on button "Logs" at bounding box center [867, 51] width 135 height 23
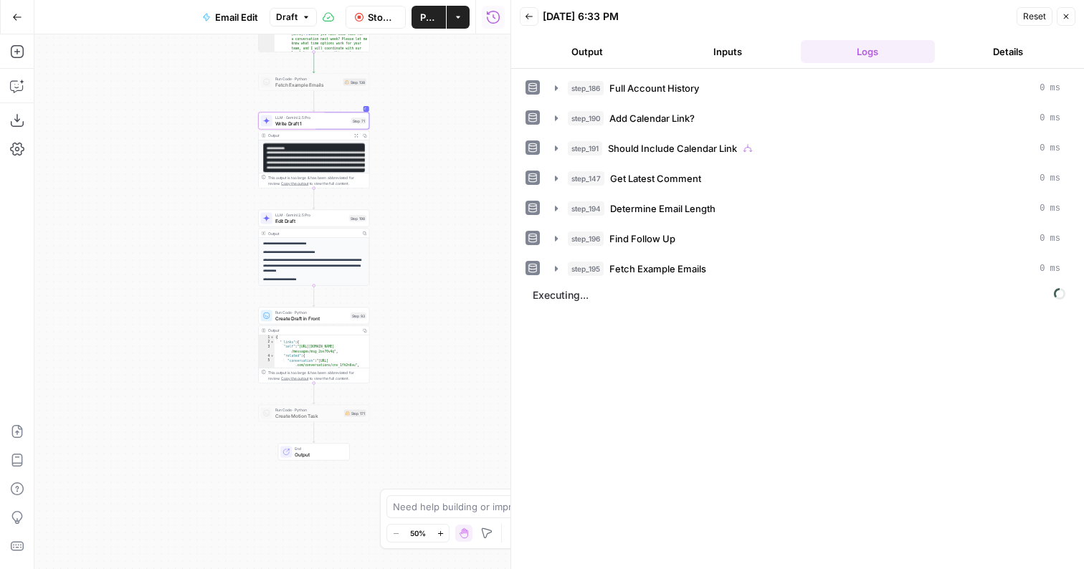
click at [588, 50] on button "Output" at bounding box center [587, 51] width 135 height 23
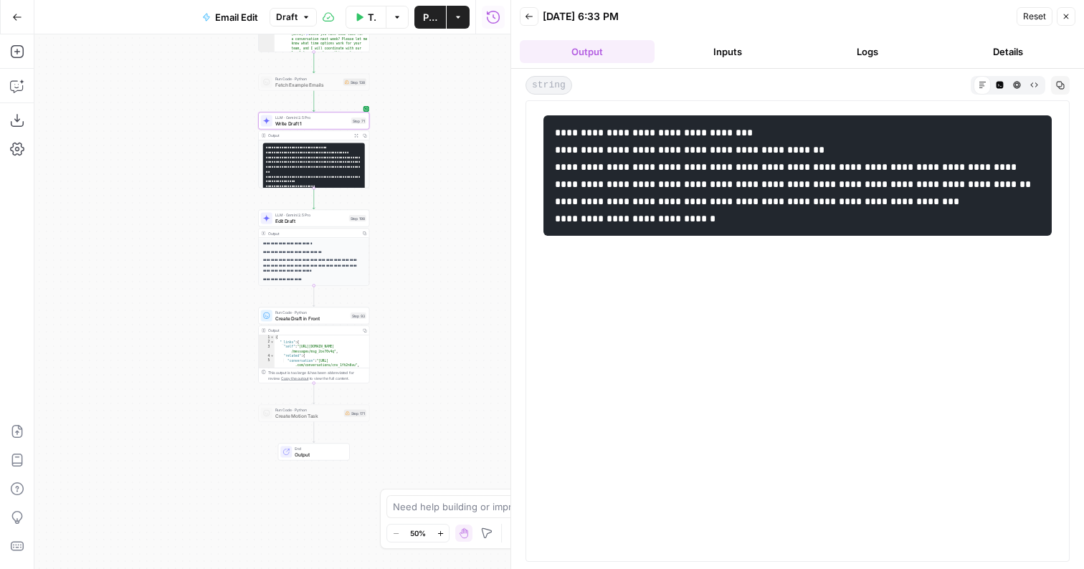
click at [1022, 85] on button "HTML Viewer" at bounding box center [1016, 84] width 17 height 17
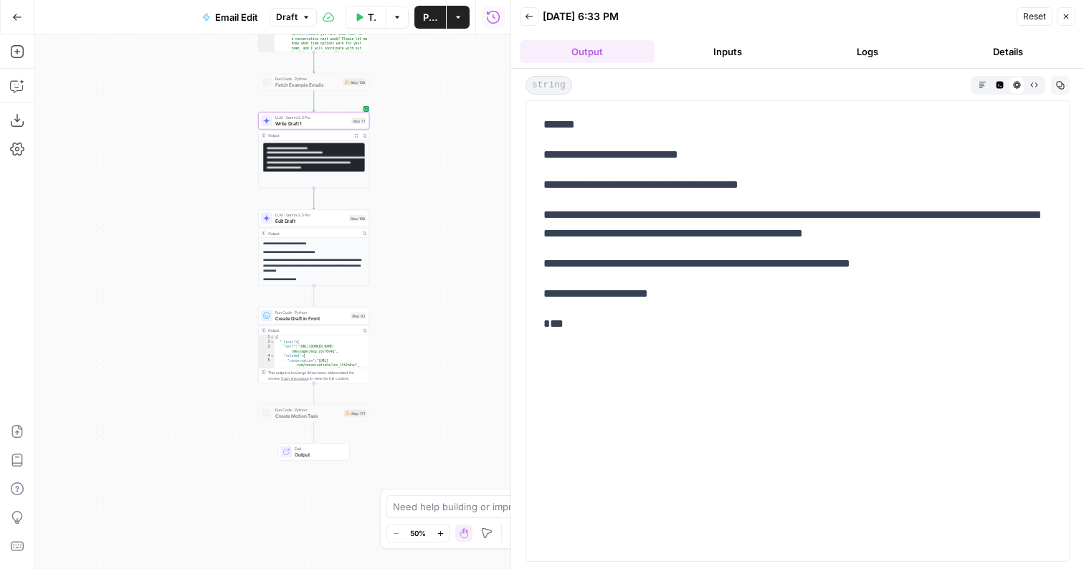
drag, startPoint x: 702, startPoint y: 307, endPoint x: 529, endPoint y: 150, distance: 233.9
click at [529, 150] on div "**********" at bounding box center [797, 330] width 544 height 461
copy div "**********"
click at [300, 227] on div "**********" at bounding box center [313, 248] width 111 height 76
click at [300, 221] on span "Edit Draft" at bounding box center [310, 220] width 71 height 7
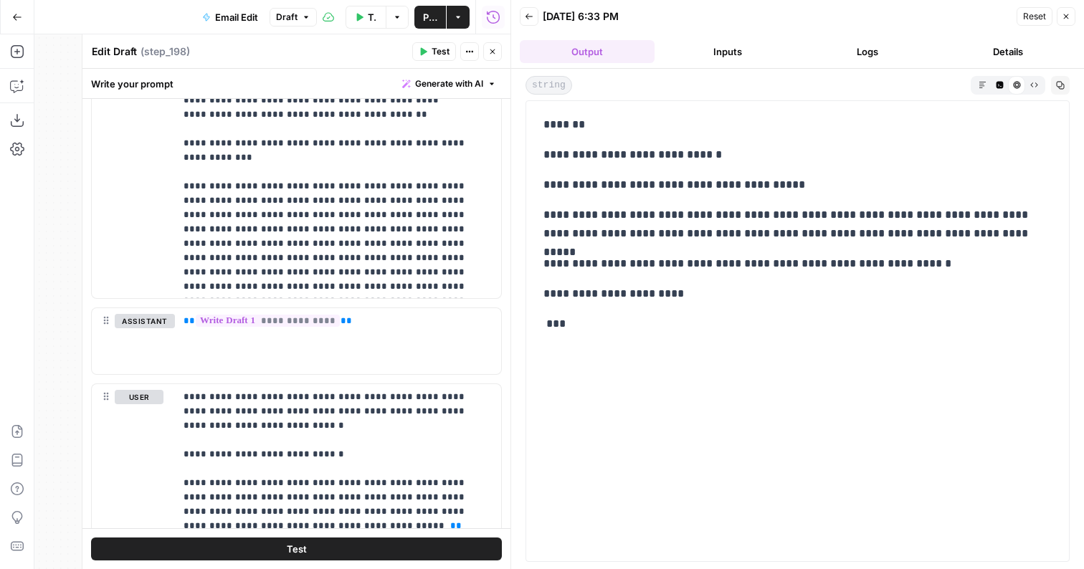
scroll to position [1220, 0]
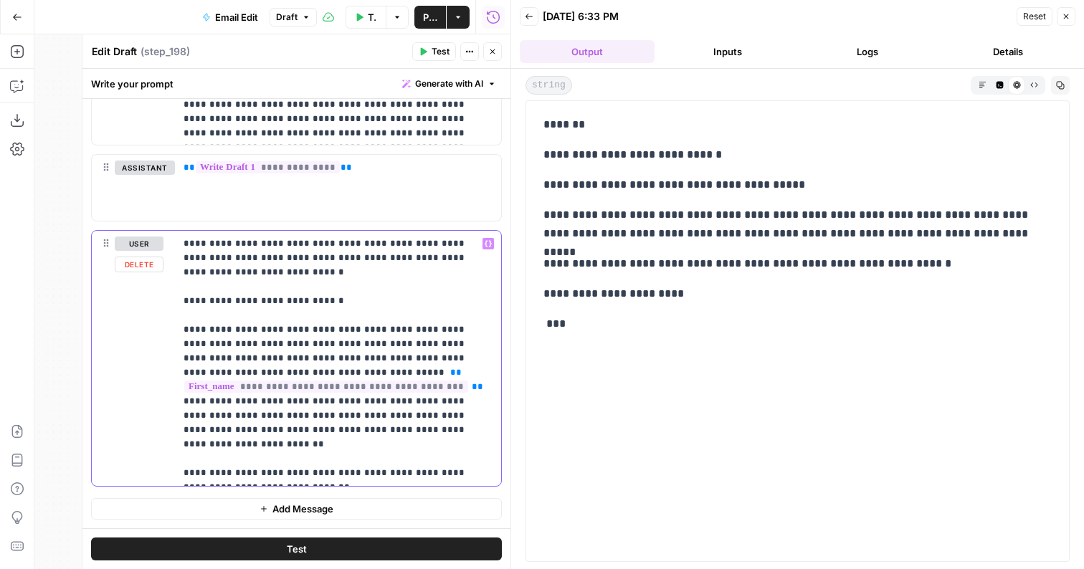
click at [383, 475] on p "**********" at bounding box center [337, 358] width 309 height 244
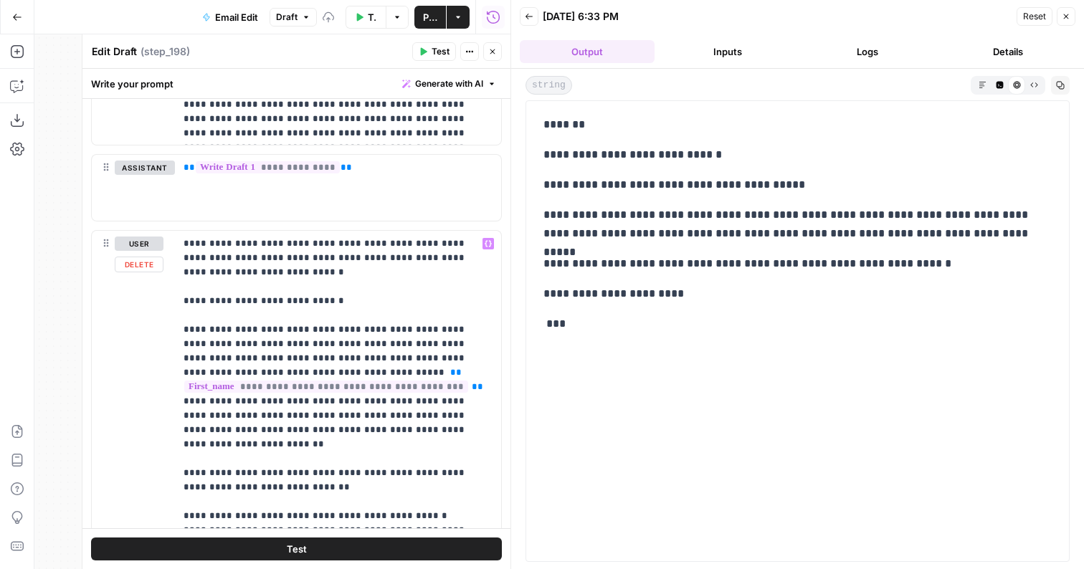
click at [327, 542] on button "Test" at bounding box center [296, 548] width 411 height 23
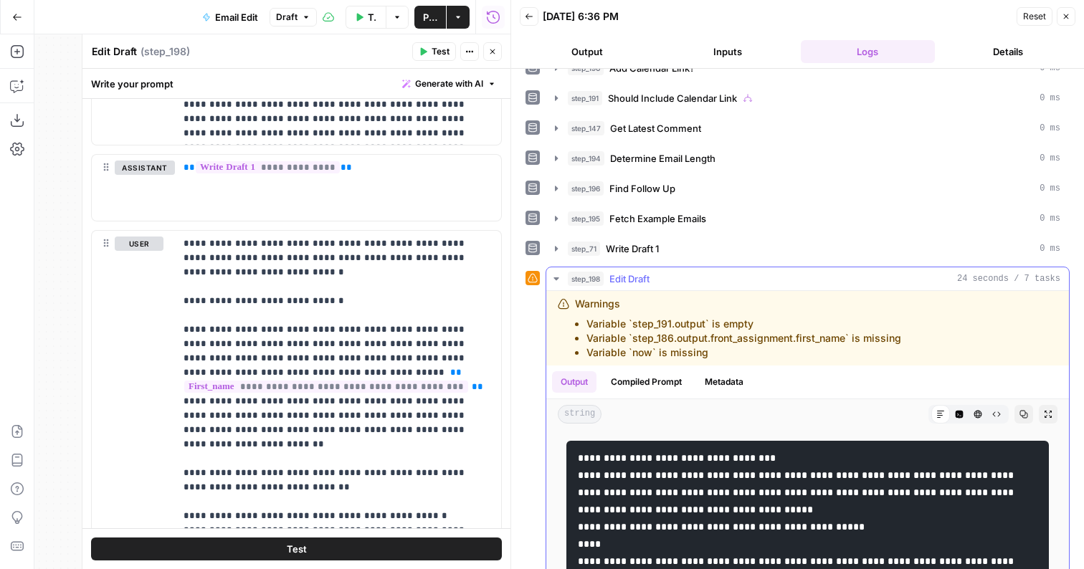
scroll to position [52, 0]
click at [980, 410] on icon "button" at bounding box center [977, 412] width 9 height 9
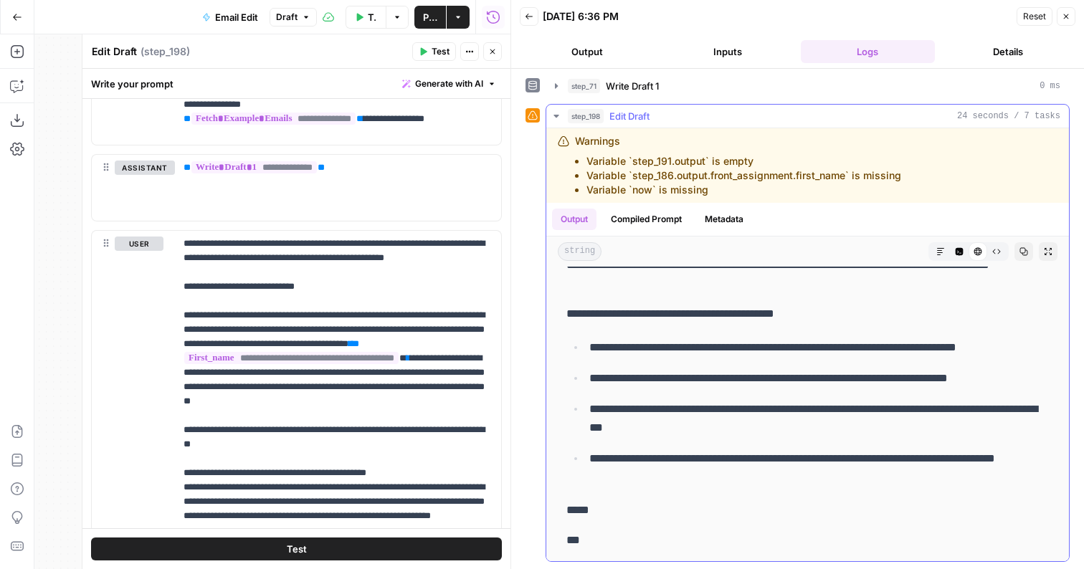
scroll to position [0, 0]
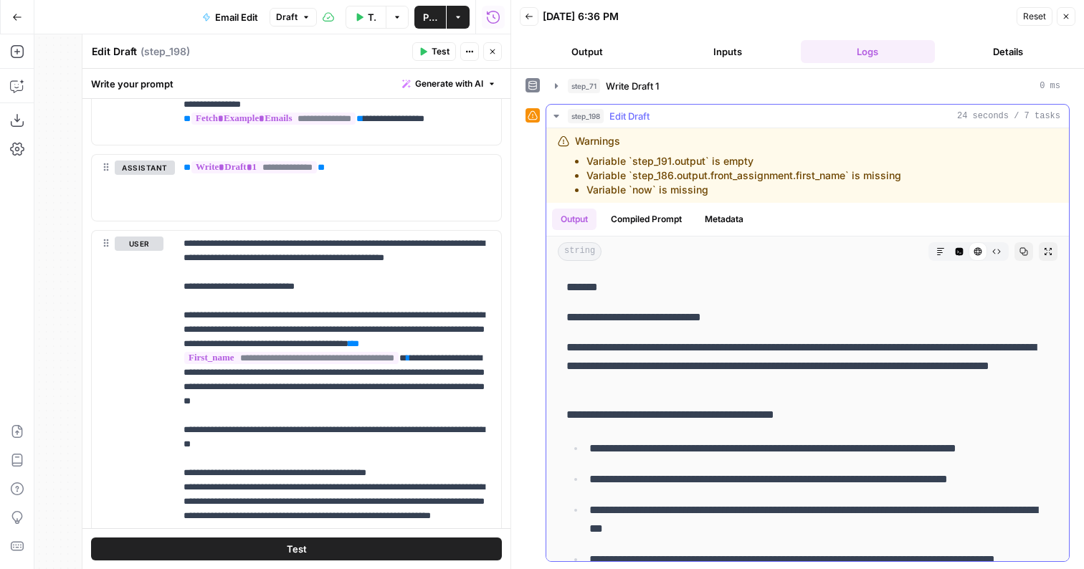
drag, startPoint x: 610, startPoint y: 496, endPoint x: 563, endPoint y: 315, distance: 186.5
click at [563, 315] on div "**********" at bounding box center [807, 464] width 499 height 384
copy div "**********"
click at [348, 333] on p "**********" at bounding box center [337, 487] width 309 height 502
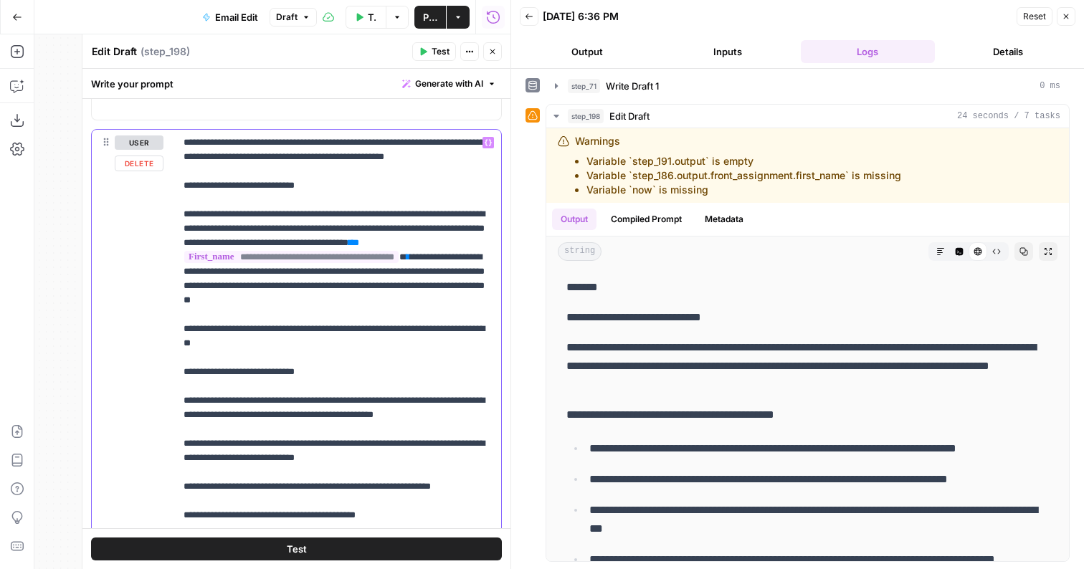
scroll to position [1329, 0]
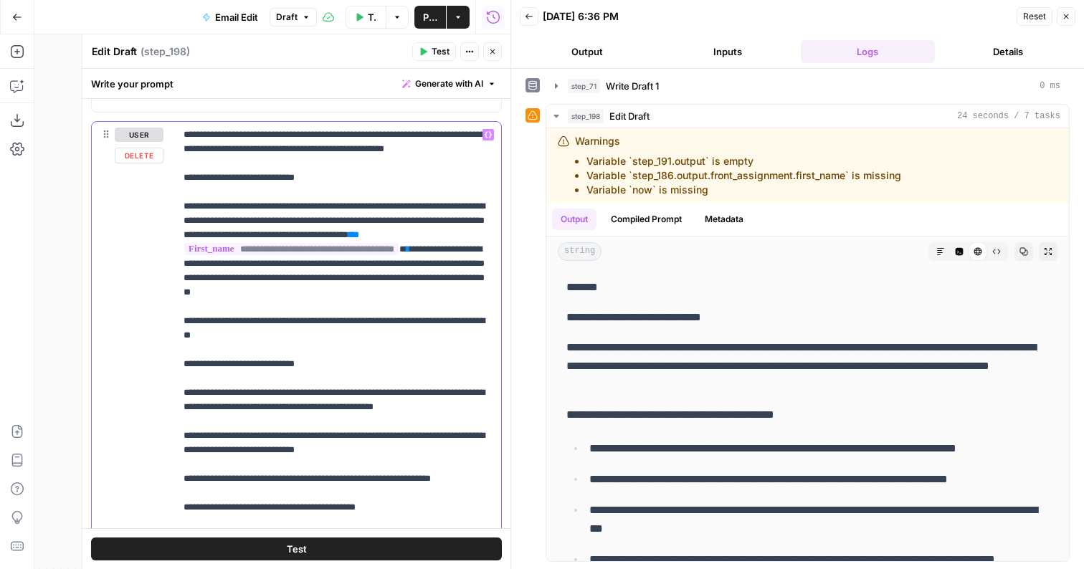
click at [340, 354] on p "**********" at bounding box center [337, 400] width 309 height 545
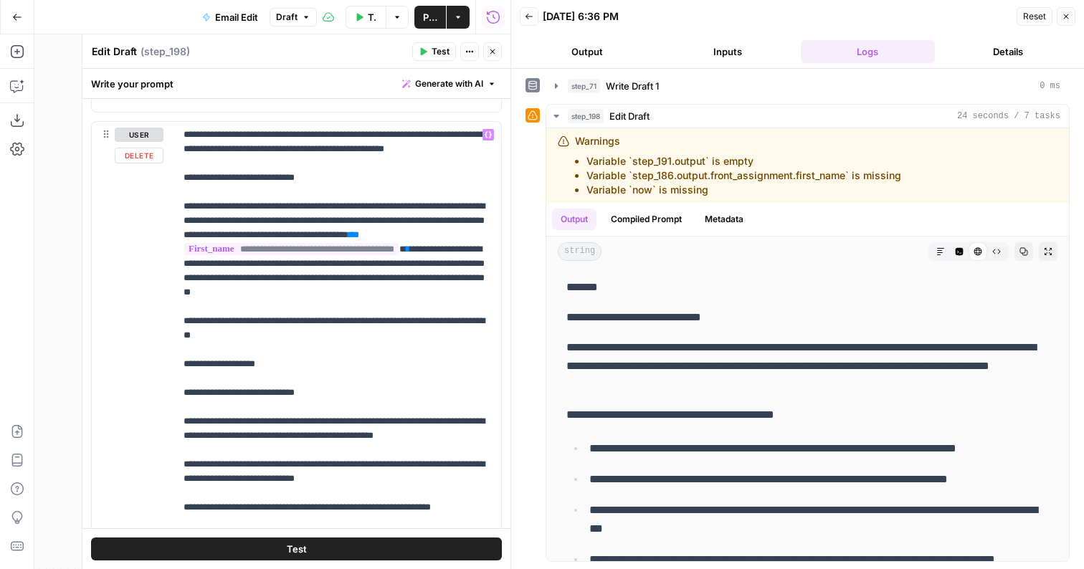
click at [317, 551] on button "Test" at bounding box center [296, 548] width 411 height 23
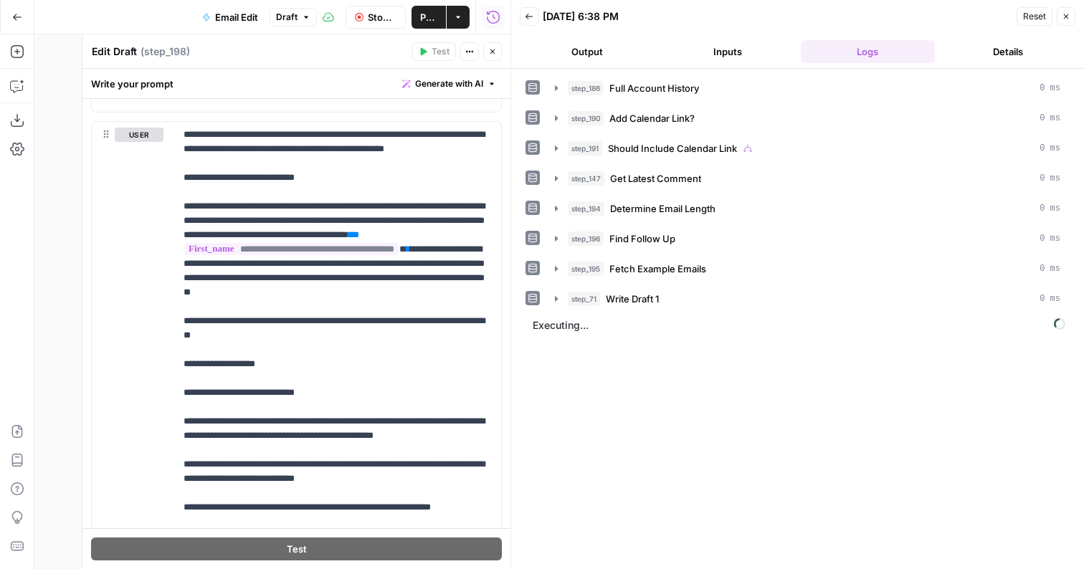
click at [584, 48] on button "Output" at bounding box center [587, 51] width 135 height 23
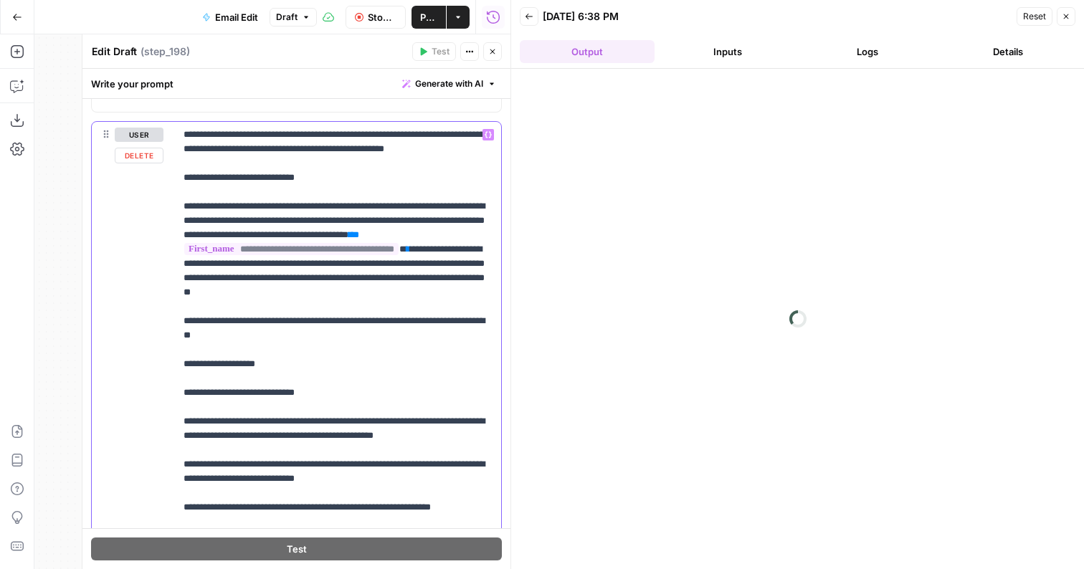
click at [385, 341] on p "**********" at bounding box center [337, 414] width 309 height 573
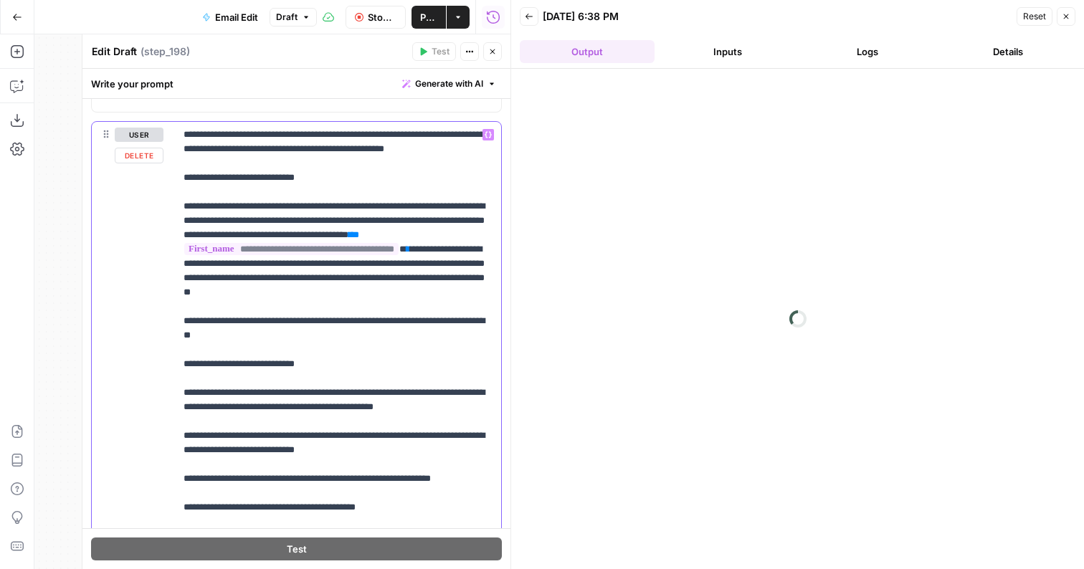
scroll to position [1205, 0]
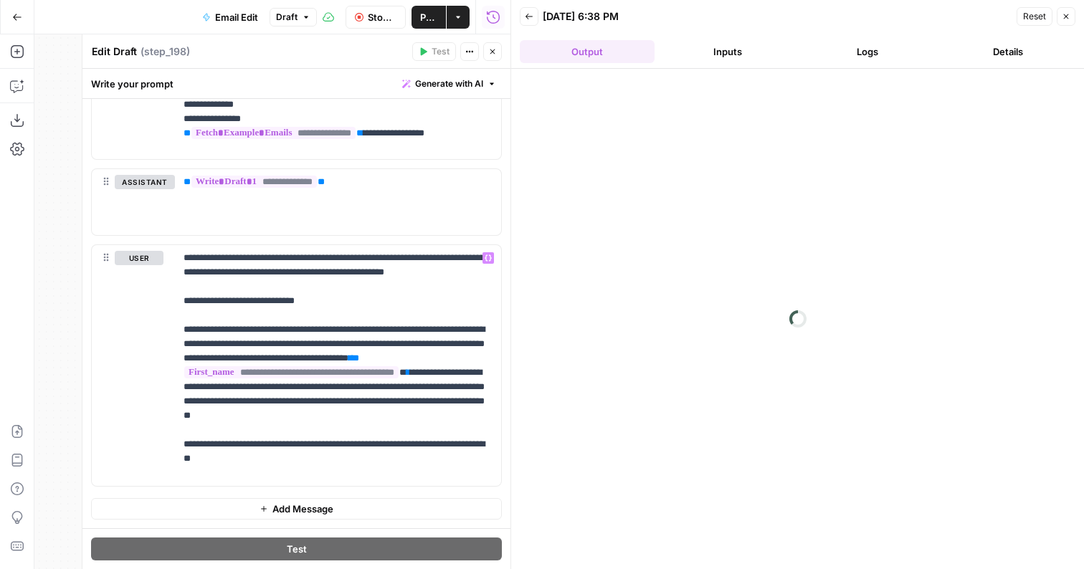
click at [841, 52] on button "Logs" at bounding box center [867, 51] width 135 height 23
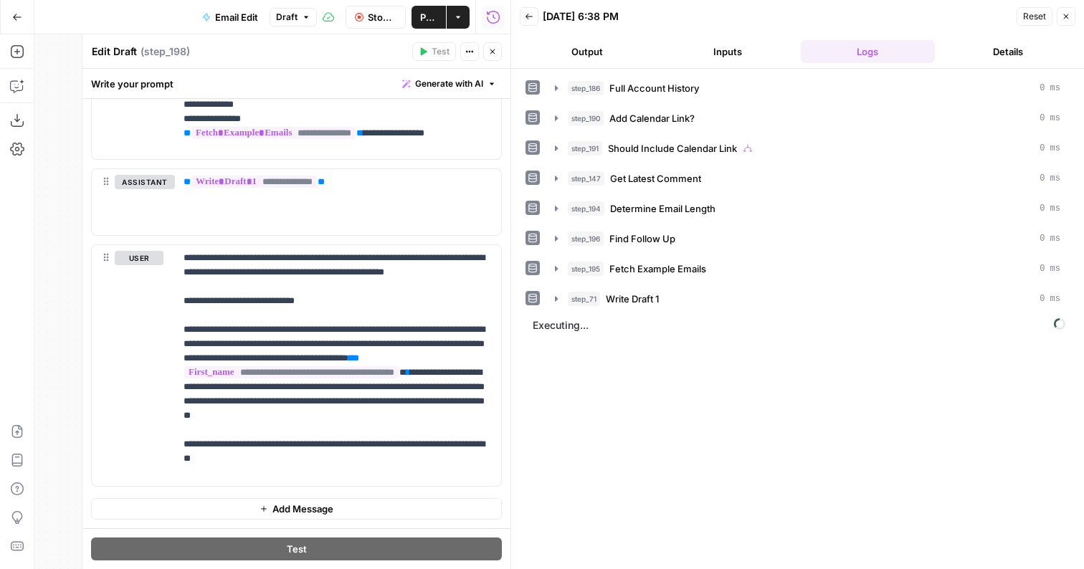
click at [553, 52] on button "Output" at bounding box center [587, 51] width 135 height 23
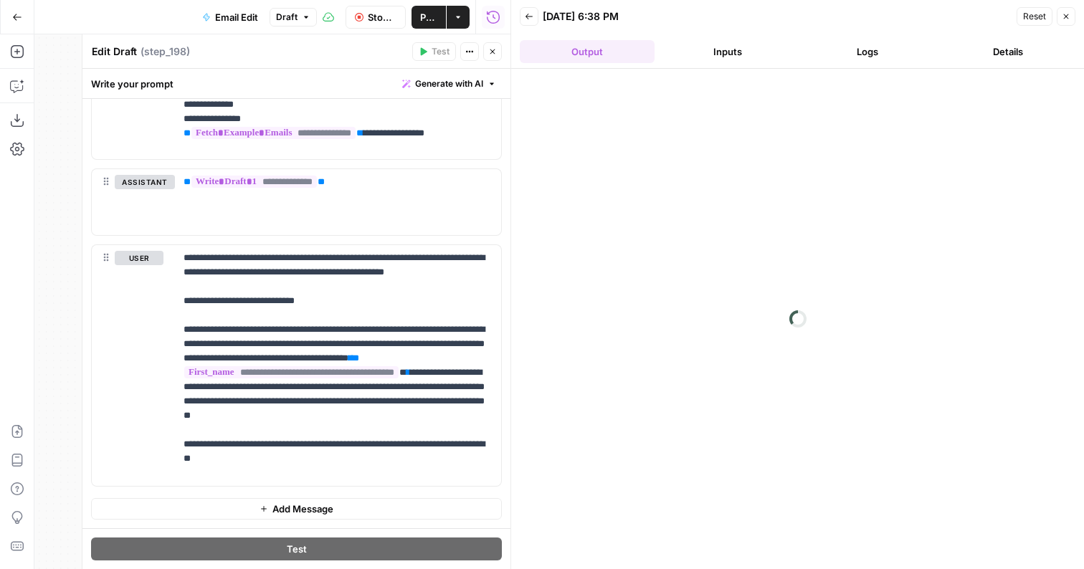
click at [527, 21] on button "Back" at bounding box center [529, 16] width 19 height 19
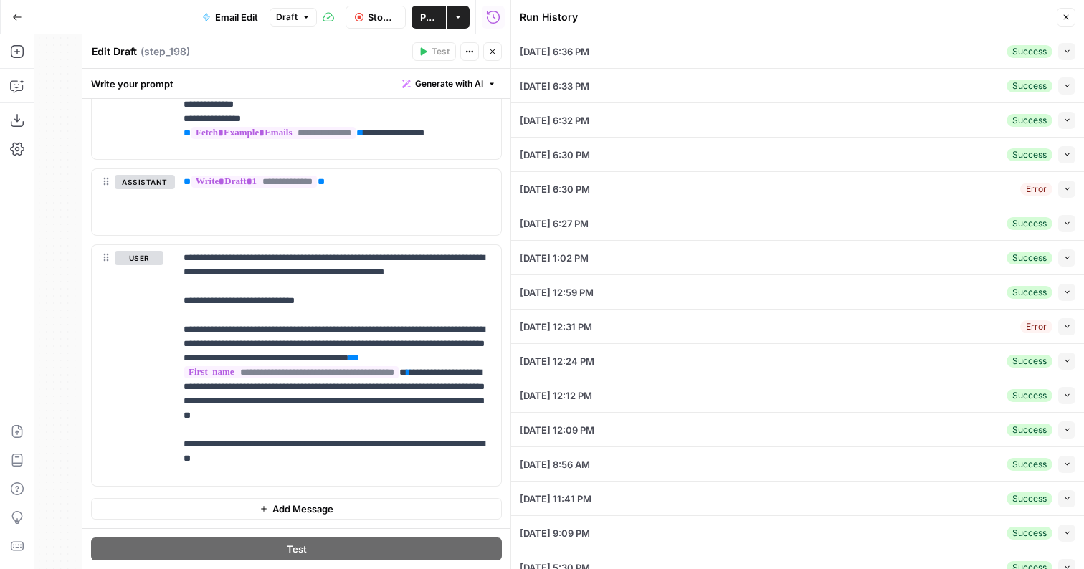
click at [1071, 21] on button "Close" at bounding box center [1065, 17] width 19 height 19
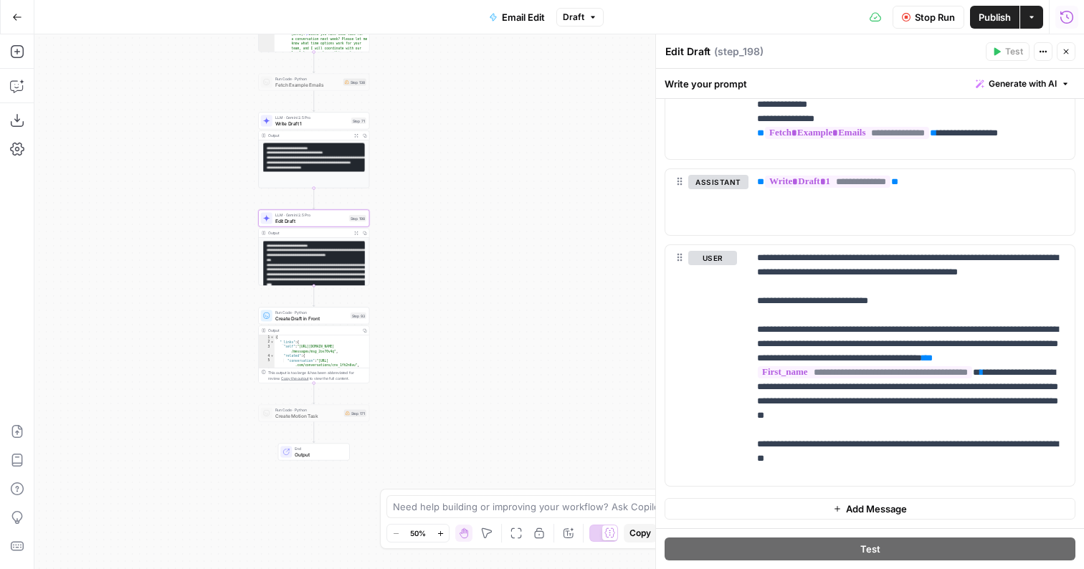
click at [1067, 12] on icon "button" at bounding box center [1066, 17] width 14 height 14
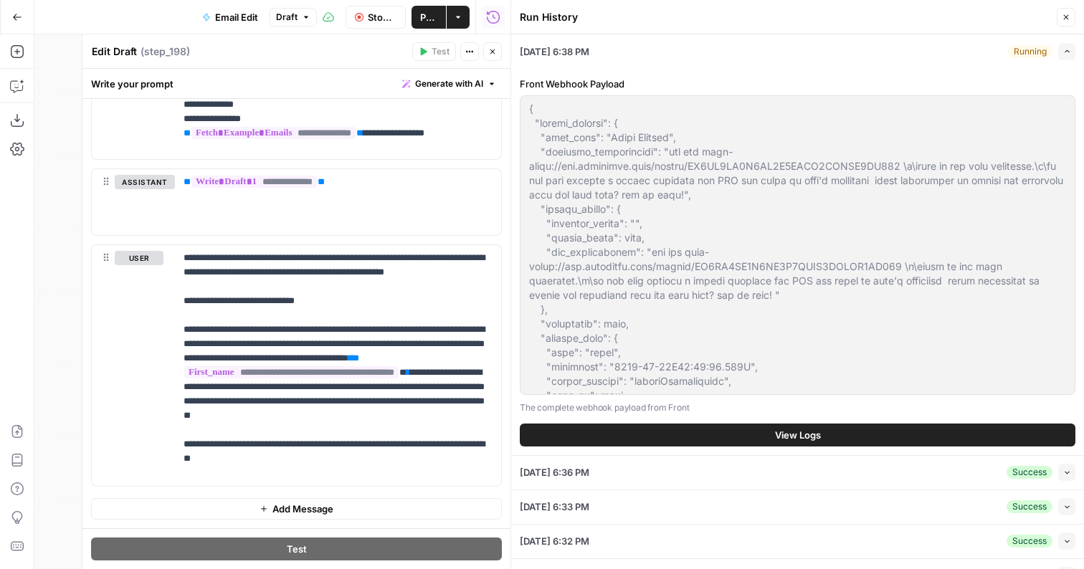
click at [776, 432] on span "View Logs" at bounding box center [798, 435] width 46 height 14
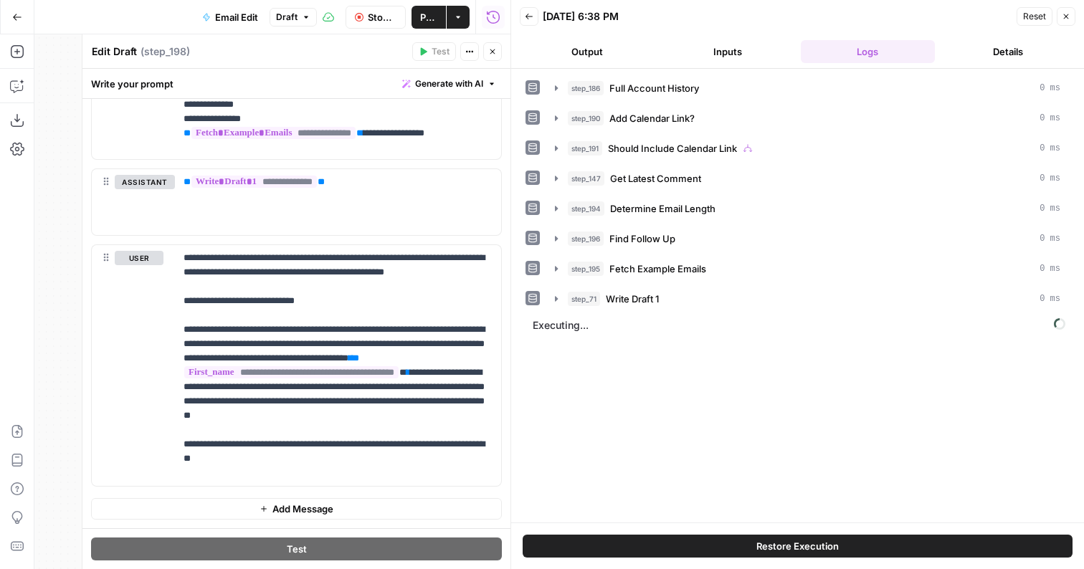
click at [597, 42] on button "Output" at bounding box center [587, 51] width 135 height 23
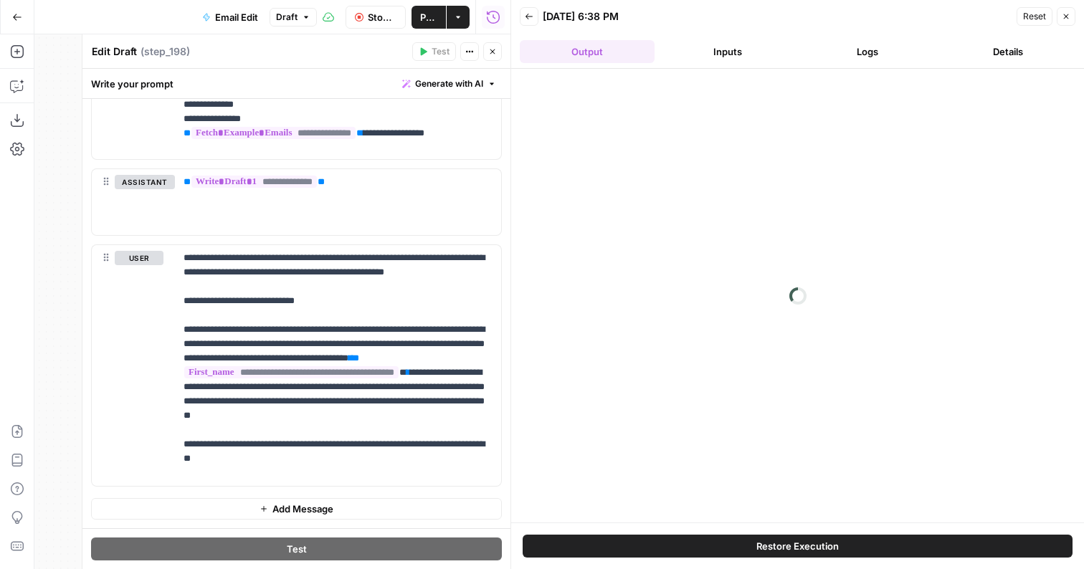
click at [494, 31] on div "Stop Run Publish Actions Run History" at bounding box center [413, 17] width 193 height 34
click at [494, 58] on button "Close" at bounding box center [492, 51] width 19 height 19
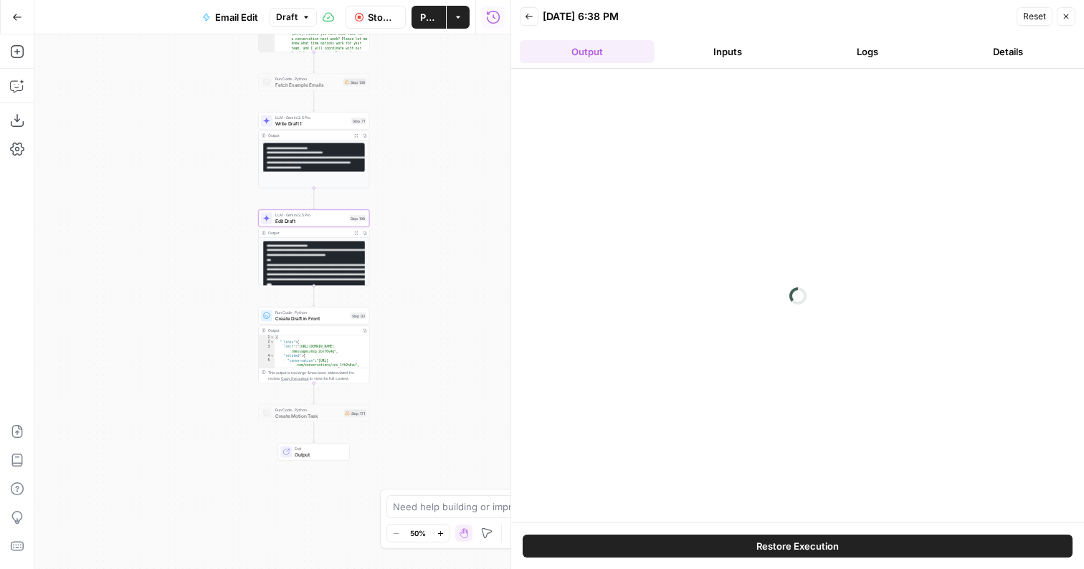
click at [861, 49] on button "Logs" at bounding box center [867, 51] width 135 height 23
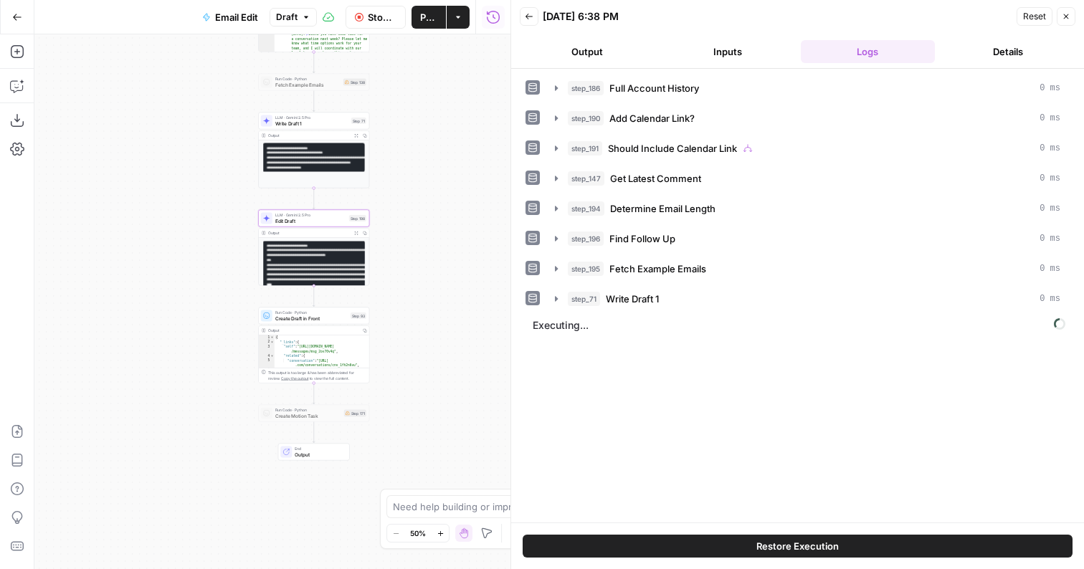
click at [606, 47] on button "Output" at bounding box center [587, 51] width 135 height 23
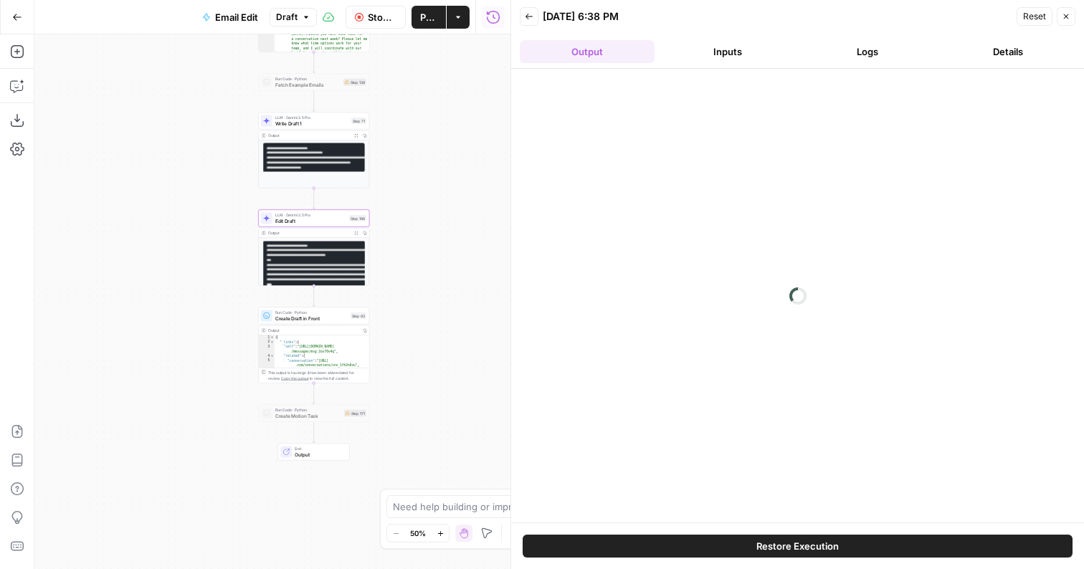
click at [866, 55] on button "Logs" at bounding box center [867, 51] width 135 height 23
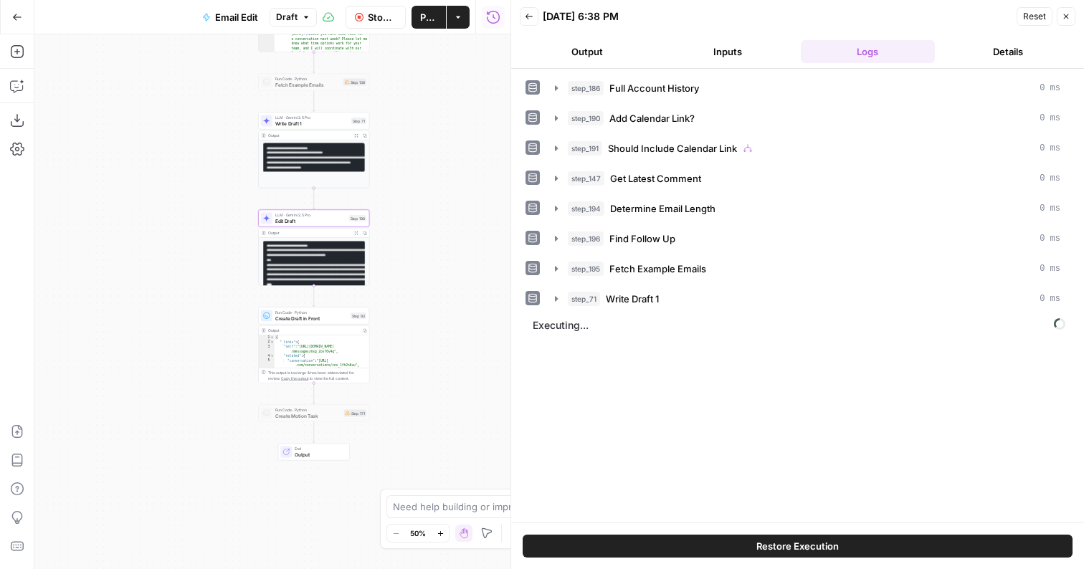
click at [609, 41] on button "Output" at bounding box center [587, 51] width 135 height 23
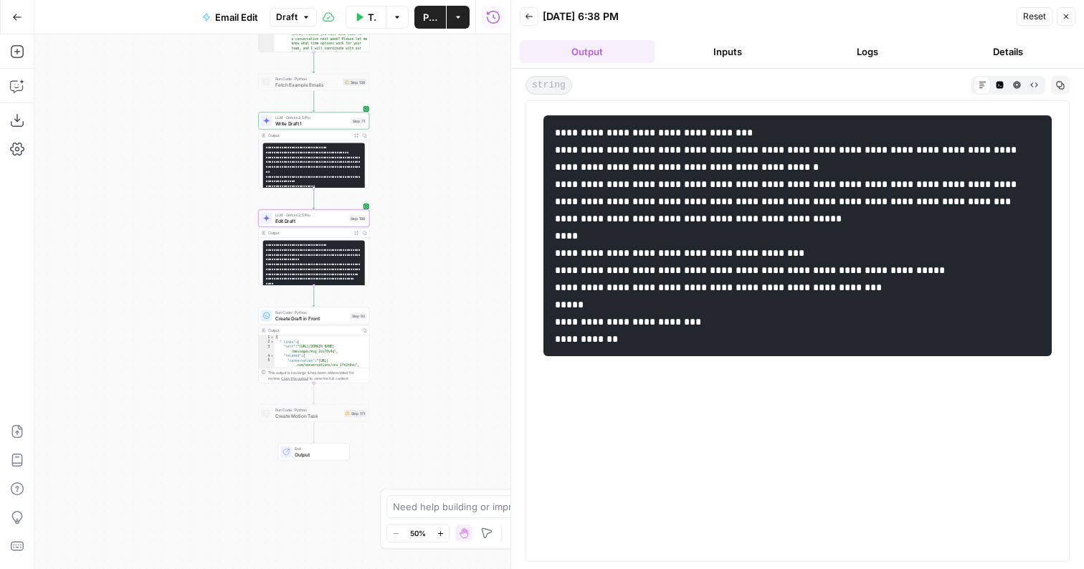
click at [1020, 88] on button "HTML Viewer" at bounding box center [1016, 84] width 17 height 17
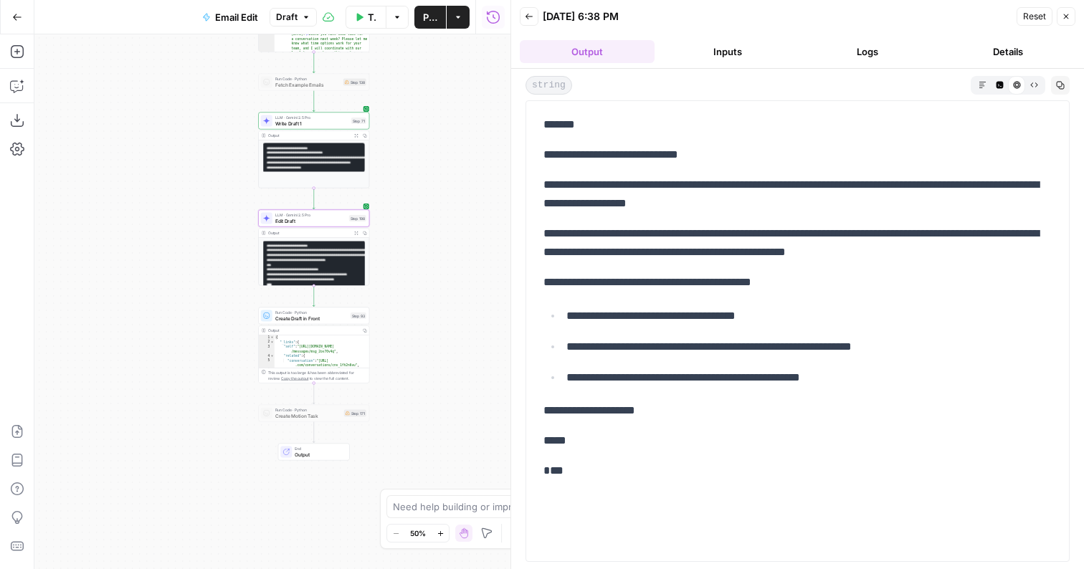
drag, startPoint x: 683, startPoint y: 418, endPoint x: 546, endPoint y: 380, distance: 142.0
click at [546, 380] on div "**********" at bounding box center [797, 298] width 525 height 376
click at [558, 423] on div "**********" at bounding box center [797, 298] width 525 height 376
drag, startPoint x: 574, startPoint y: 440, endPoint x: 534, endPoint y: 155, distance: 288.0
click at [535, 155] on div "**********" at bounding box center [797, 298] width 525 height 376
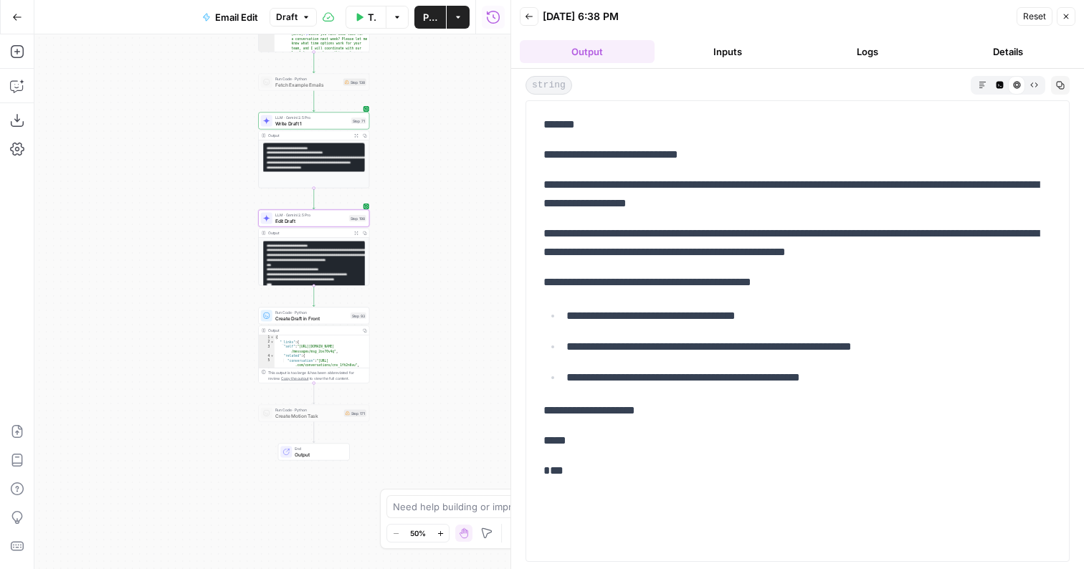
copy div "**********"
